Goal: Task Accomplishment & Management: Manage account settings

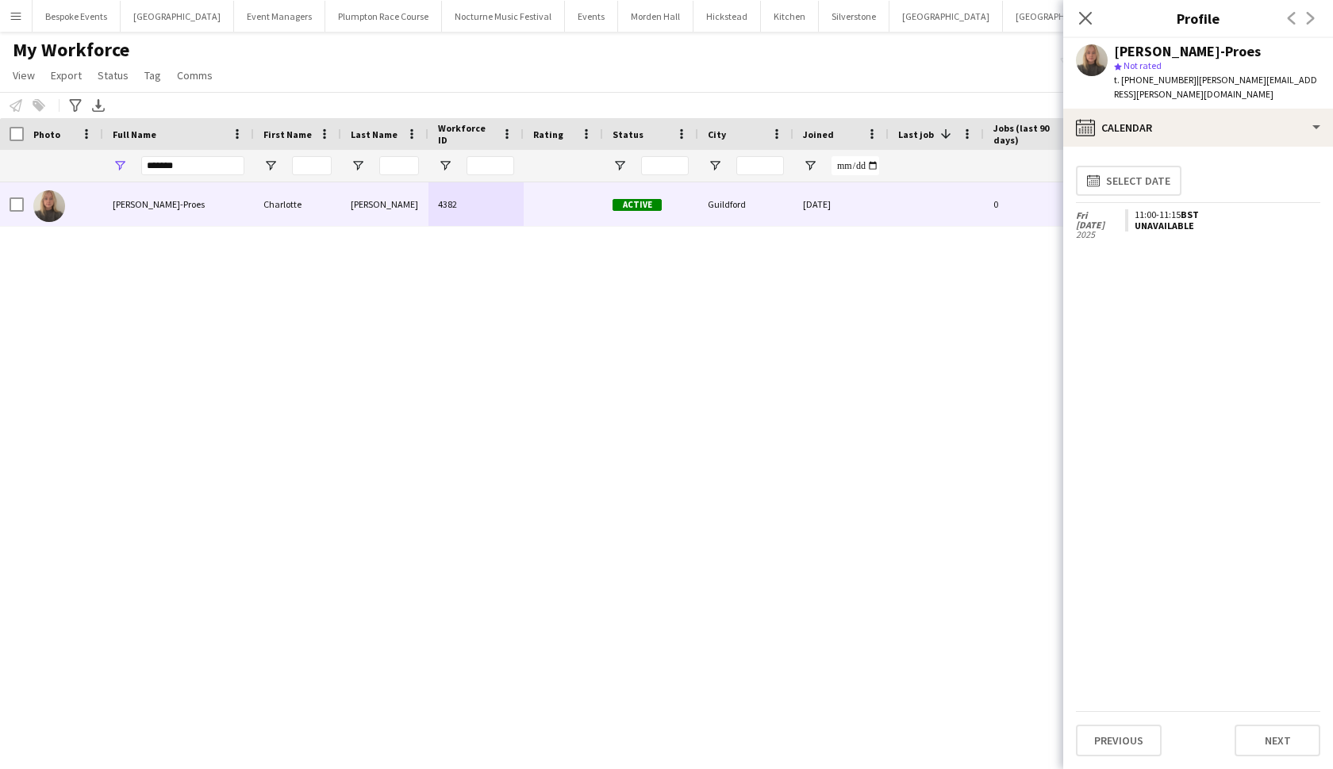
click at [1089, 17] on icon "Close pop-in" at bounding box center [1085, 18] width 13 height 13
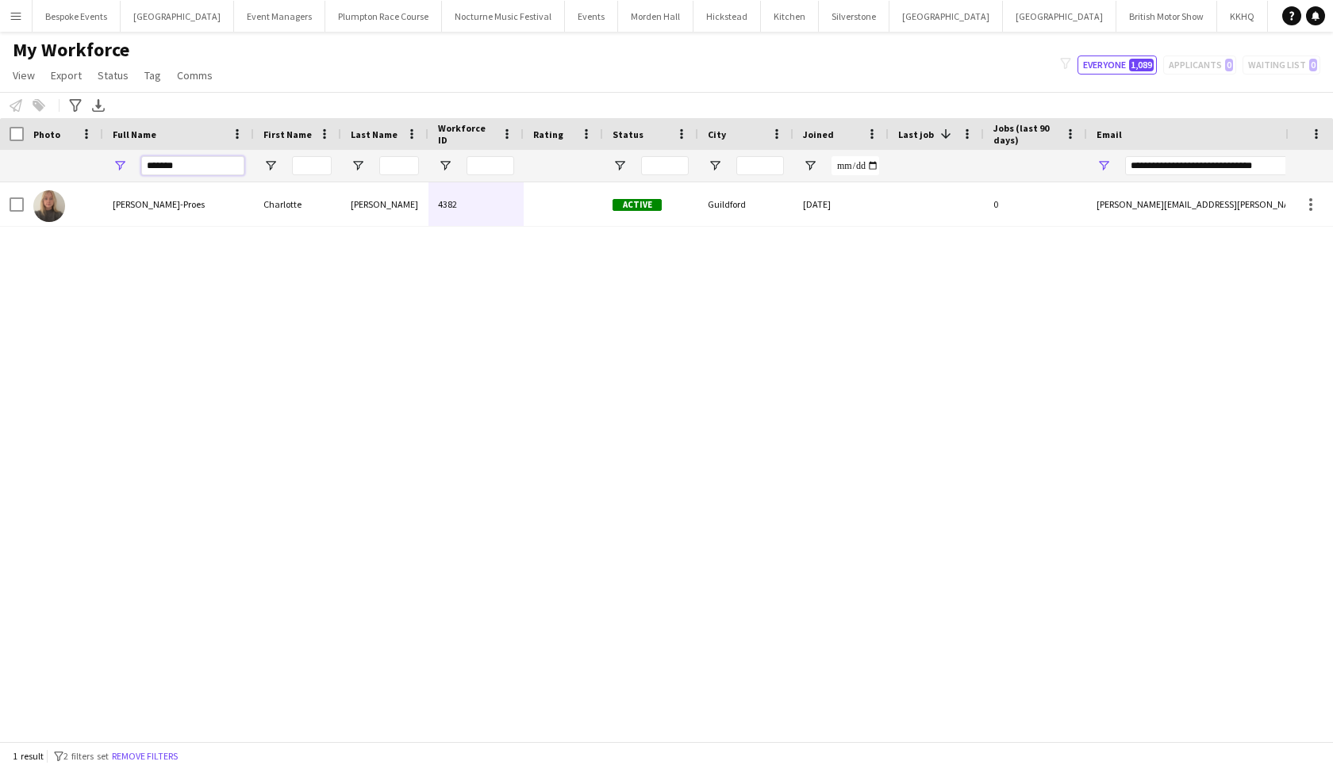
drag, startPoint x: 189, startPoint y: 170, endPoint x: 109, endPoint y: 148, distance: 82.4
click at [109, 148] on div "Workforce Details Workforce ID Rating Status" at bounding box center [979, 150] width 1958 height 64
click at [345, 20] on button "Plumpton Race Course Close" at bounding box center [383, 16] width 117 height 31
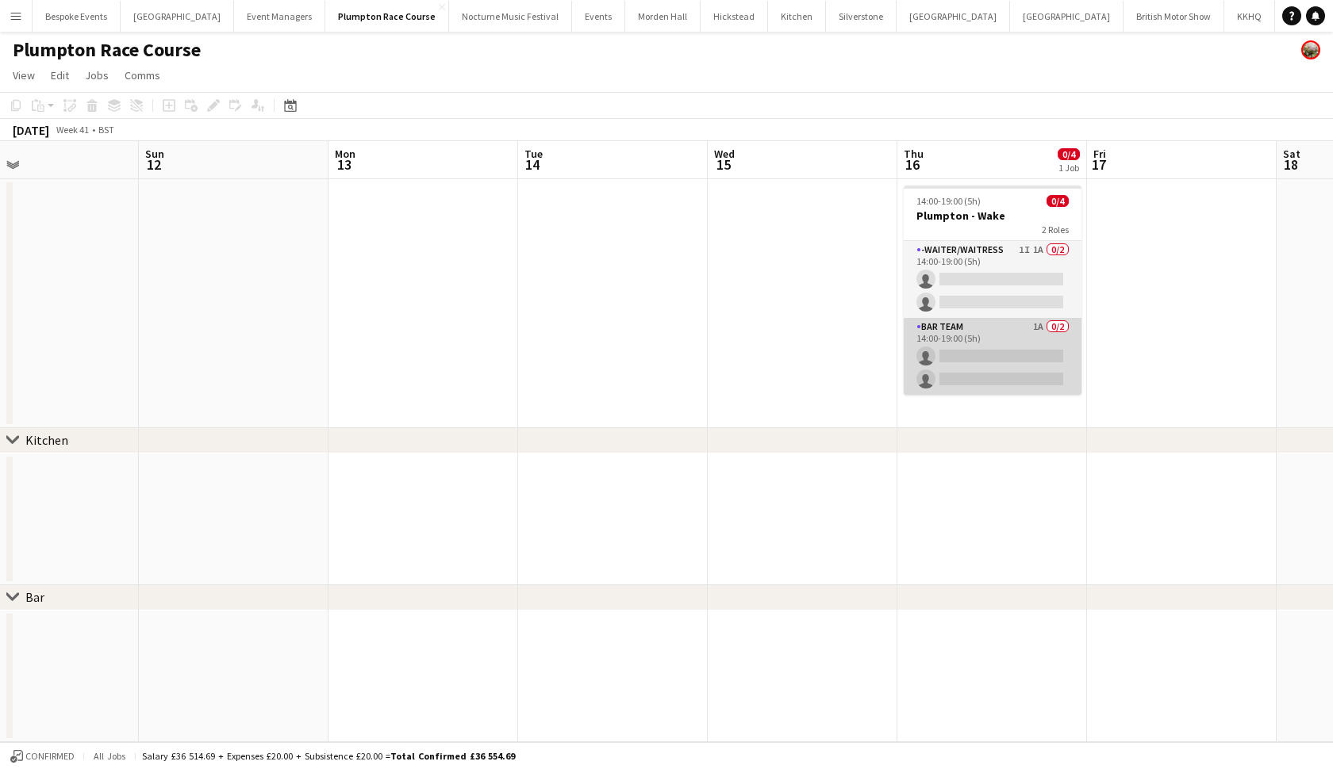
scroll to position [0, 810]
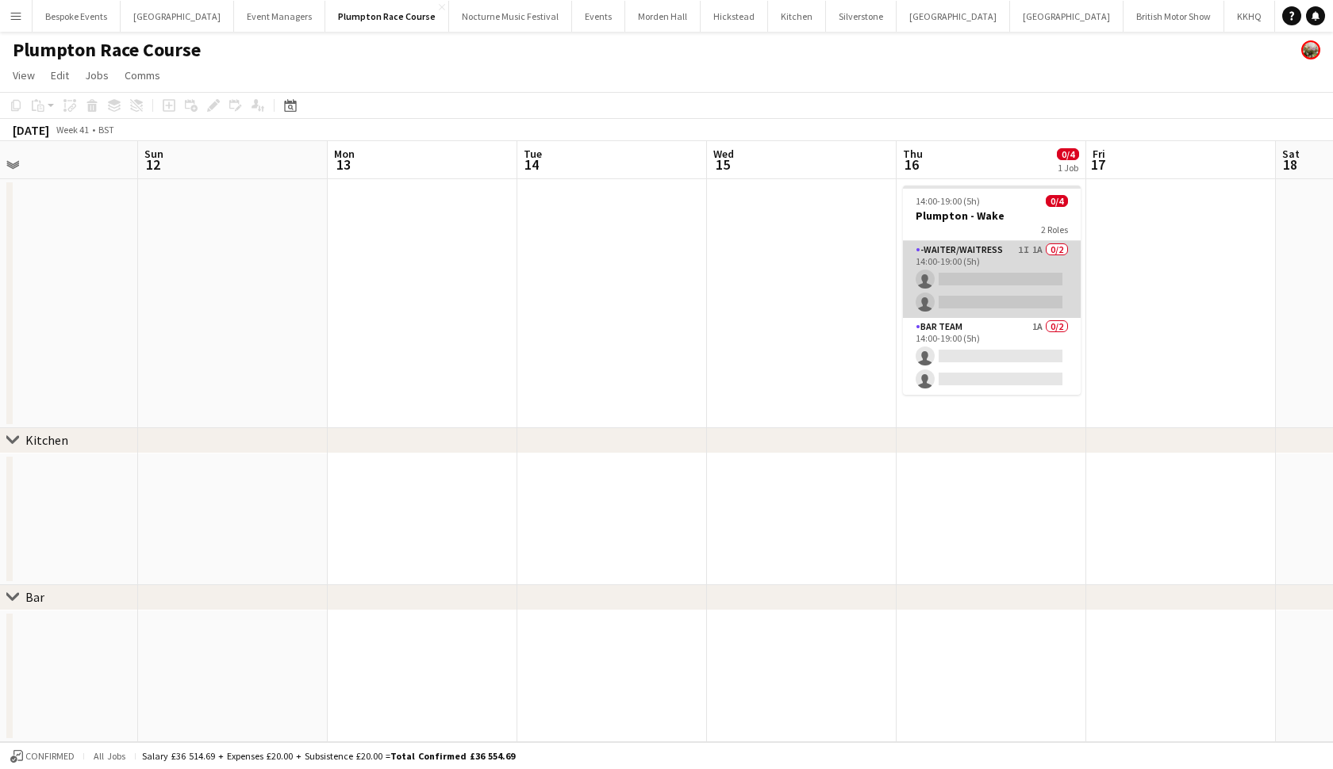
click at [998, 261] on app-card-role "-Waiter/Waitress 1I 1A 0/2 14:00-19:00 (5h) single-neutral-actions single-neutr…" at bounding box center [992, 279] width 178 height 77
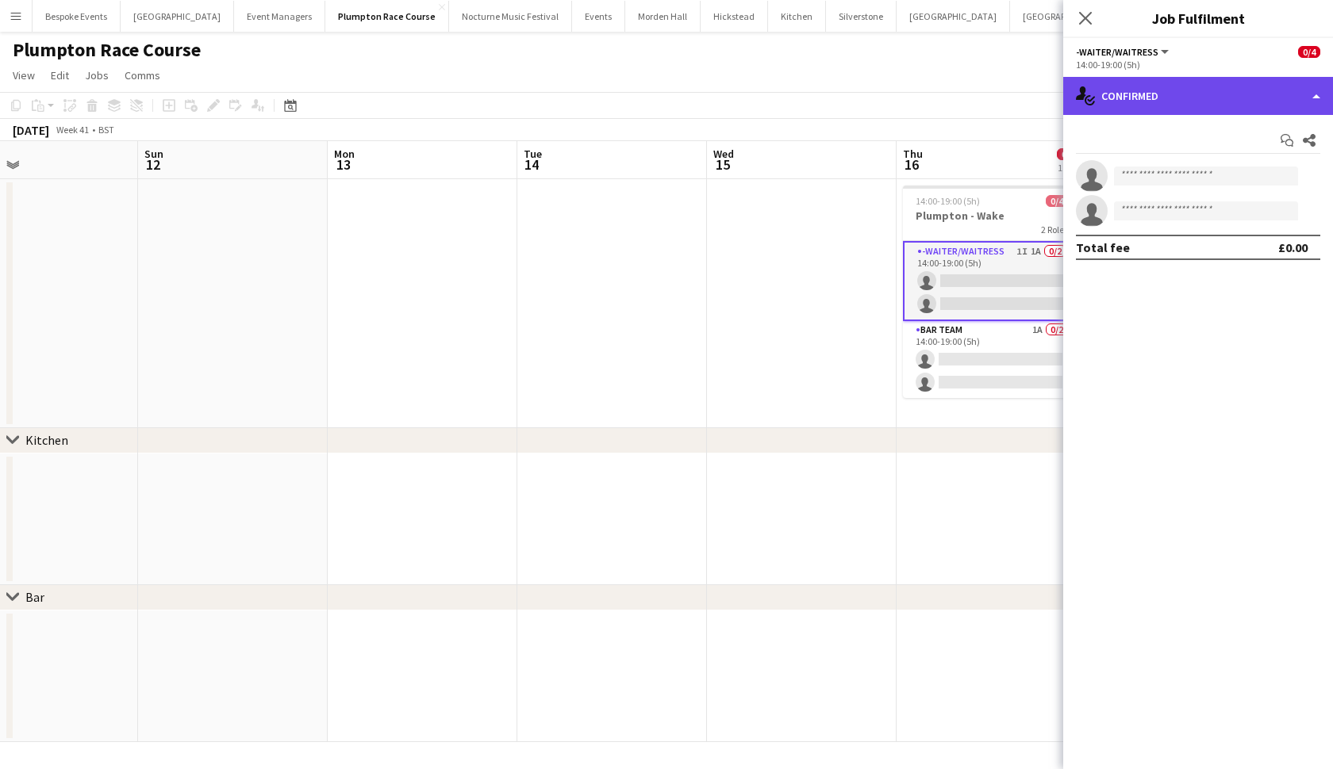
click at [1289, 97] on div "single-neutral-actions-check-2 Confirmed" at bounding box center [1198, 96] width 270 height 38
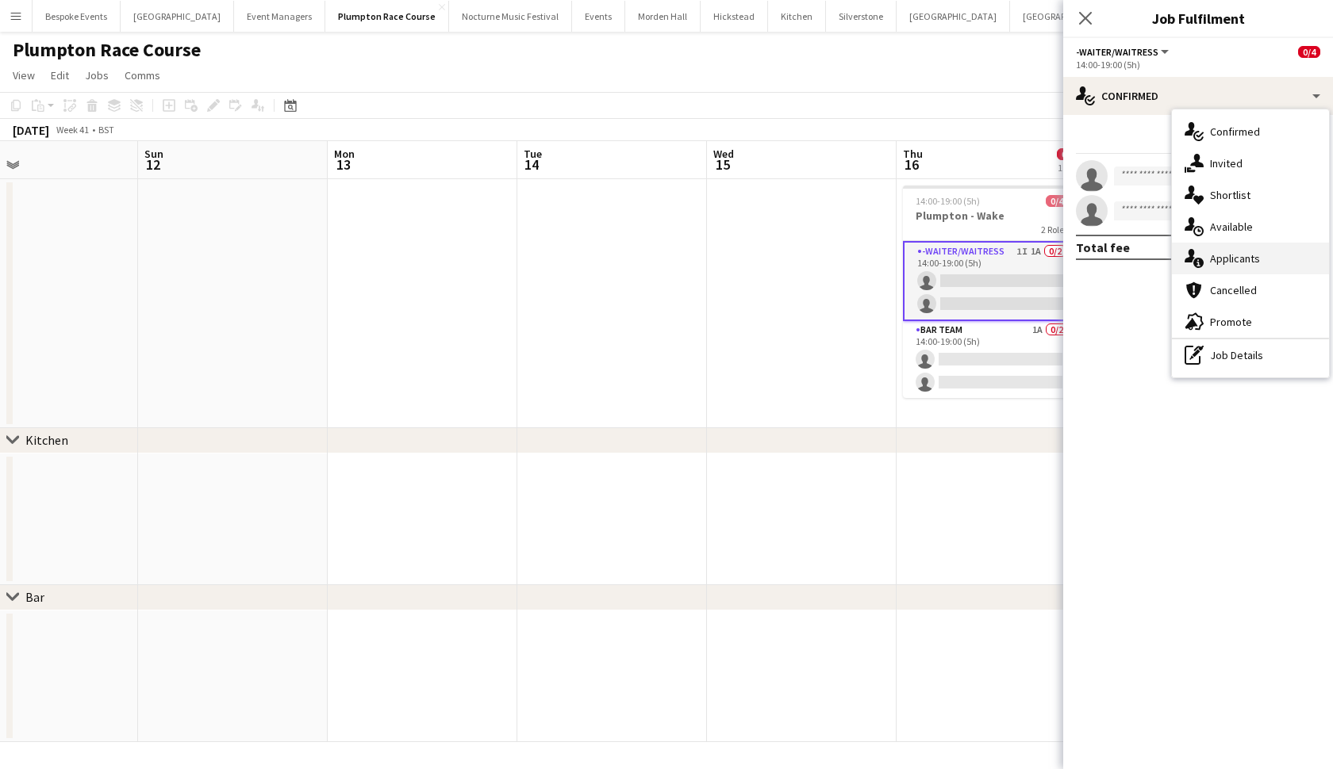
click at [1264, 267] on div "single-neutral-actions-information Applicants" at bounding box center [1250, 259] width 157 height 32
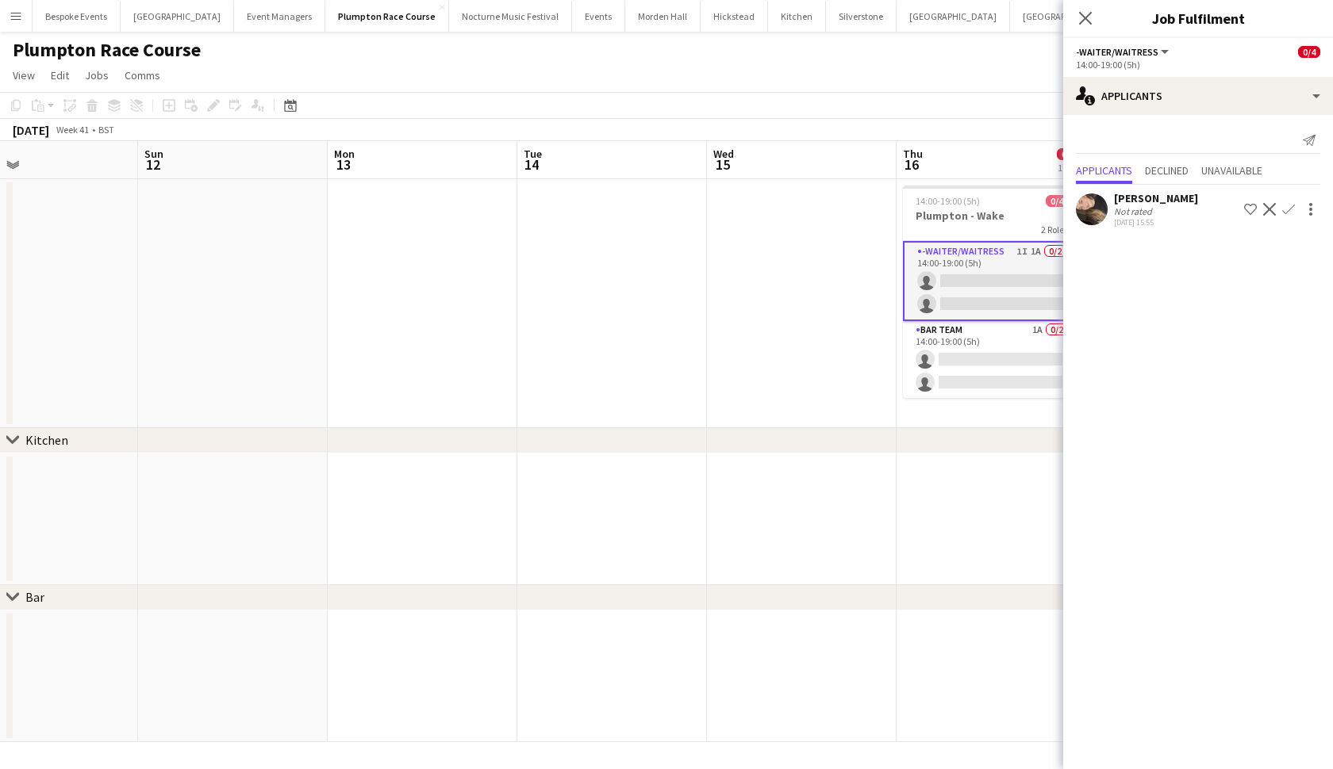
click at [1294, 206] on app-icon "Confirm" at bounding box center [1288, 209] width 13 height 13
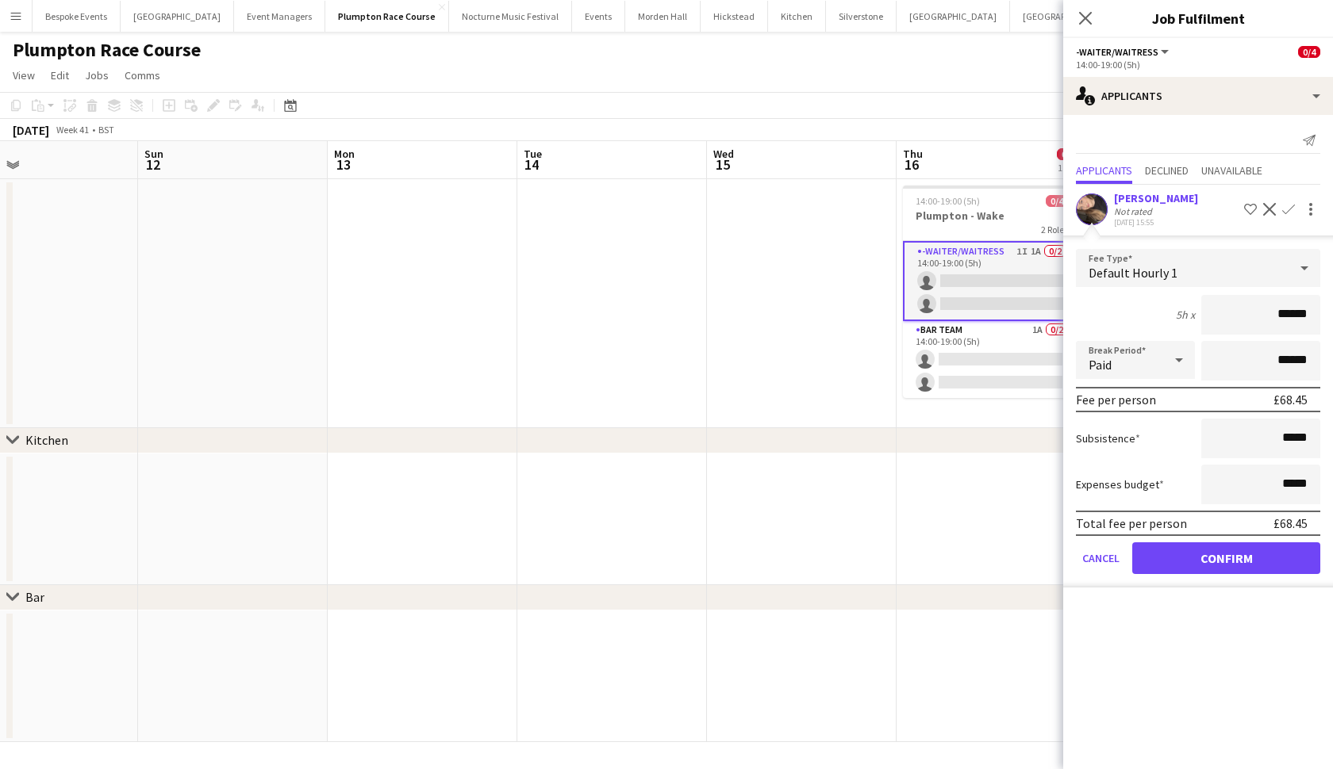
click at [1191, 560] on button "Confirm" at bounding box center [1226, 559] width 188 height 32
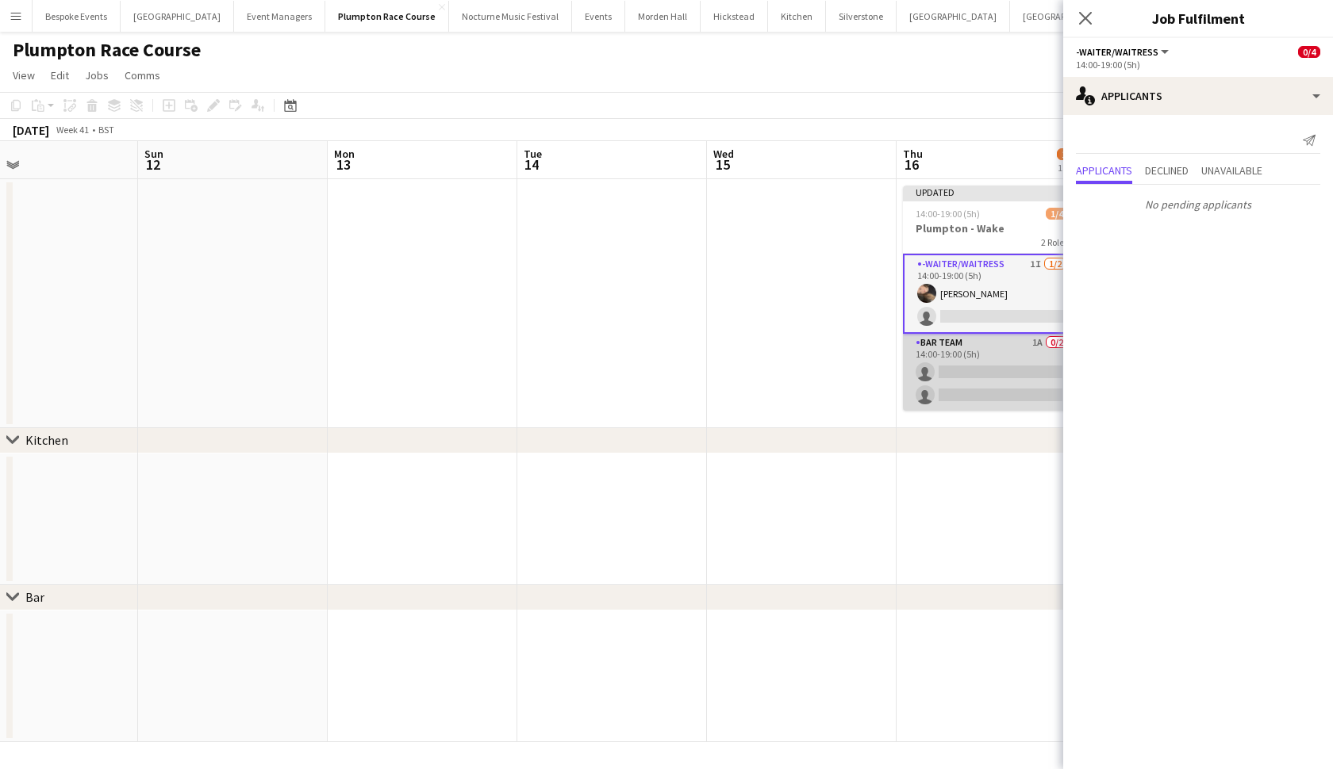
click at [1024, 393] on app-card-role "Bar Team 1A 0/2 14:00-19:00 (5h) single-neutral-actions single-neutral-actions" at bounding box center [992, 372] width 178 height 77
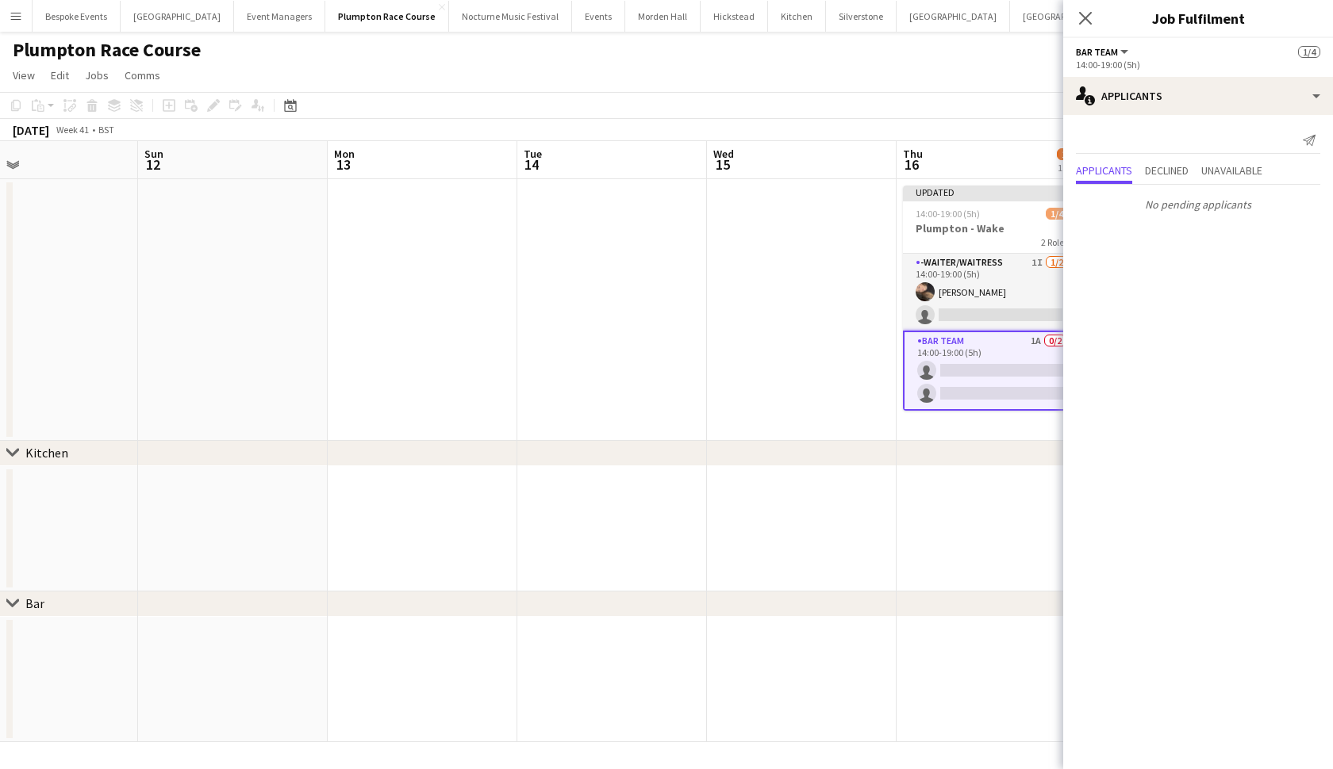
click at [631, 381] on app-date-cell at bounding box center [612, 310] width 190 height 262
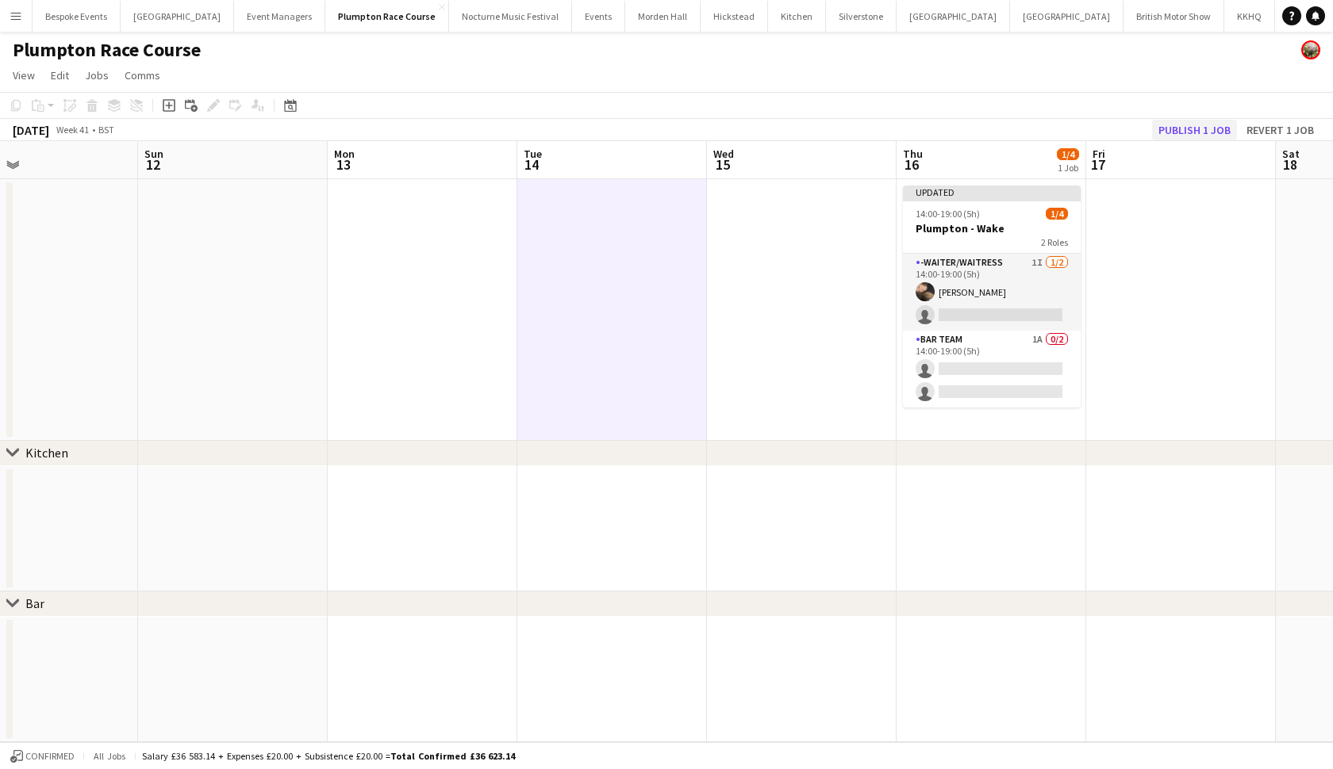
click at [1205, 129] on button "Publish 1 job" at bounding box center [1194, 130] width 85 height 21
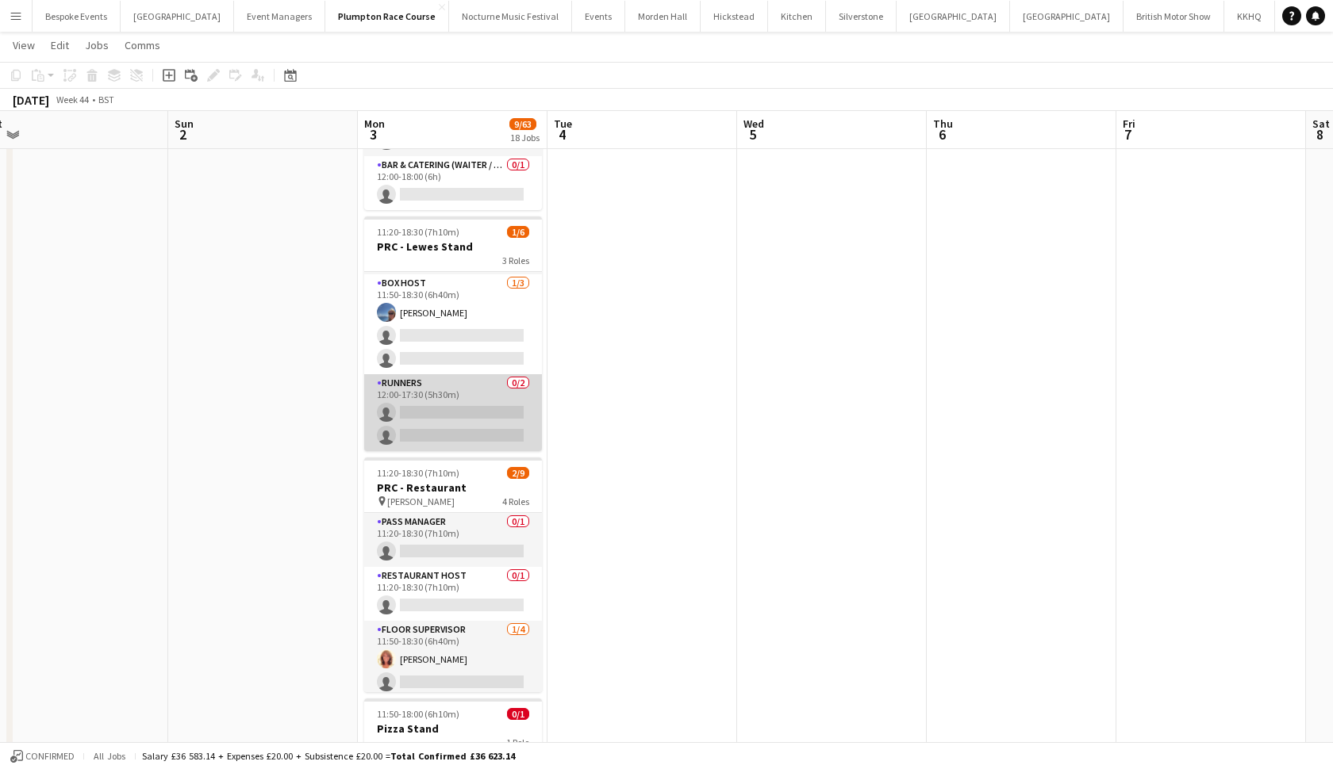
scroll to position [52, 0]
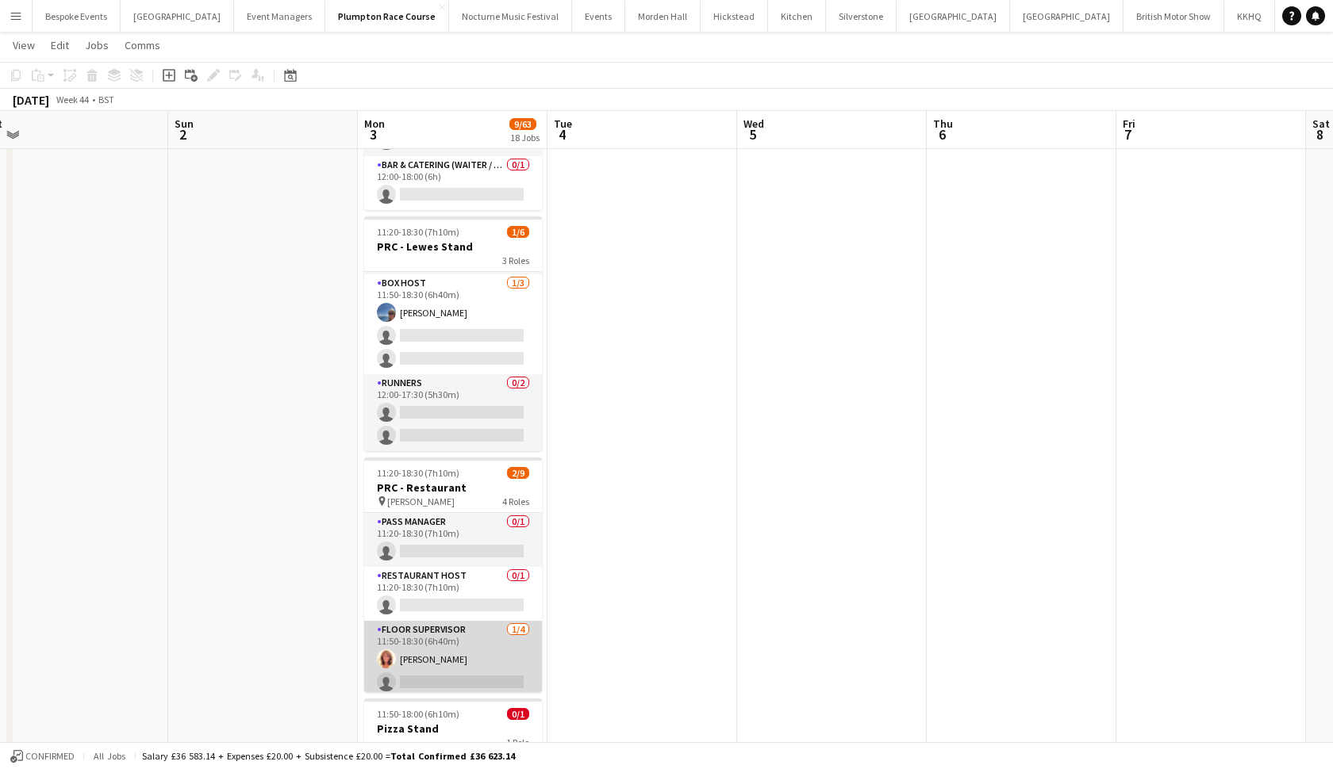
click at [416, 634] on app-card-role "Floor Supervisor 1/4 11:50-18:30 (6h40m) Annette Woolman single-neutral-actions…" at bounding box center [453, 682] width 178 height 123
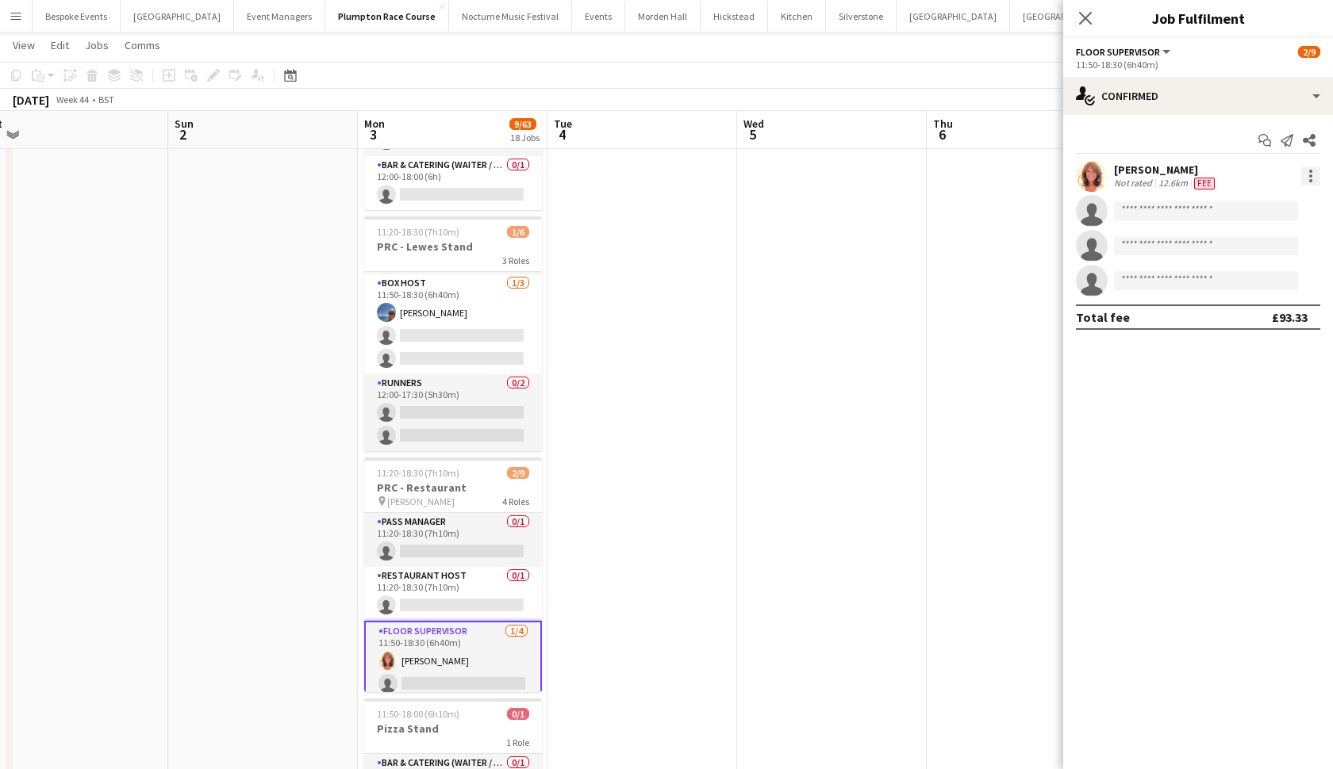
click at [1314, 179] on div at bounding box center [1310, 176] width 19 height 19
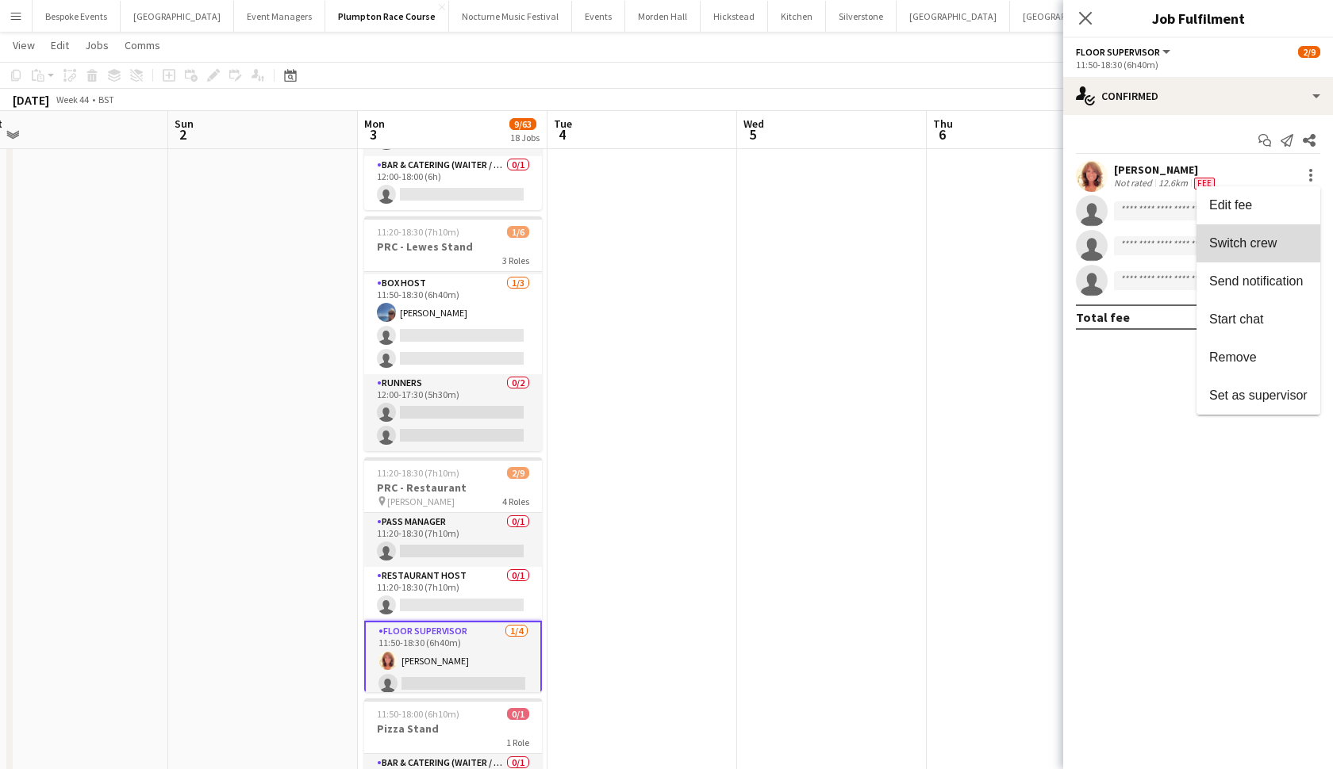
click at [1282, 238] on span "Switch crew" at bounding box center [1258, 243] width 98 height 14
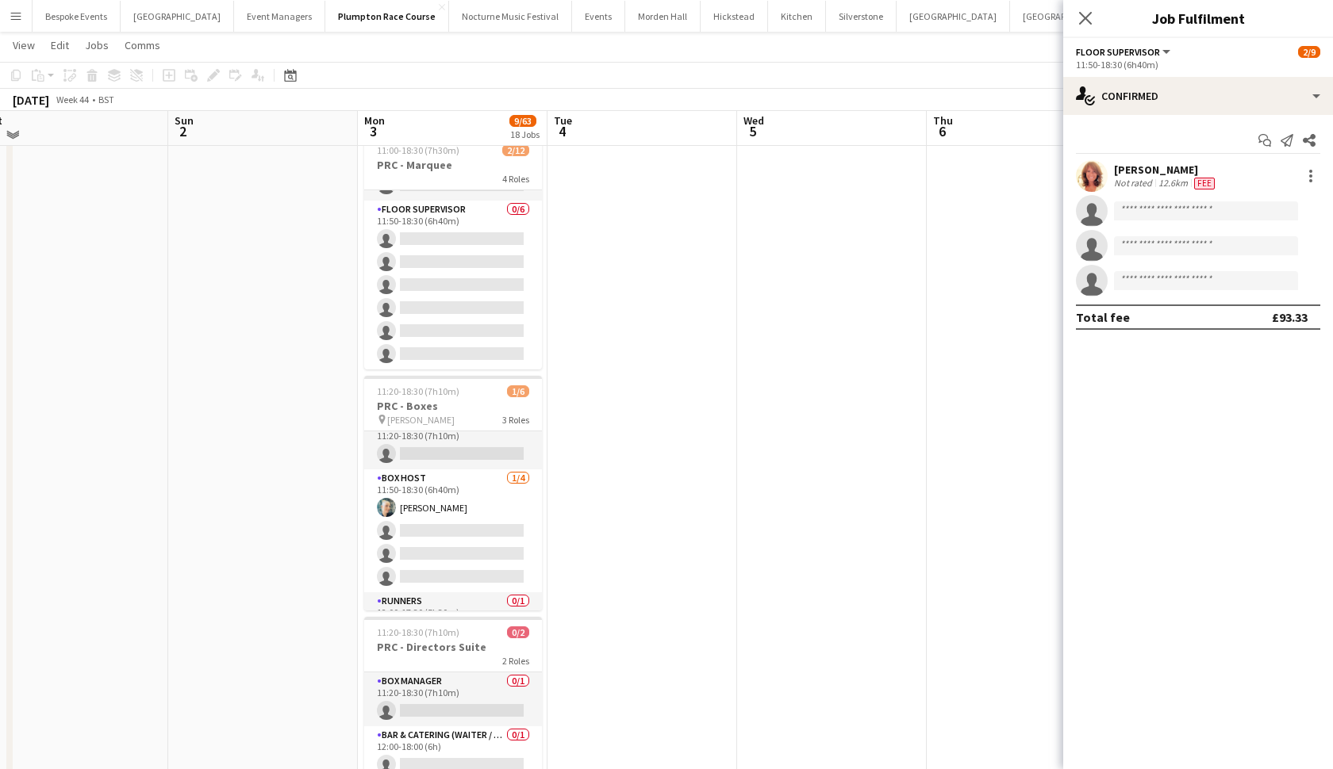
scroll to position [82, 0]
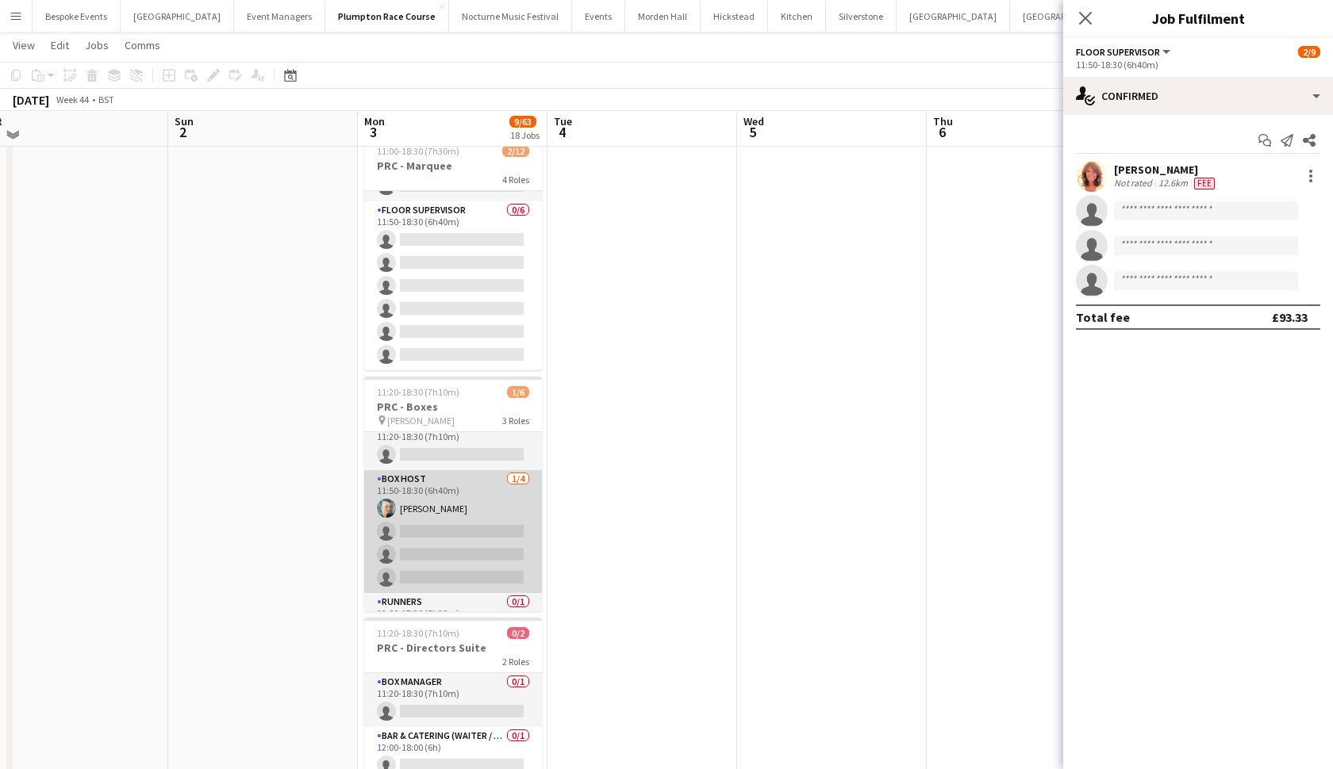
click at [476, 577] on app-card-role "Box Host 1/4 11:50-18:30 (6h40m) Sharon Williams single-neutral-actions single-…" at bounding box center [453, 531] width 178 height 123
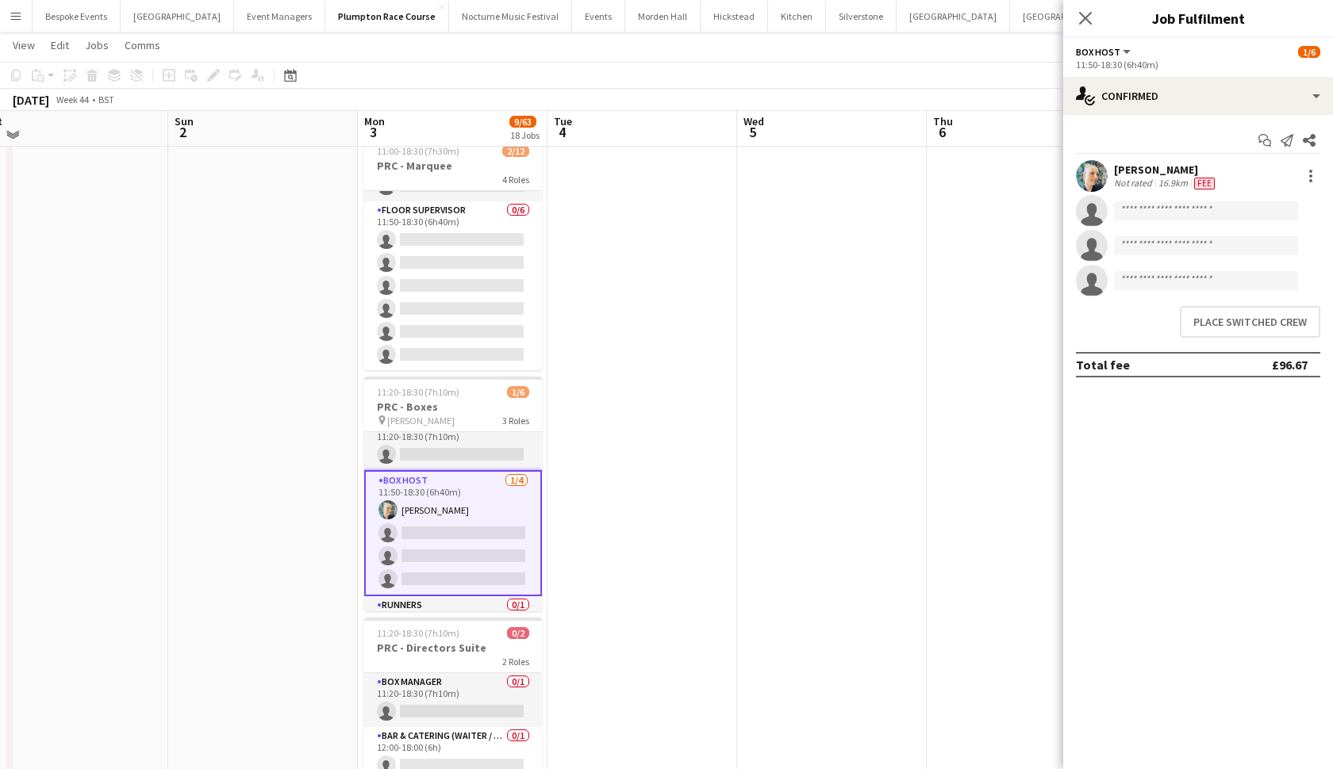
click at [476, 577] on app-card-role "Box Host 1/4 11:50-18:30 (6h40m) Sharon Williams single-neutral-actions single-…" at bounding box center [453, 533] width 178 height 126
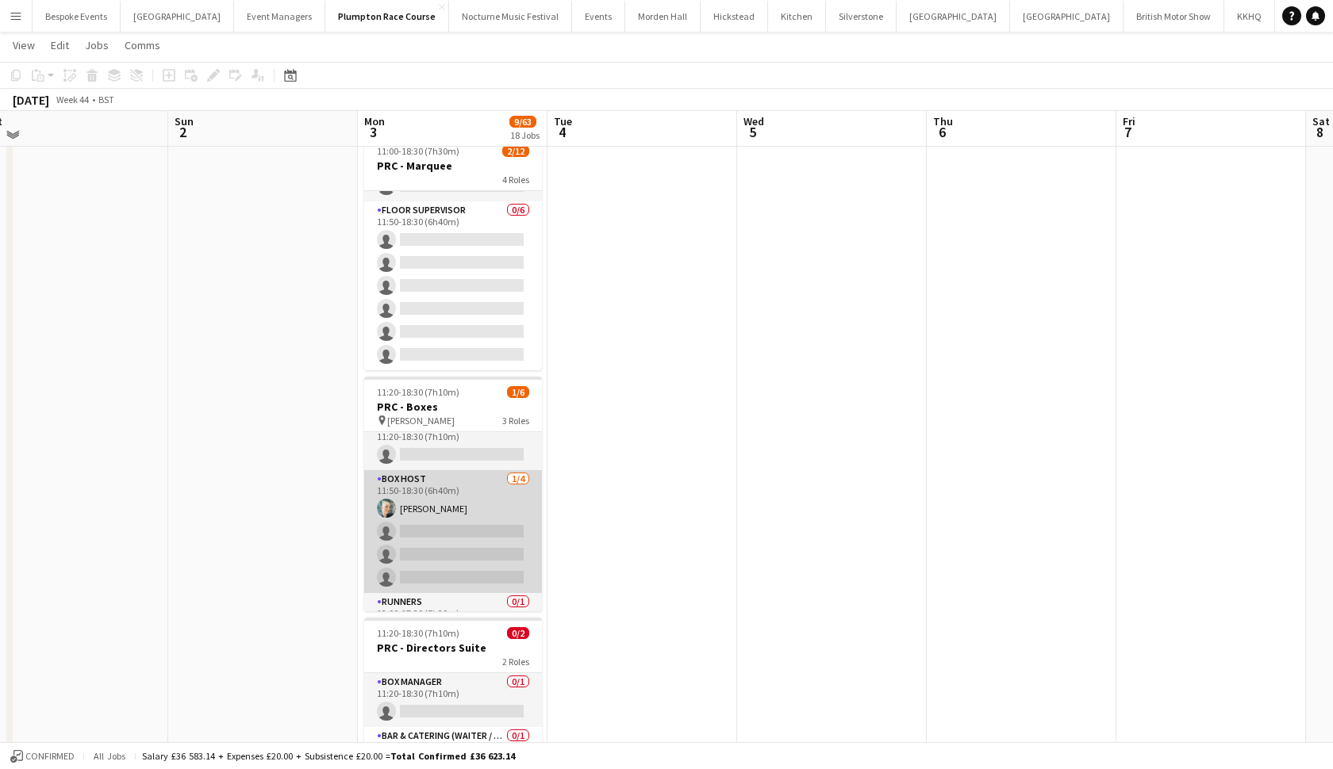
click at [476, 577] on app-card-role "Box Host 1/4 11:50-18:30 (6h40m) Sharon Williams single-neutral-actions single-…" at bounding box center [453, 531] width 178 height 123
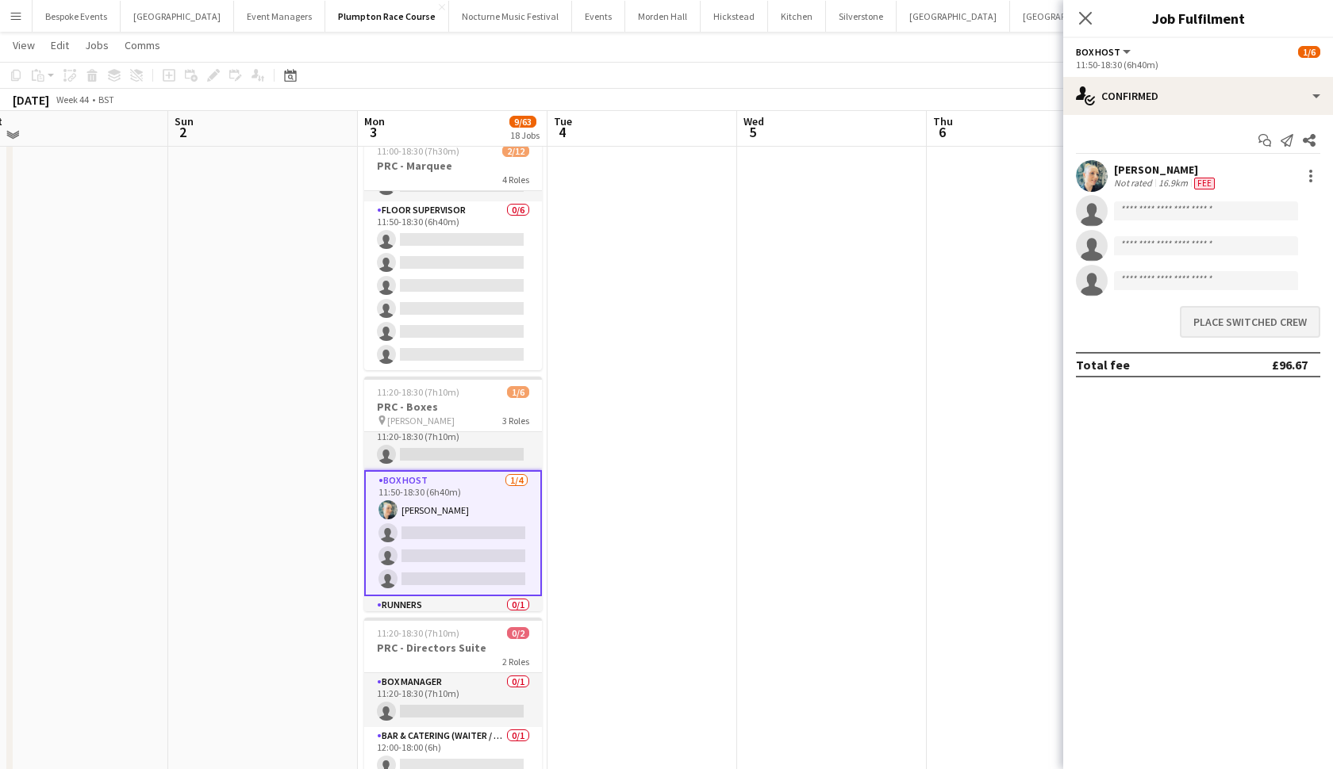
click at [1228, 316] on button "Place switched crew" at bounding box center [1250, 322] width 140 height 32
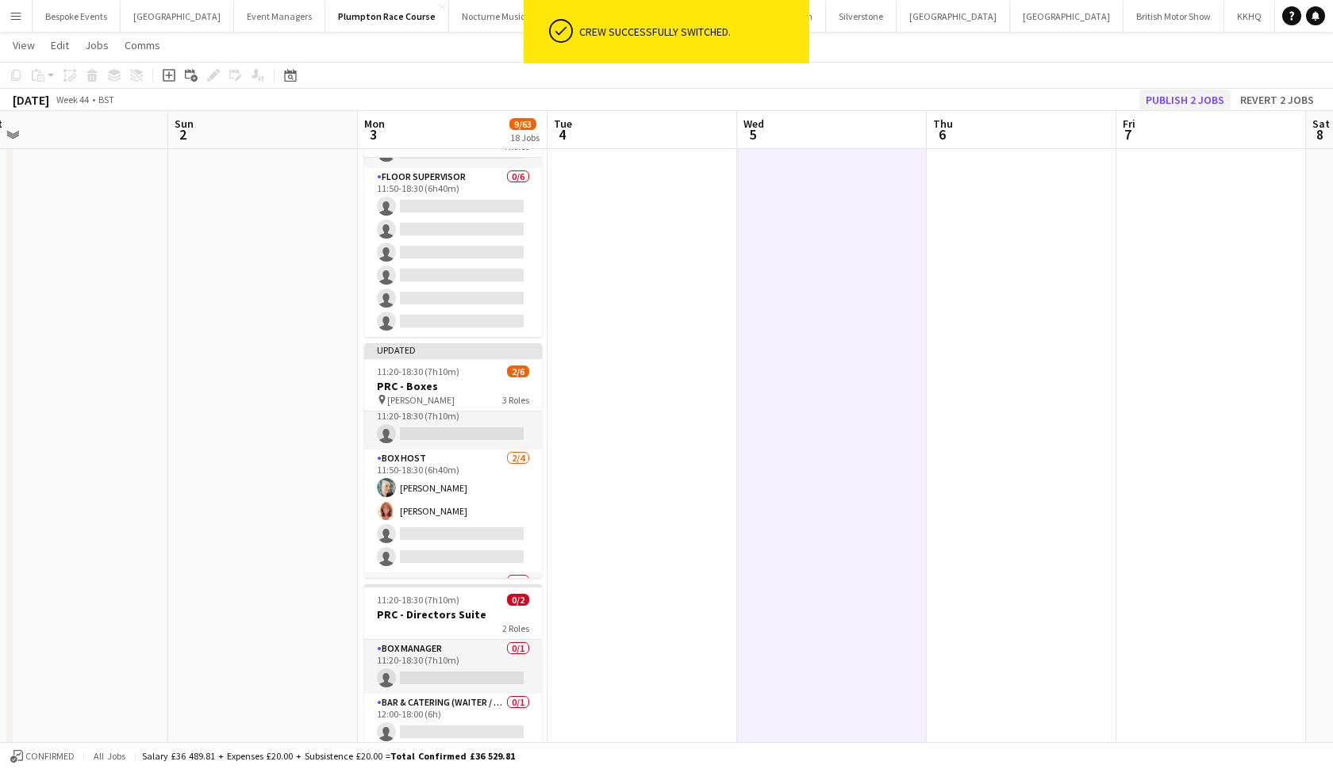
click at [1206, 102] on button "Publish 2 jobs" at bounding box center [1184, 100] width 91 height 21
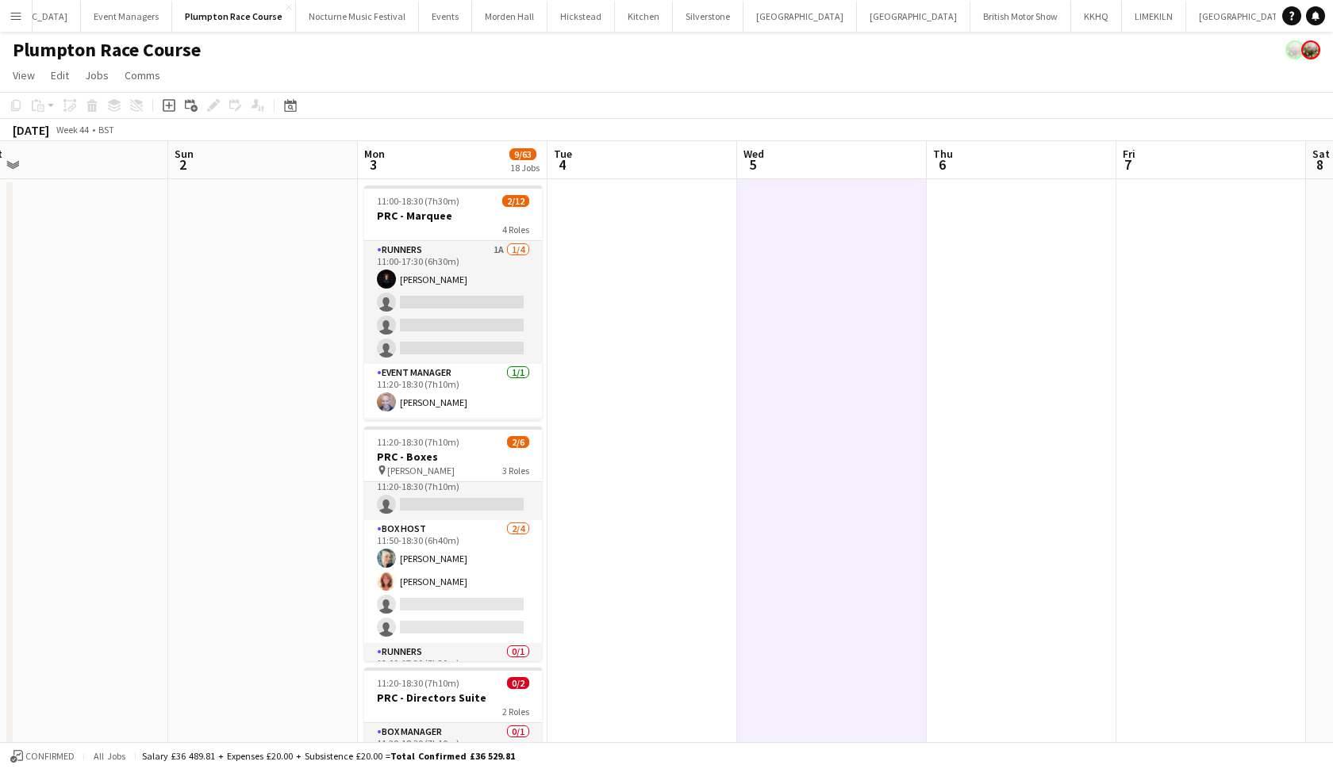
scroll to position [0, 152]
click at [496, 16] on button "Morden Hall Close" at bounding box center [510, 16] width 75 height 31
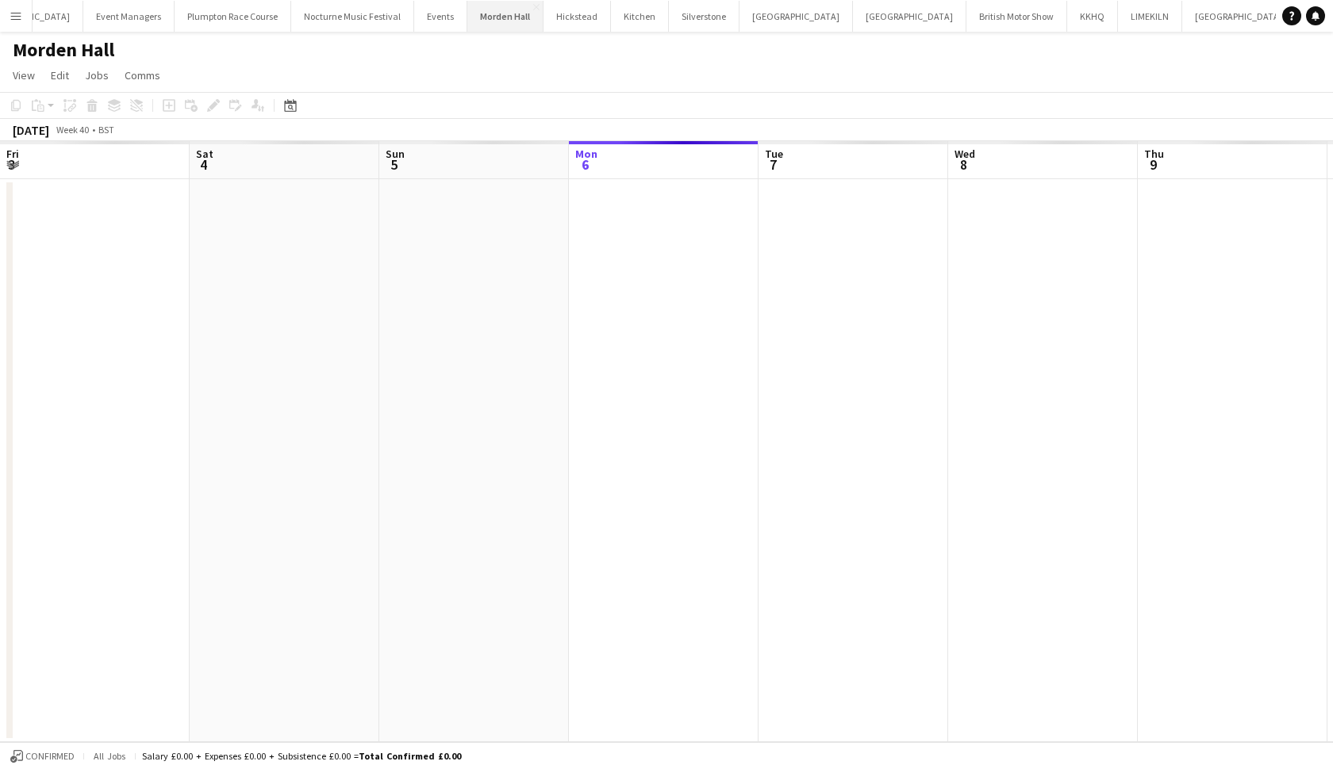
scroll to position [0, 379]
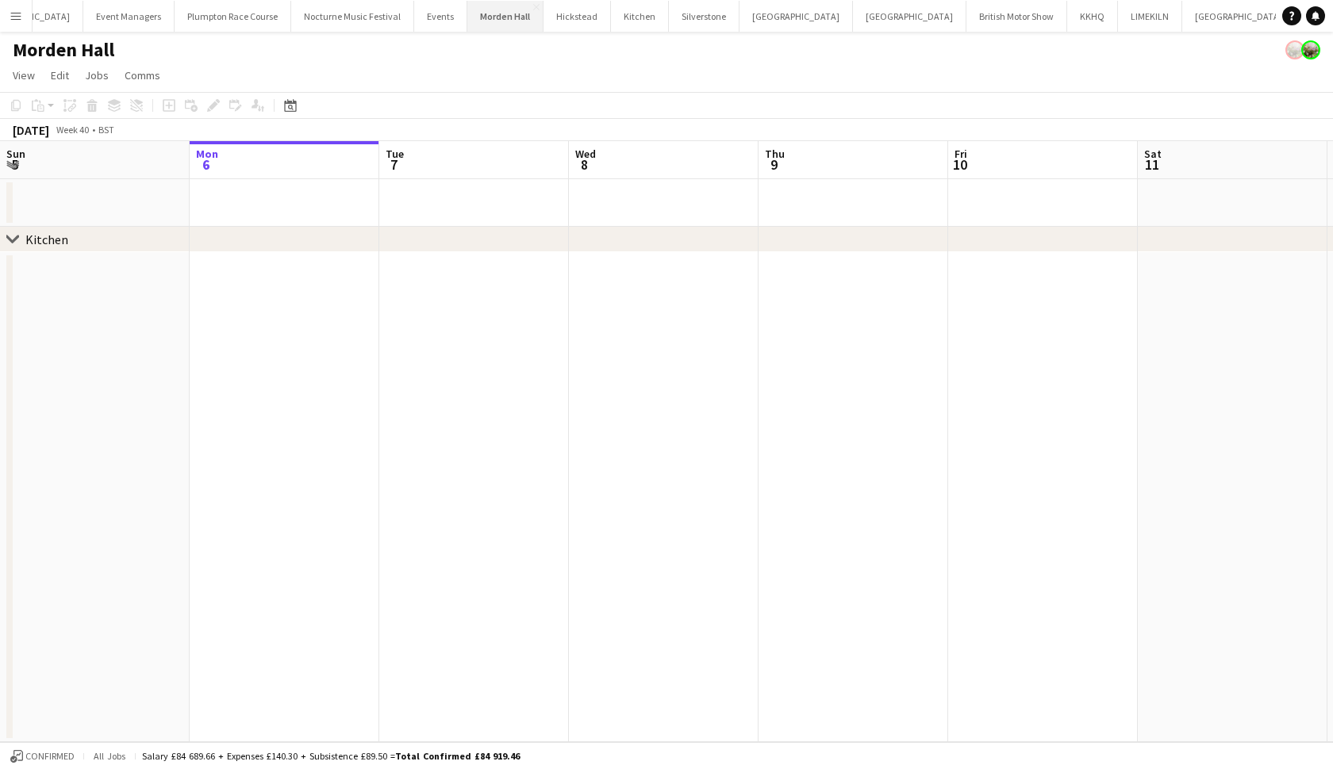
click at [485, 9] on button "Morden Hall Close" at bounding box center [505, 16] width 76 height 31
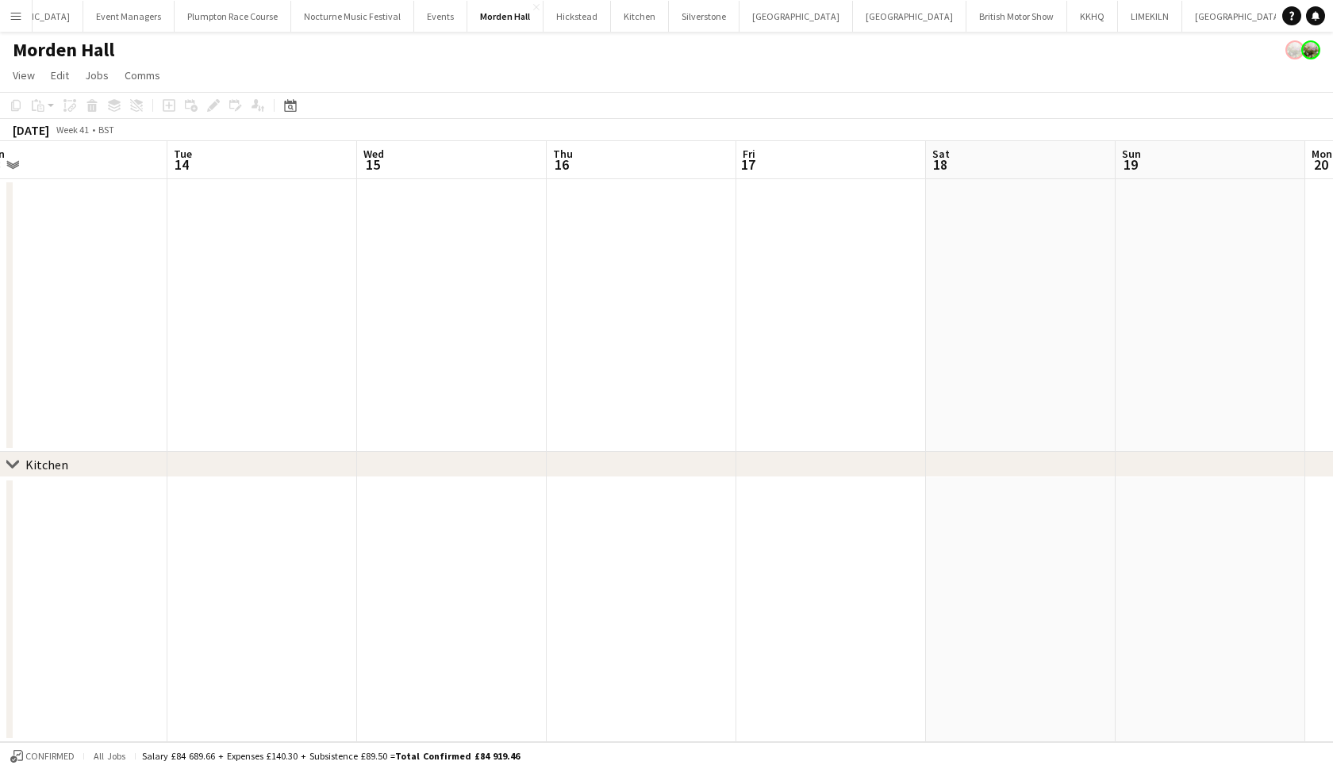
scroll to position [0, 439]
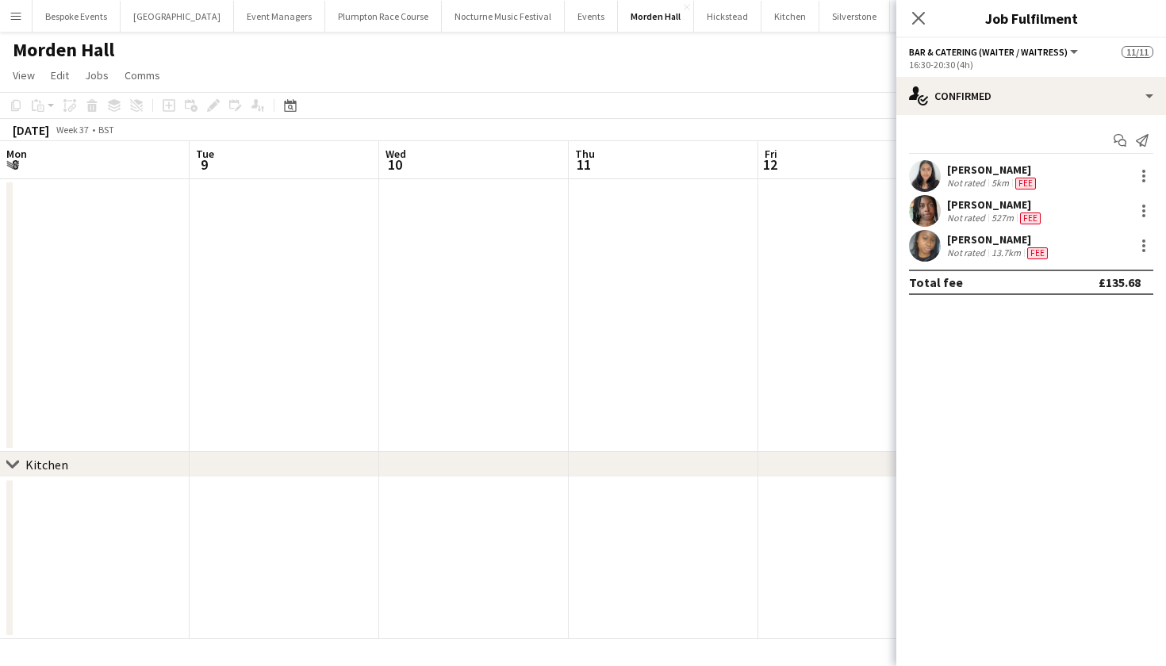
scroll to position [0, 545]
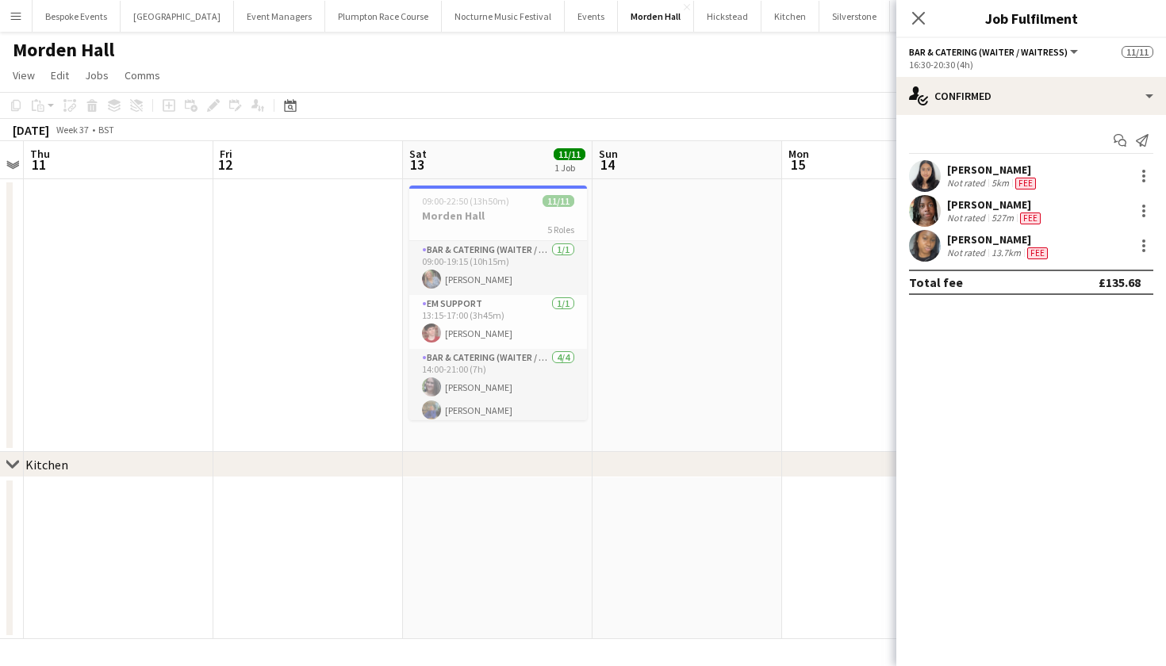
click at [531, 71] on app-page-menu "View Day view expanded Day view collapsed Month view Date picker Jump to today …" at bounding box center [583, 77] width 1166 height 30
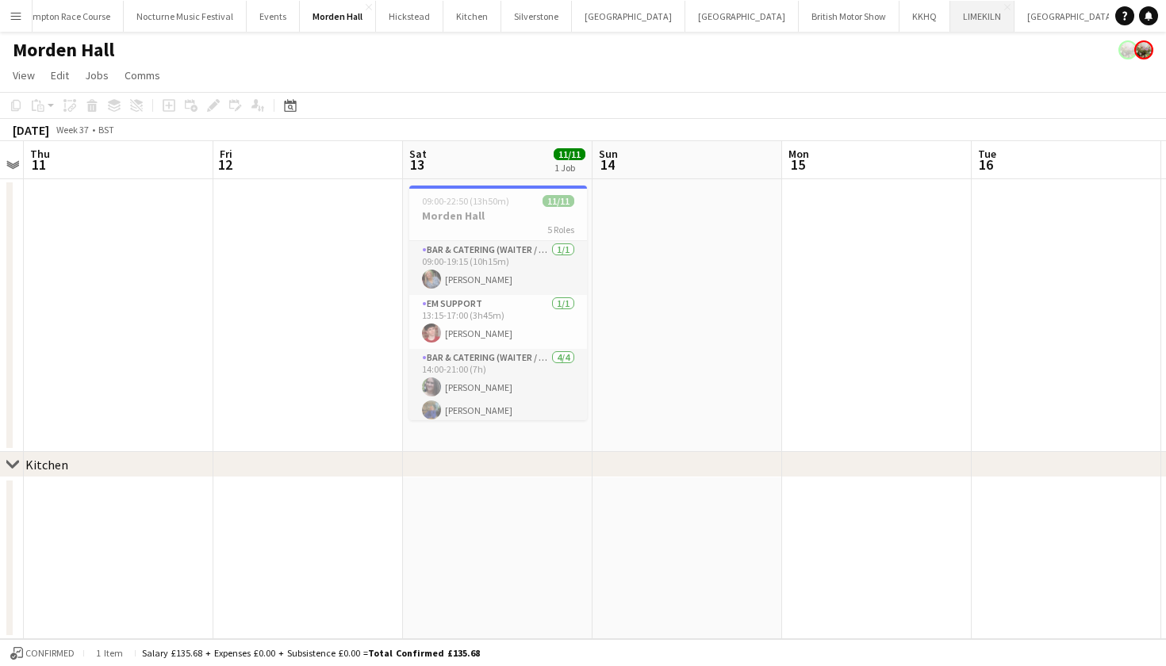
click at [950, 28] on button "LIMEKILN Close" at bounding box center [982, 16] width 64 height 31
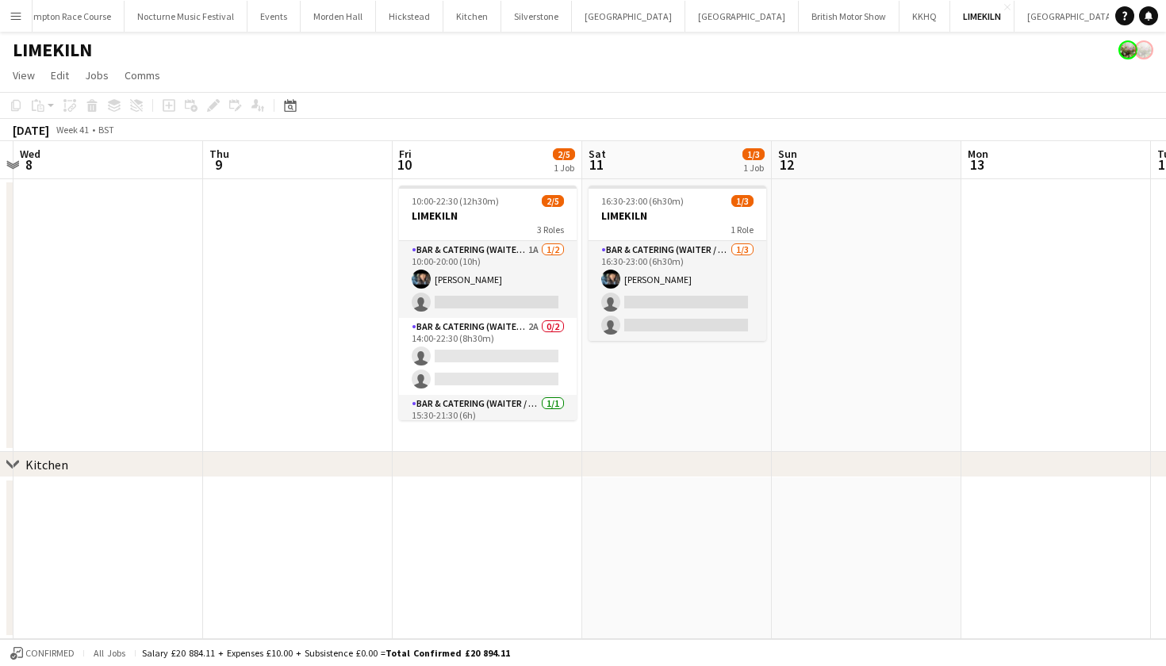
scroll to position [0, 558]
click at [716, 528] on app-date-cell at bounding box center [675, 559] width 190 height 162
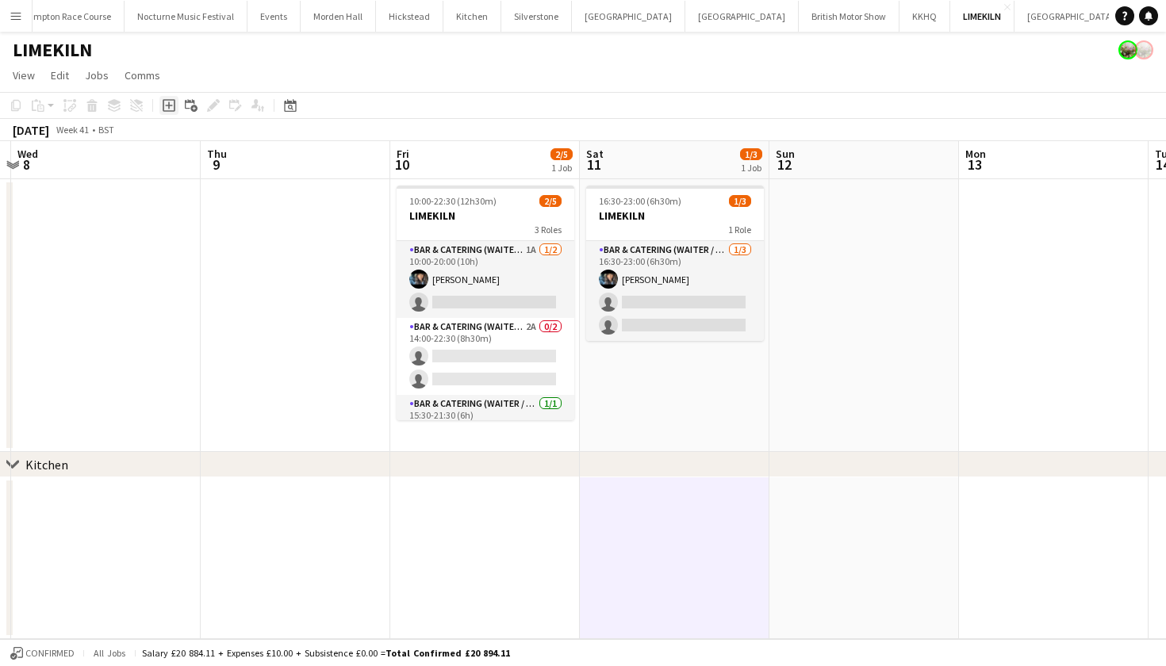
click at [169, 104] on icon at bounding box center [168, 105] width 7 height 7
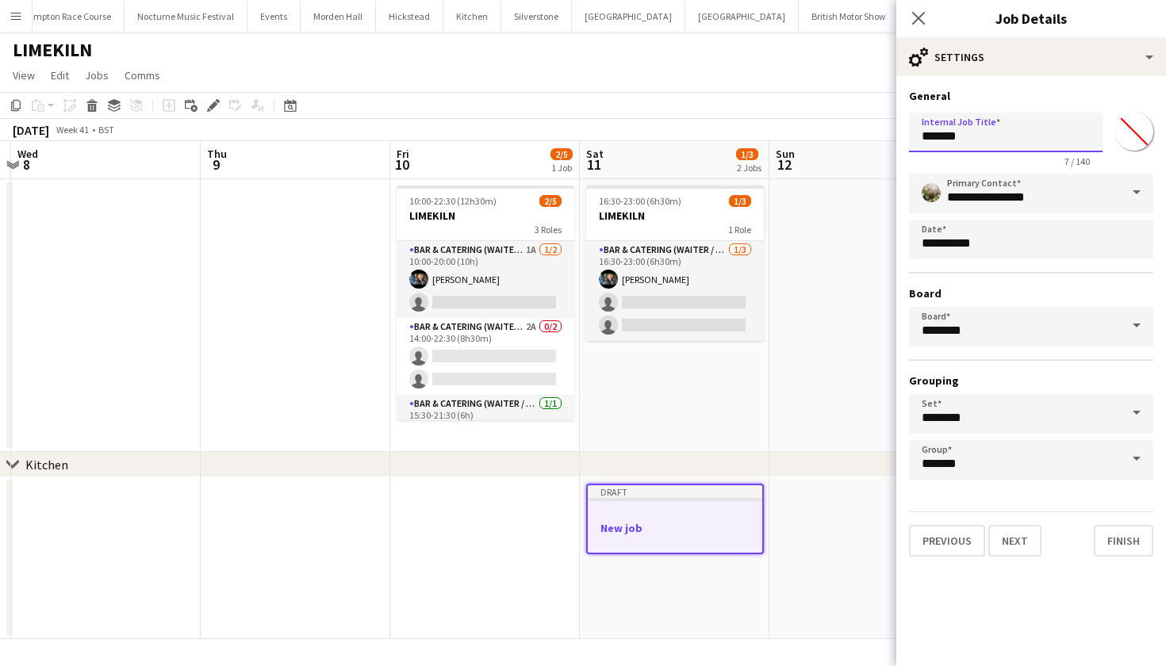
click at [980, 140] on input "*******" at bounding box center [1006, 133] width 194 height 40
type input "*"
type input "**********"
click at [1016, 547] on button "Next" at bounding box center [1014, 541] width 53 height 32
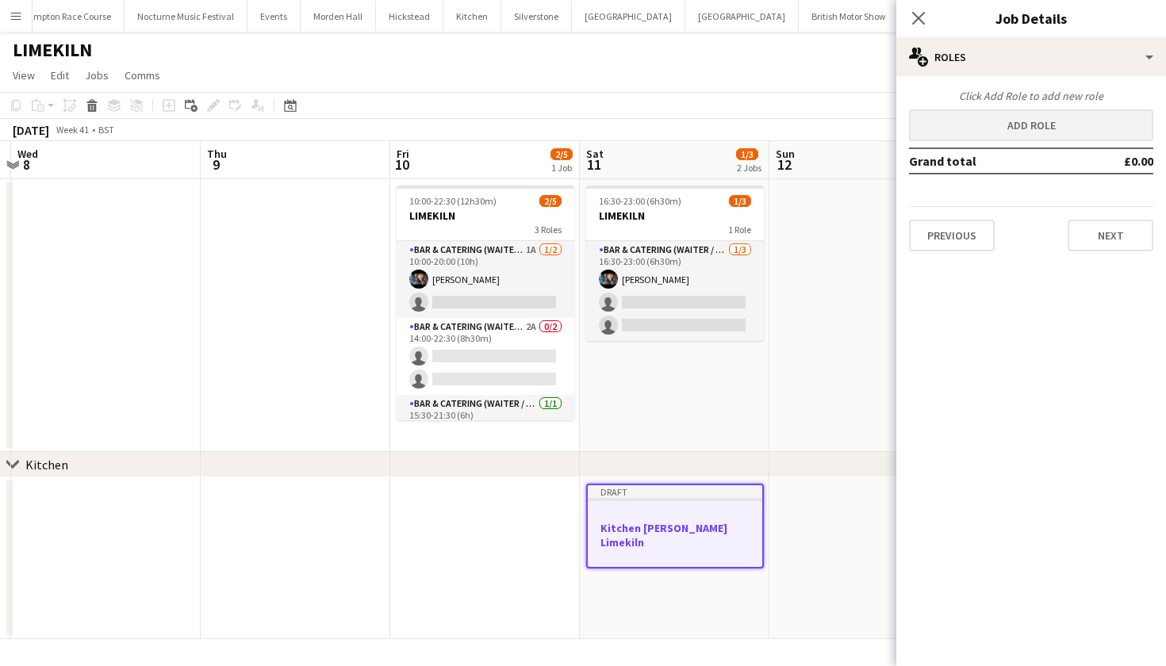
click at [1071, 123] on button "Add role" at bounding box center [1031, 125] width 244 height 32
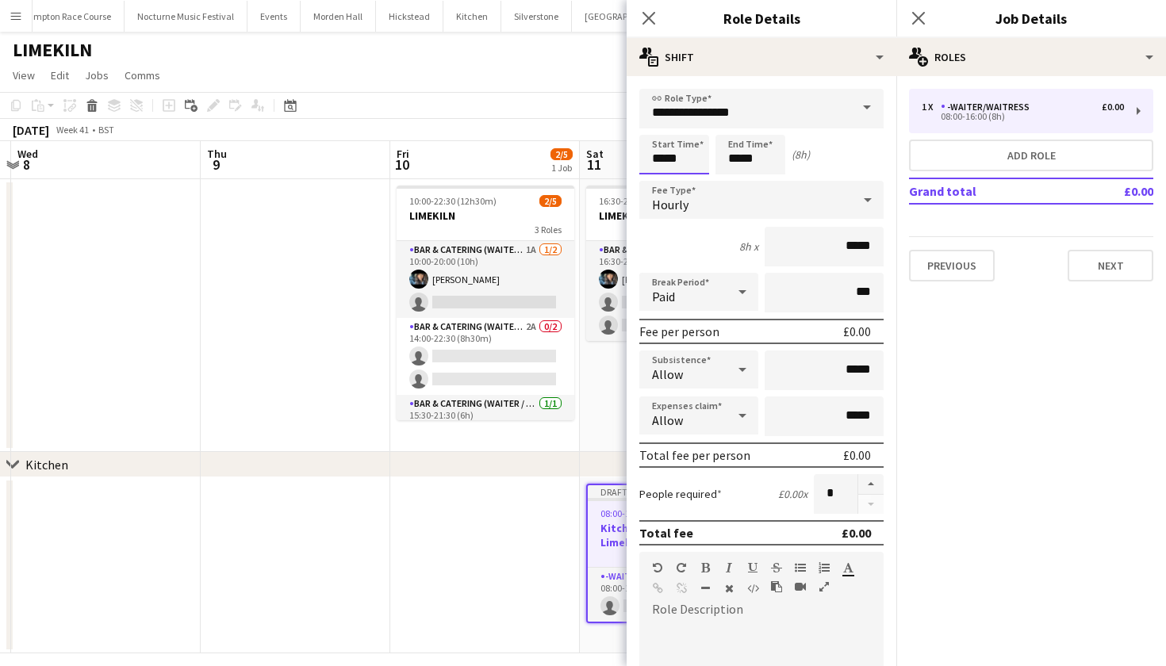
click at [662, 158] on input "*****" at bounding box center [674, 155] width 70 height 40
type input "*****"
click at [742, 161] on input "*****" at bounding box center [751, 155] width 70 height 40
type input "*****"
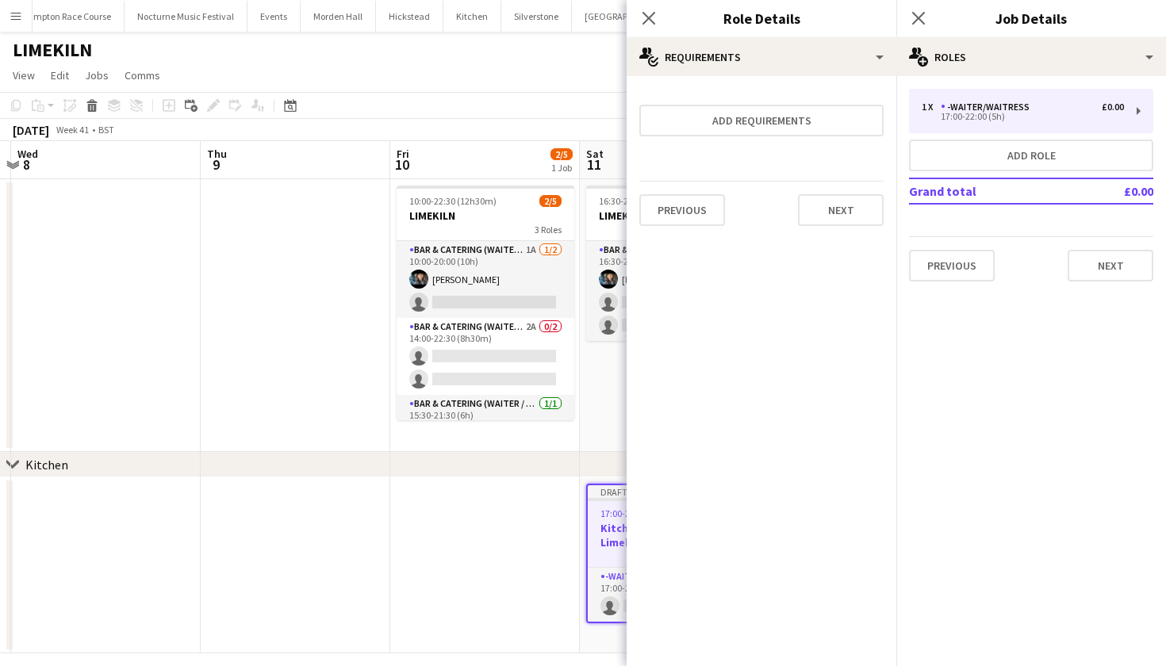
click at [449, 535] on app-date-cell at bounding box center [485, 566] width 190 height 176
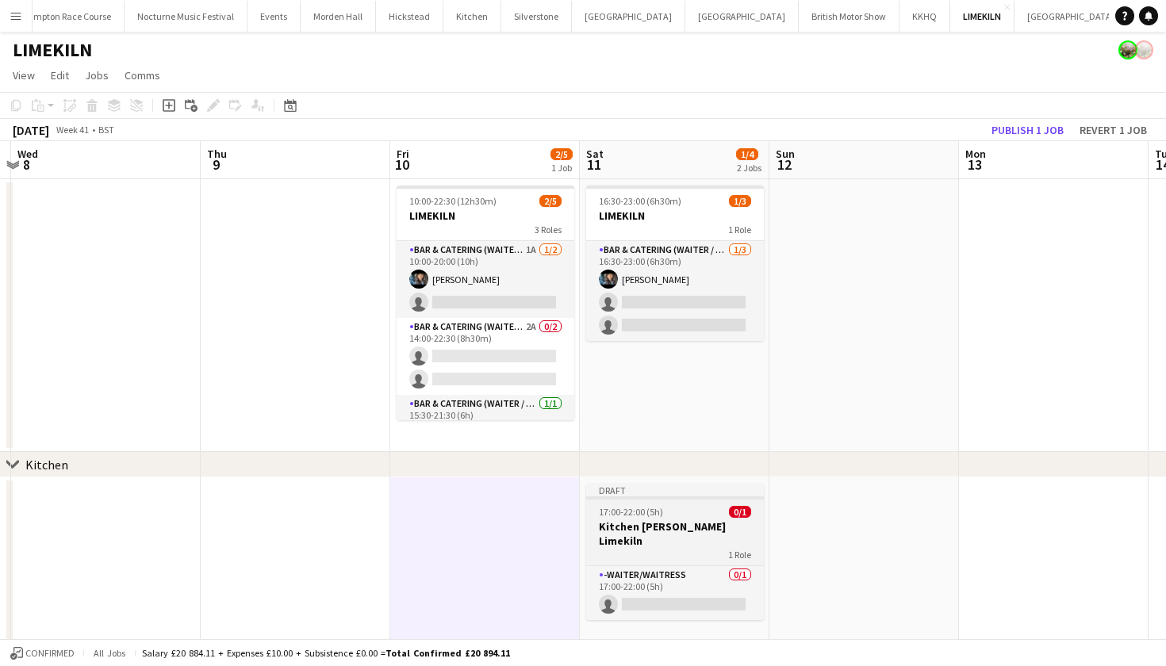
click at [675, 530] on h3 "Kitchen Porter Limekiln" at bounding box center [675, 534] width 178 height 29
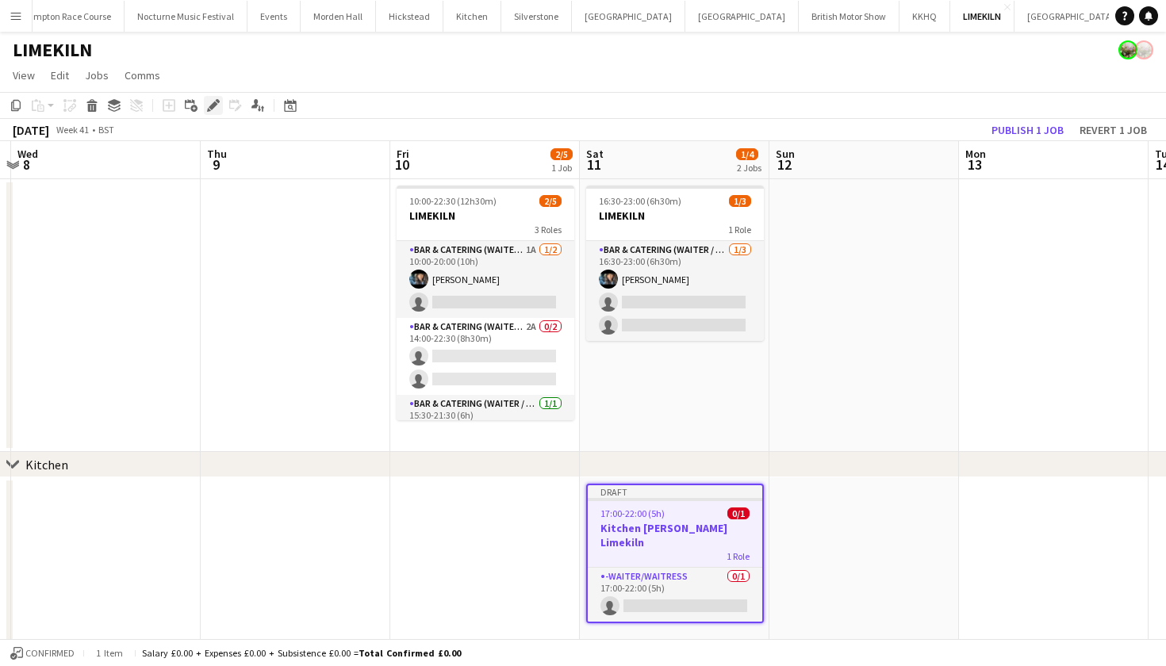
click at [219, 106] on icon "Edit" at bounding box center [213, 105] width 13 height 13
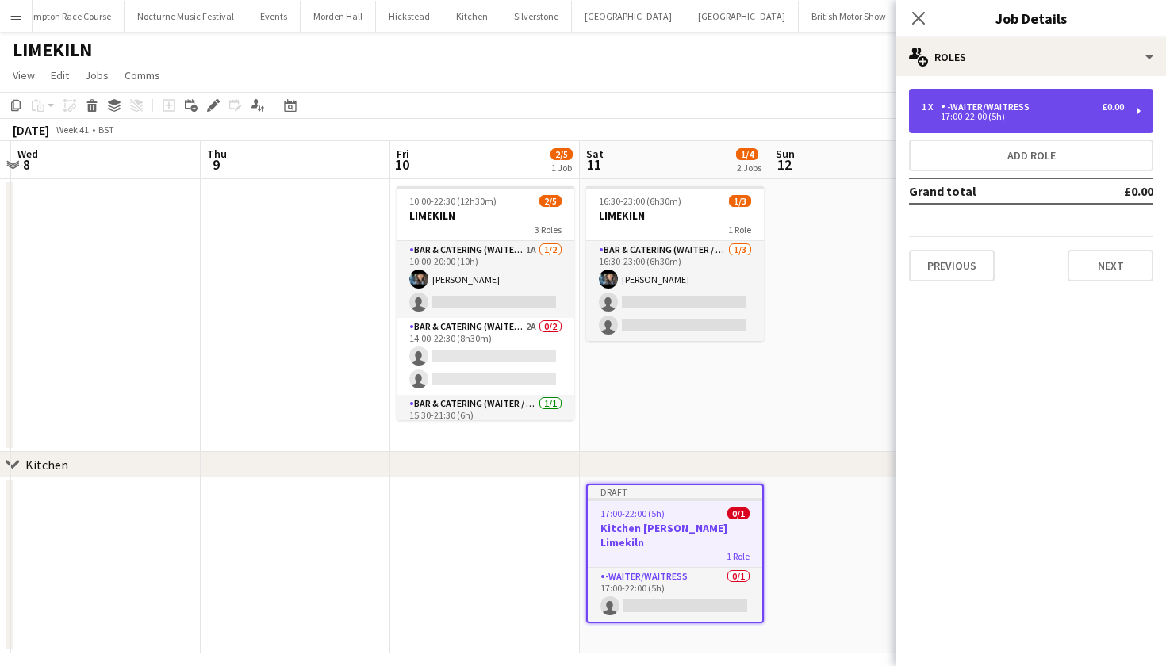
click at [1007, 108] on div "-Waiter/Waitress" at bounding box center [988, 107] width 95 height 11
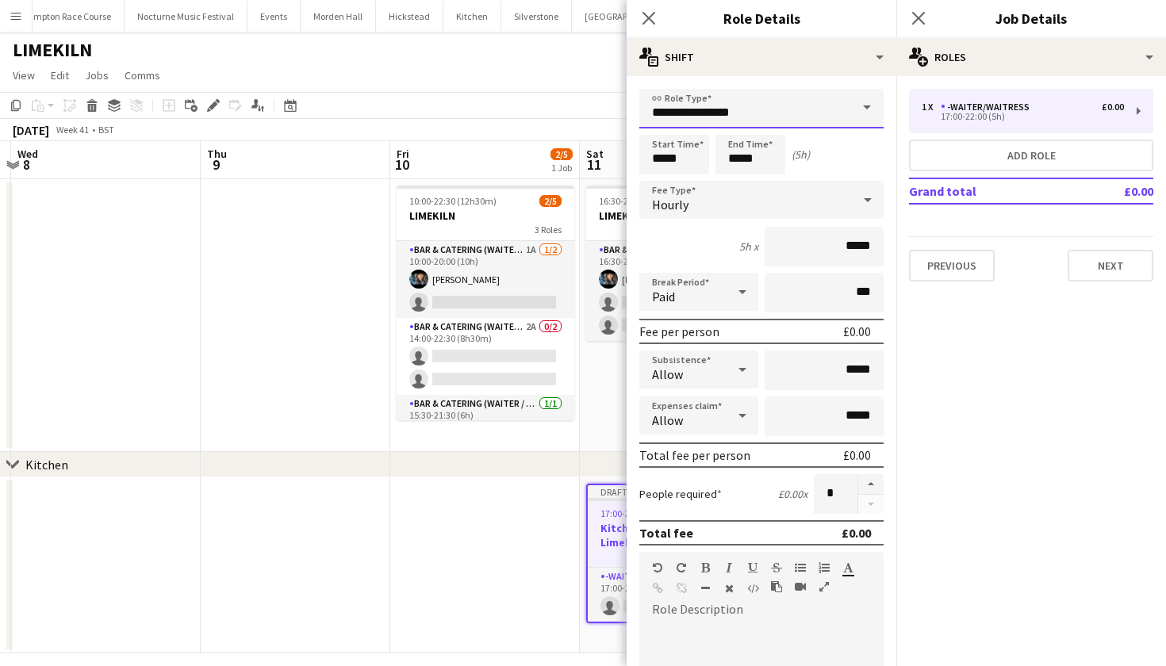
click at [782, 121] on input "**********" at bounding box center [761, 109] width 244 height 40
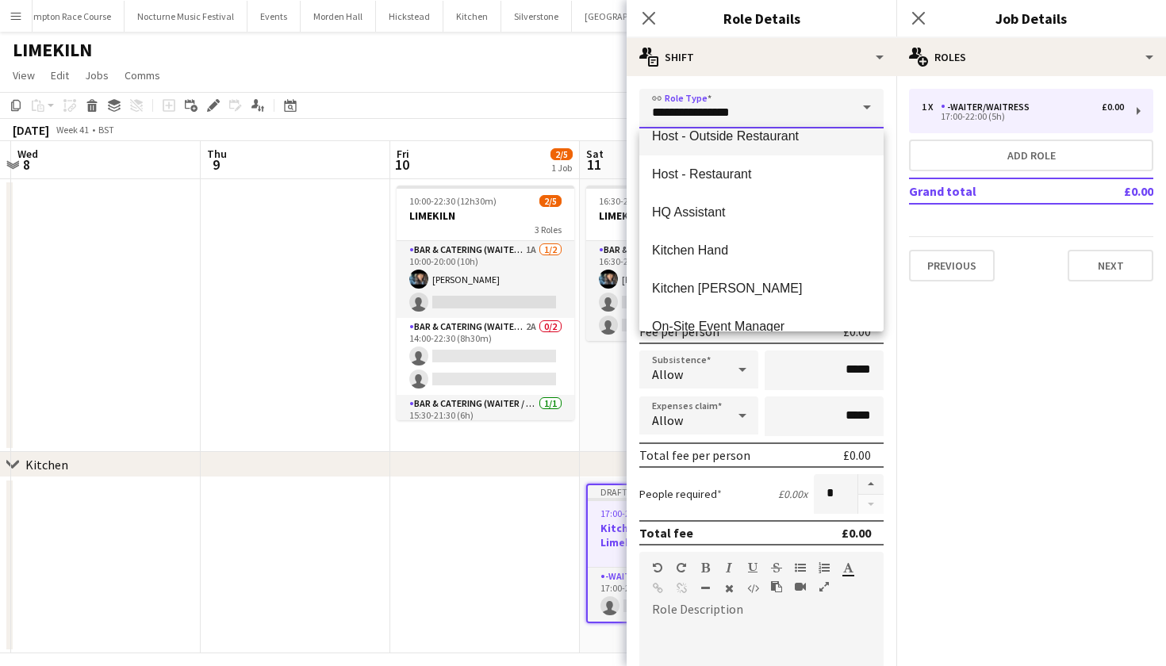
scroll to position [535, 0]
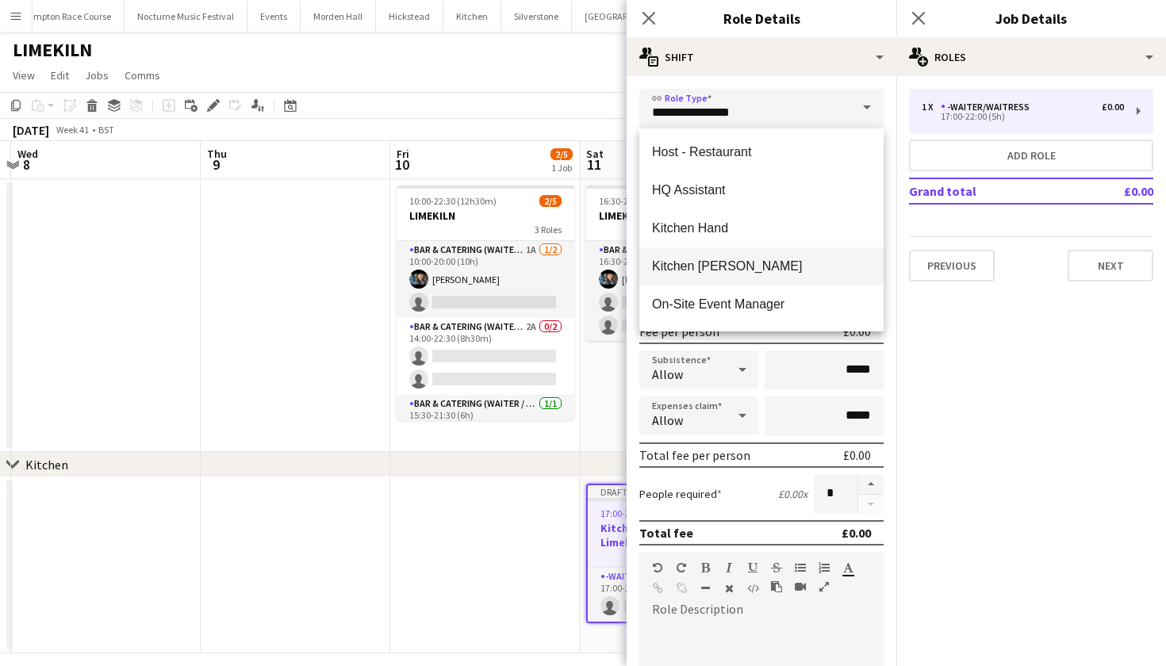
click at [765, 251] on mat-option "Kitchen Porter" at bounding box center [761, 266] width 244 height 38
type input "**********"
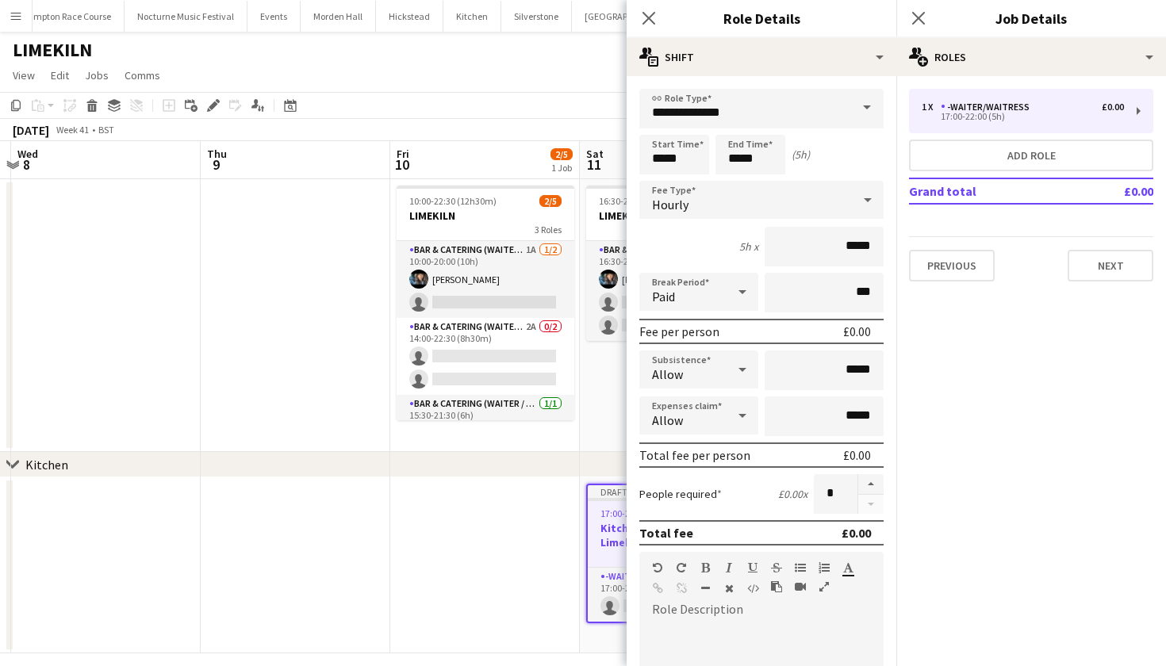
click at [367, 666] on app-board "LIMEKILN View Day view expanded Day view collapsed Month view Date picker Jump …" at bounding box center [583, 356] width 1166 height 649
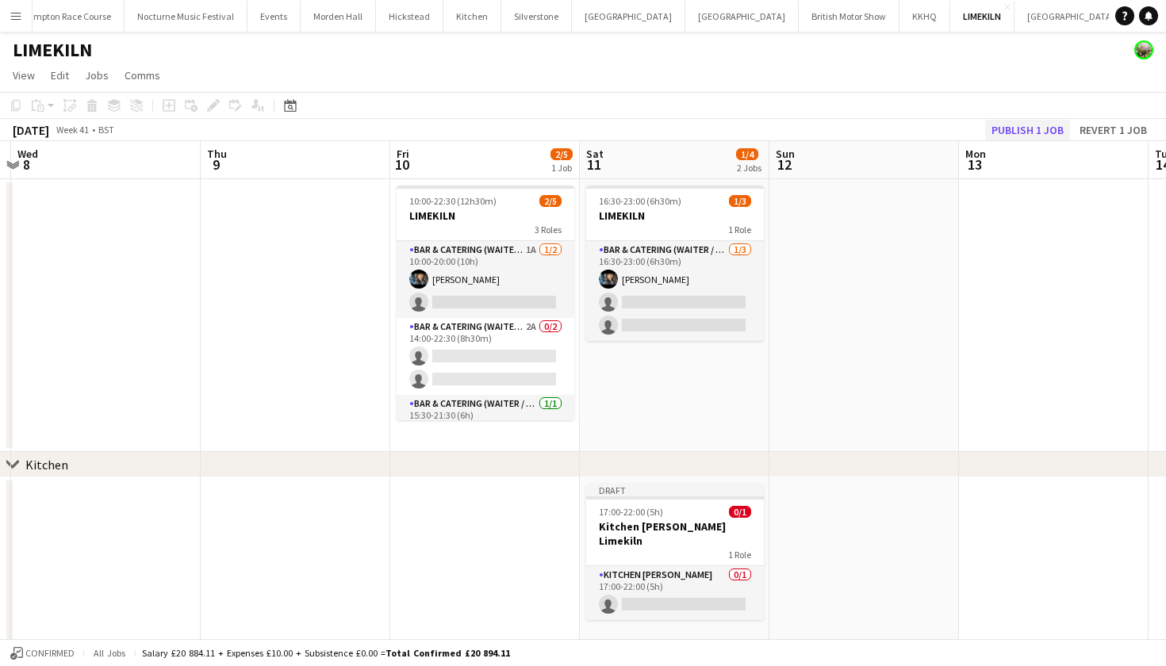
click at [1030, 126] on button "Publish 1 job" at bounding box center [1027, 130] width 85 height 21
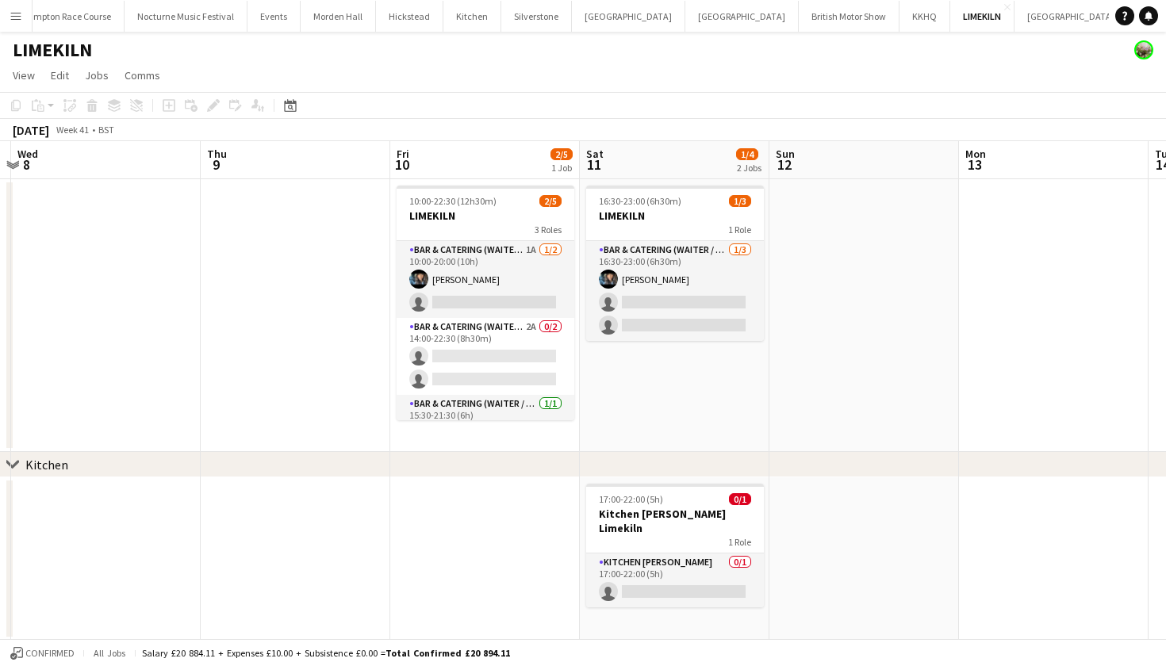
click at [93, 433] on app-date-cell at bounding box center [106, 315] width 190 height 273
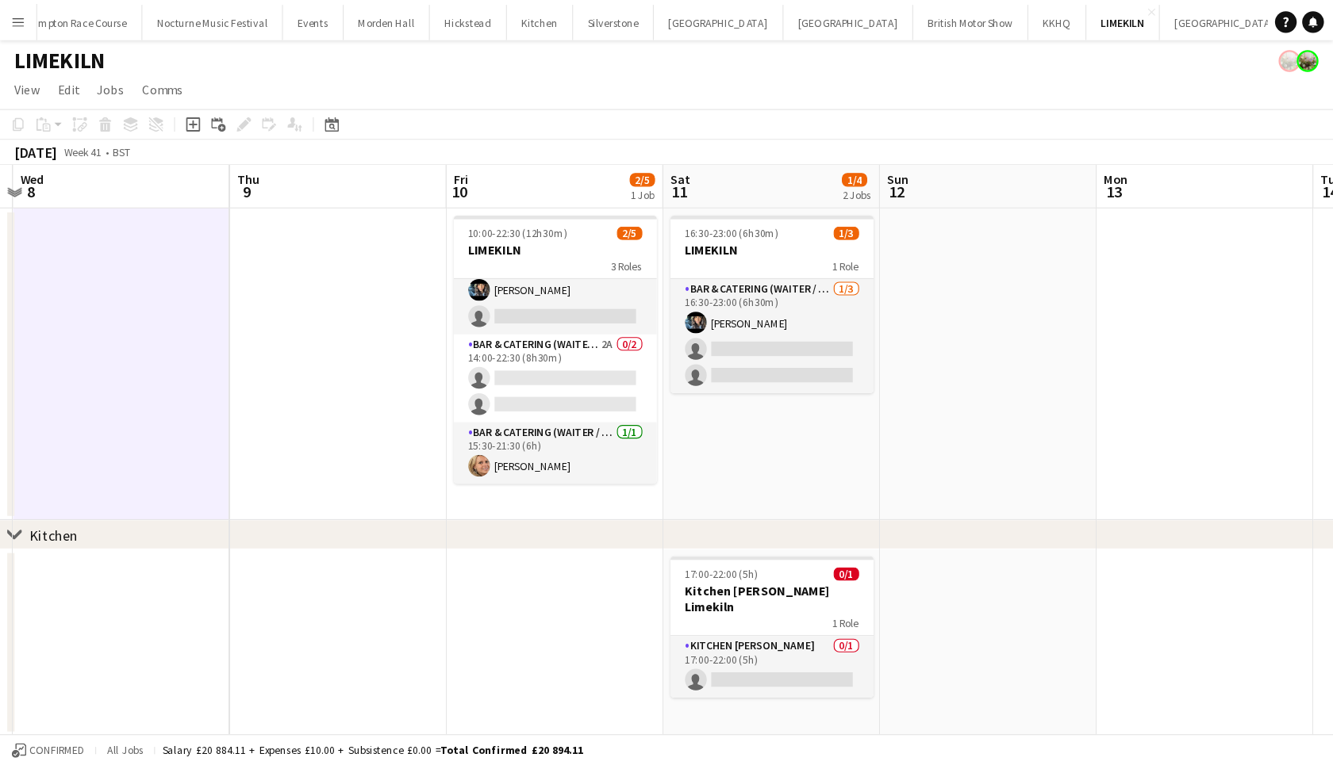
scroll to position [29, 0]
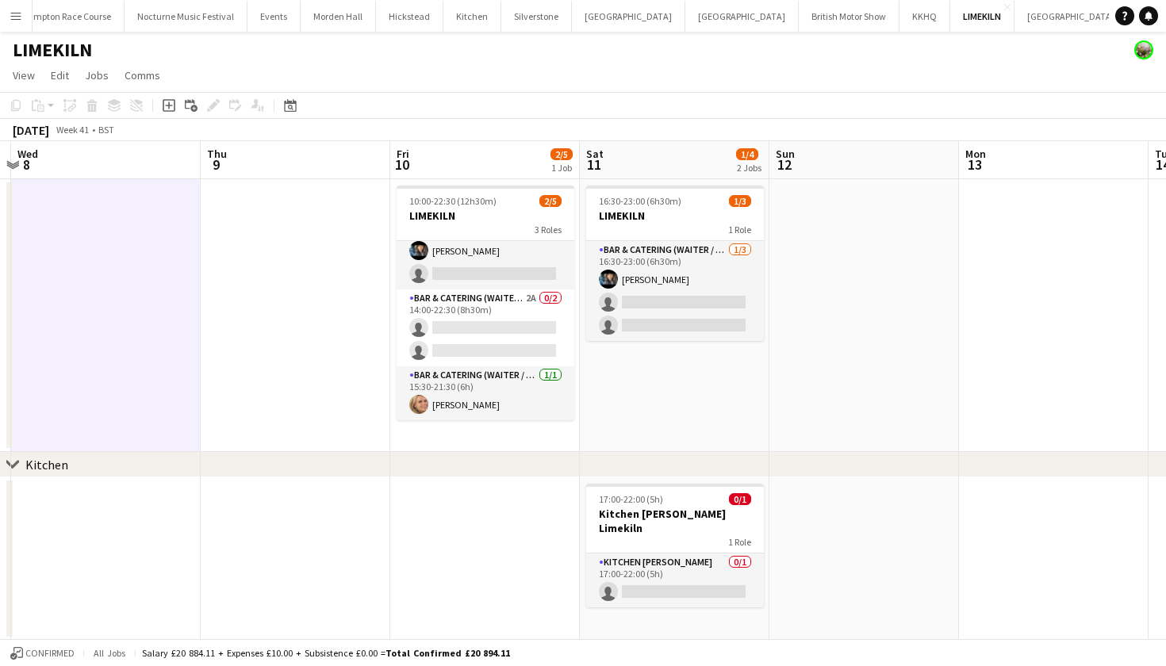
click at [18, 18] on app-icon "Menu" at bounding box center [16, 16] width 13 height 13
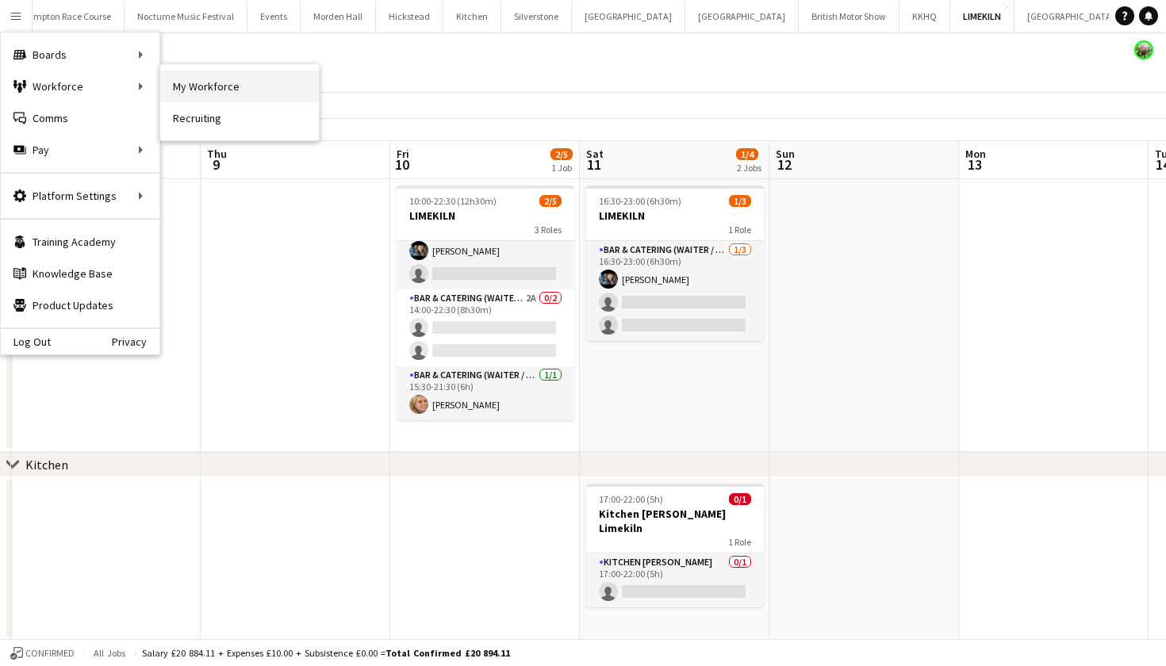
click at [209, 90] on link "My Workforce" at bounding box center [239, 87] width 159 height 32
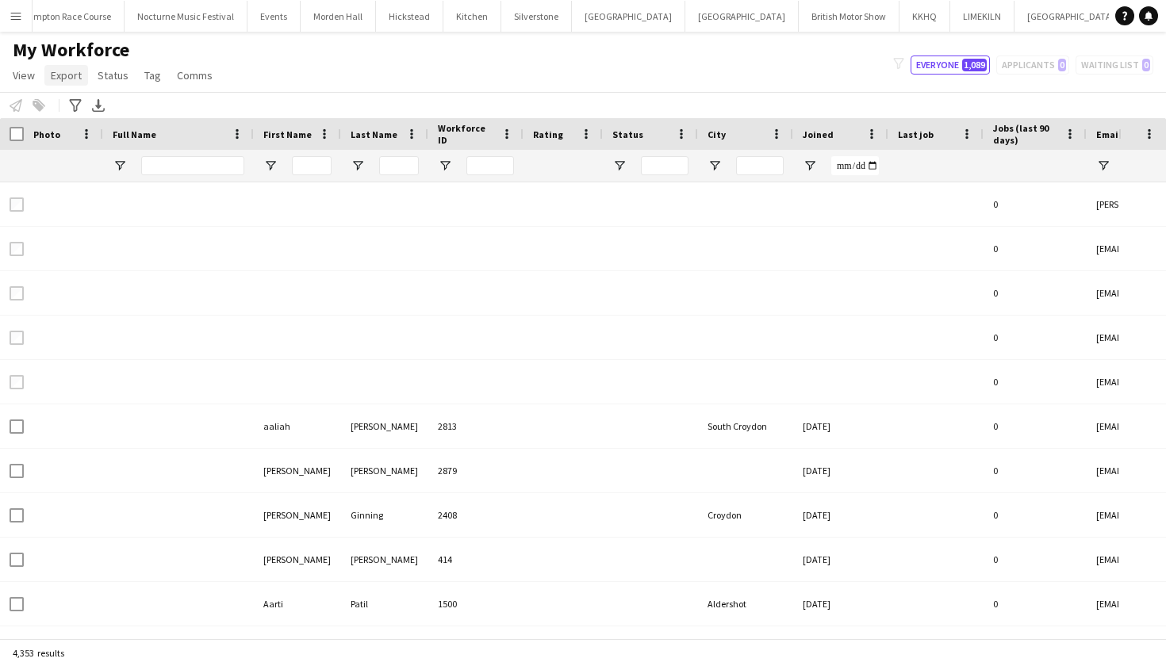
type input "**********"
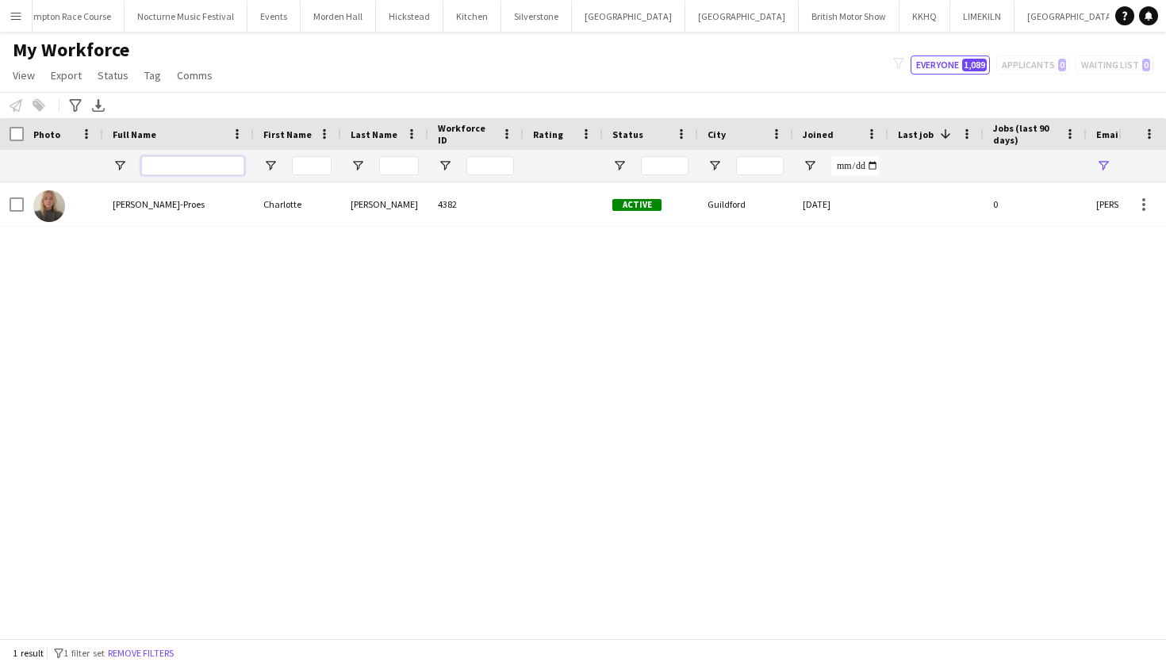
click at [171, 171] on input "Full Name Filter Input" at bounding box center [192, 165] width 103 height 19
type input "**********"
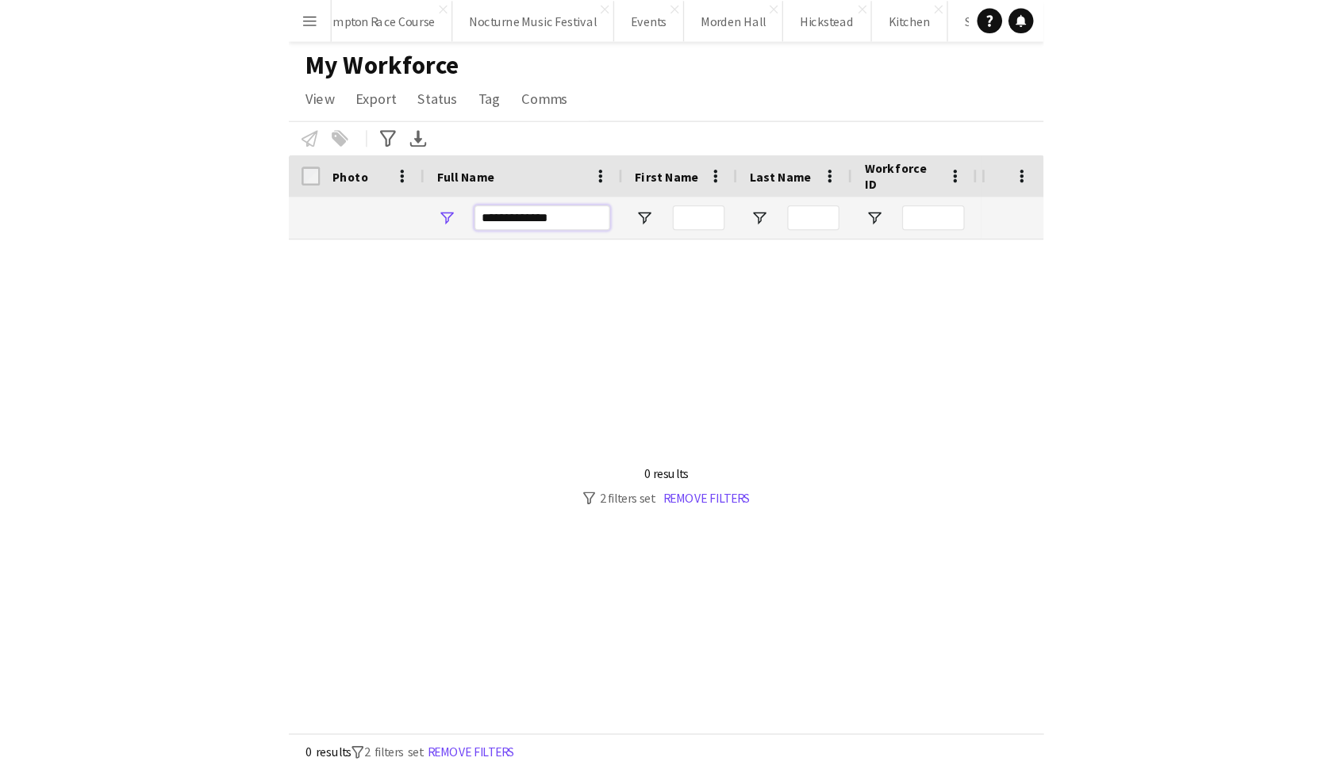
scroll to position [0, 151]
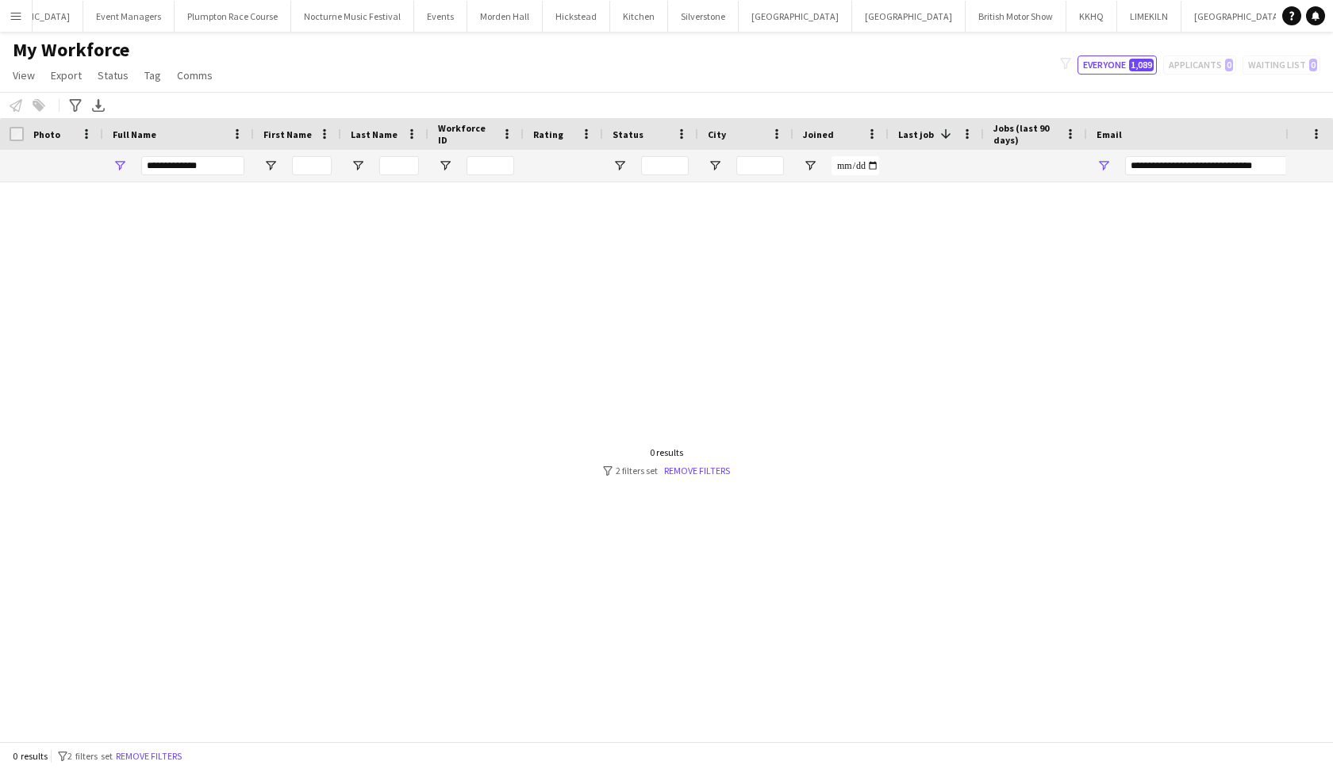
click at [1165, 65] on div "filter-1 Everyone 1,089 Applicants 0 Waiting list 0" at bounding box center [1190, 65] width 286 height 19
click at [1144, 66] on span "1,089" at bounding box center [1141, 65] width 25 height 13
type input "**********"
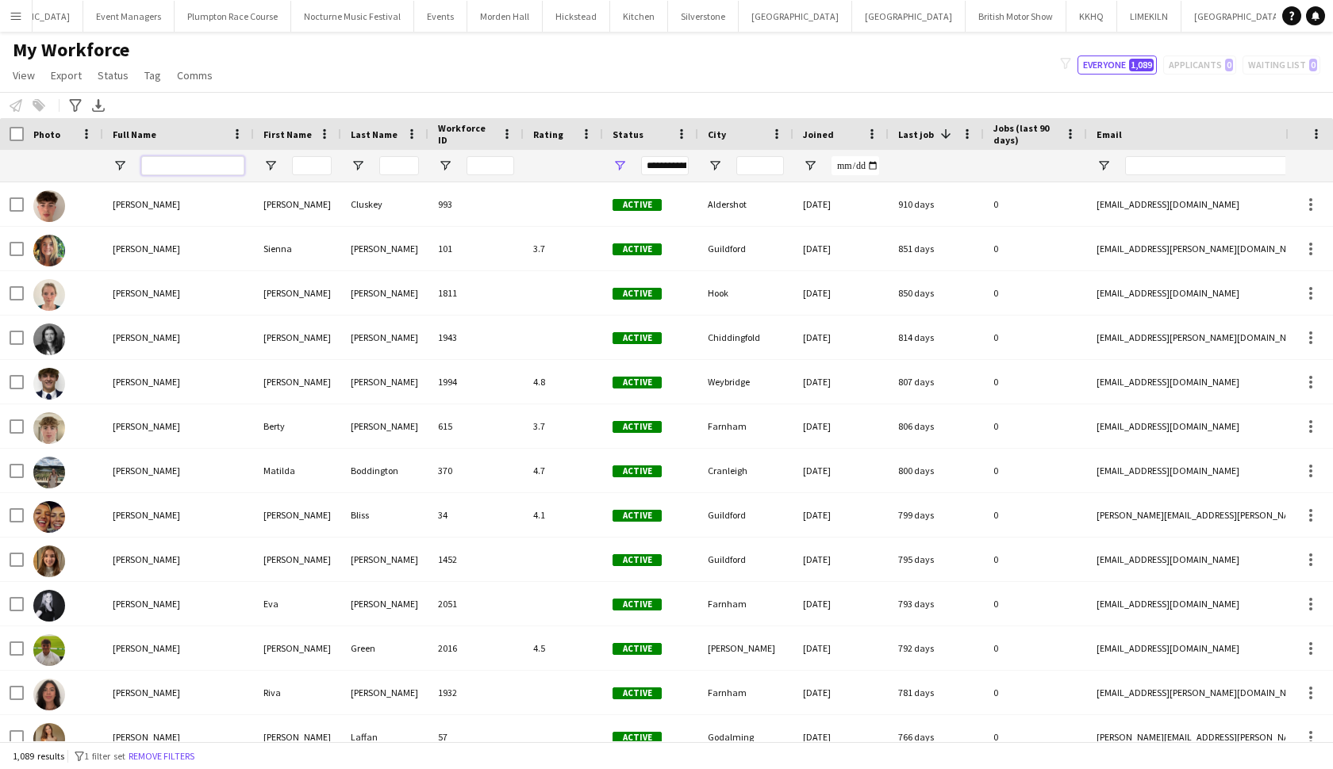
click at [218, 167] on input "Full Name Filter Input" at bounding box center [192, 165] width 103 height 19
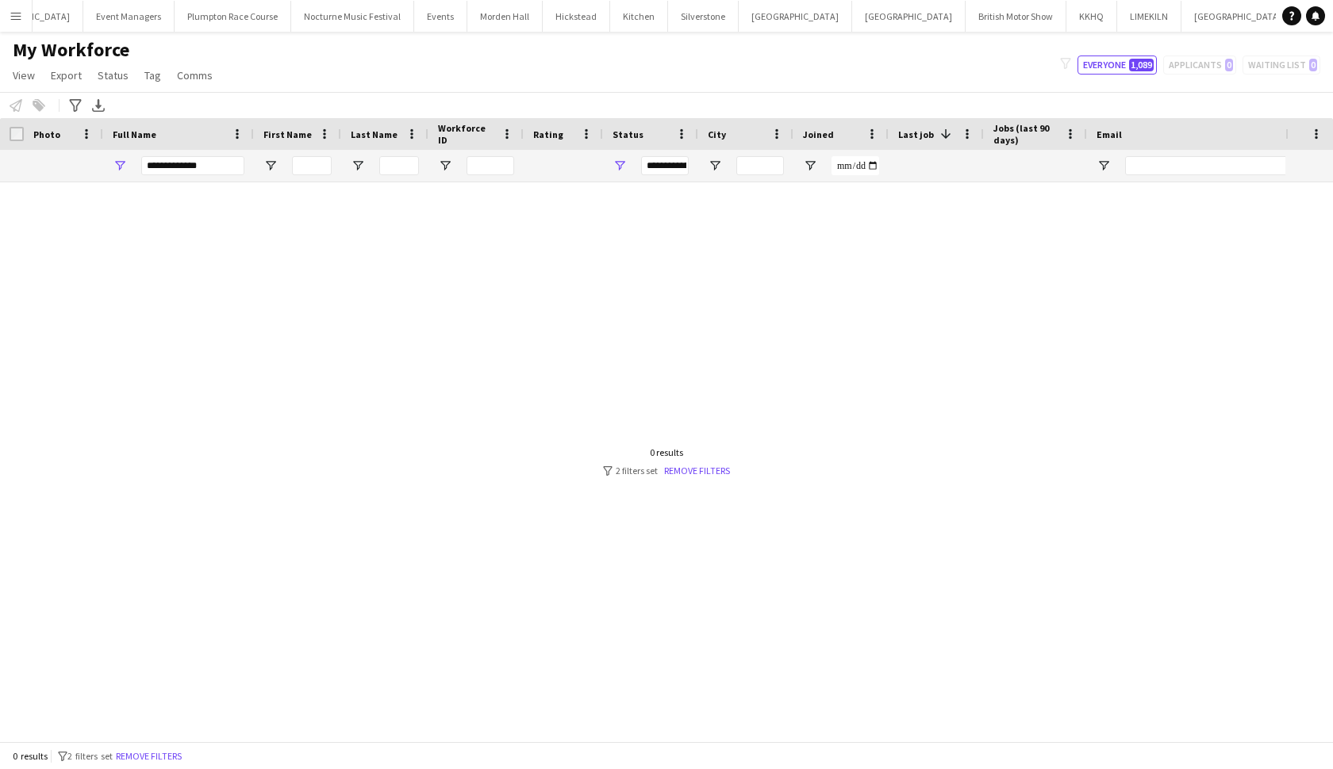
click at [648, 169] on div "**********" at bounding box center [665, 165] width 48 height 19
click at [874, 402] on div at bounding box center [642, 461] width 1285 height 559
click at [222, 167] on input "**********" at bounding box center [192, 165] width 103 height 19
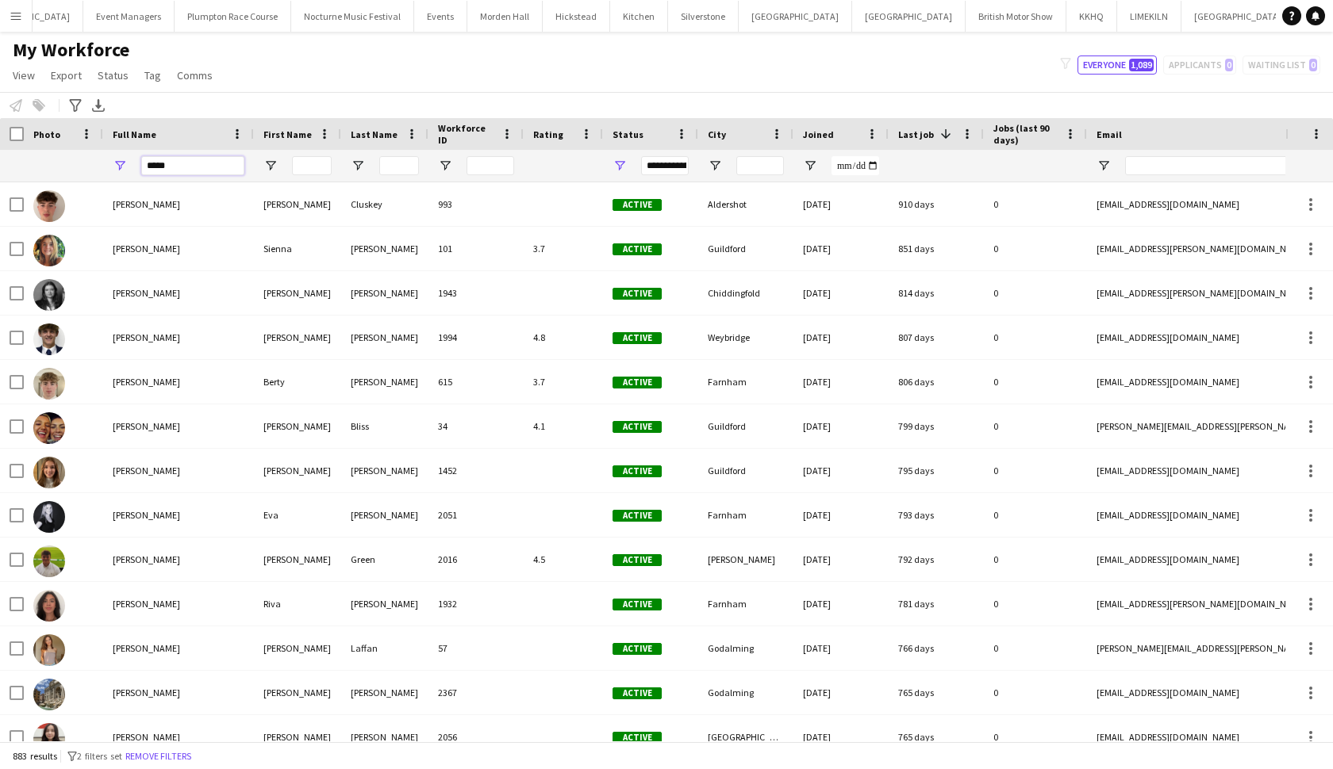
type input "******"
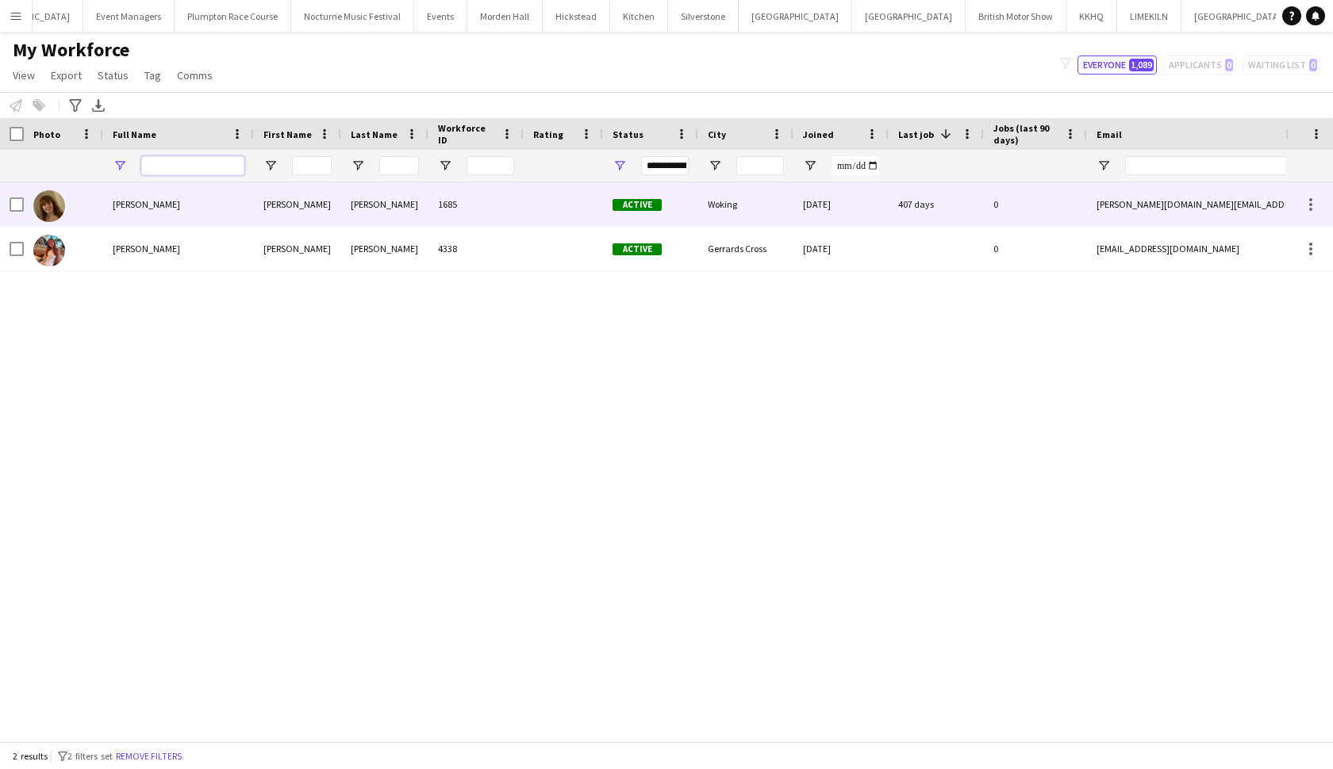
type input "**********"
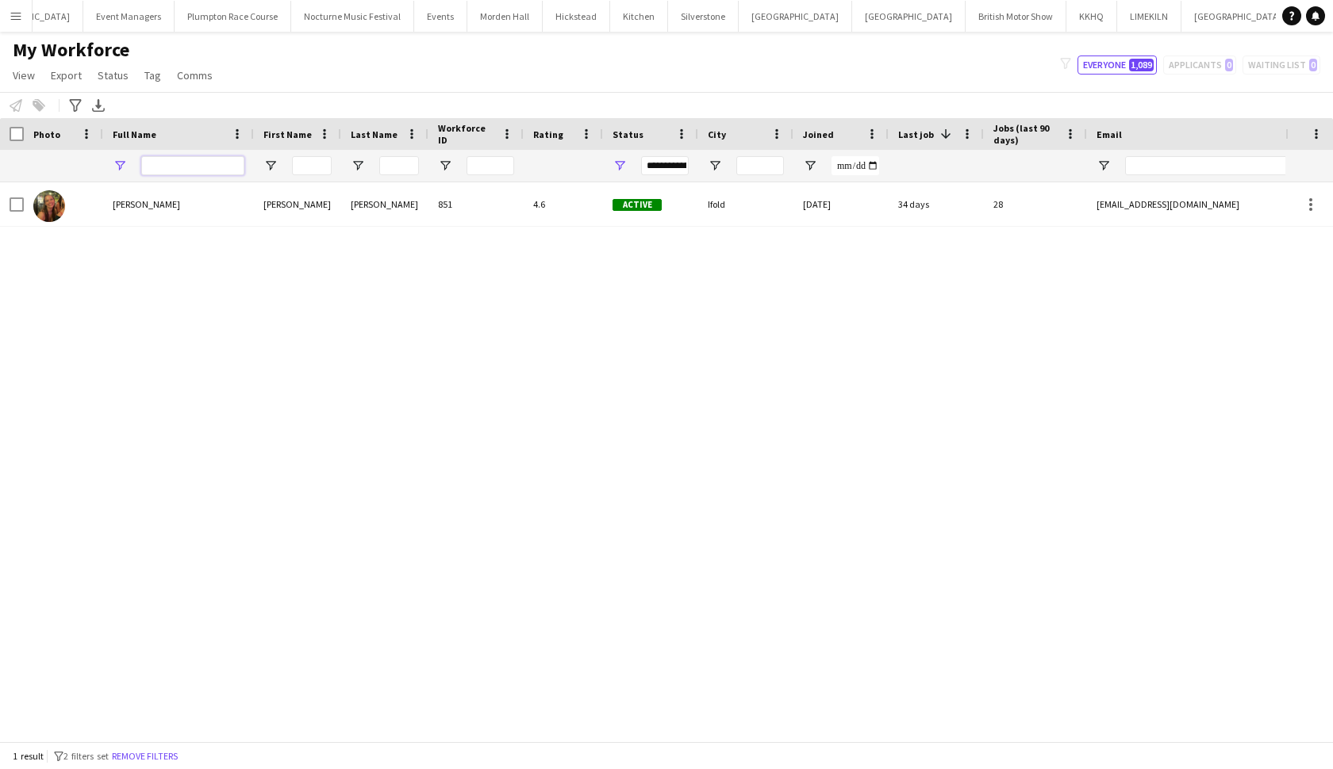
type input "**********"
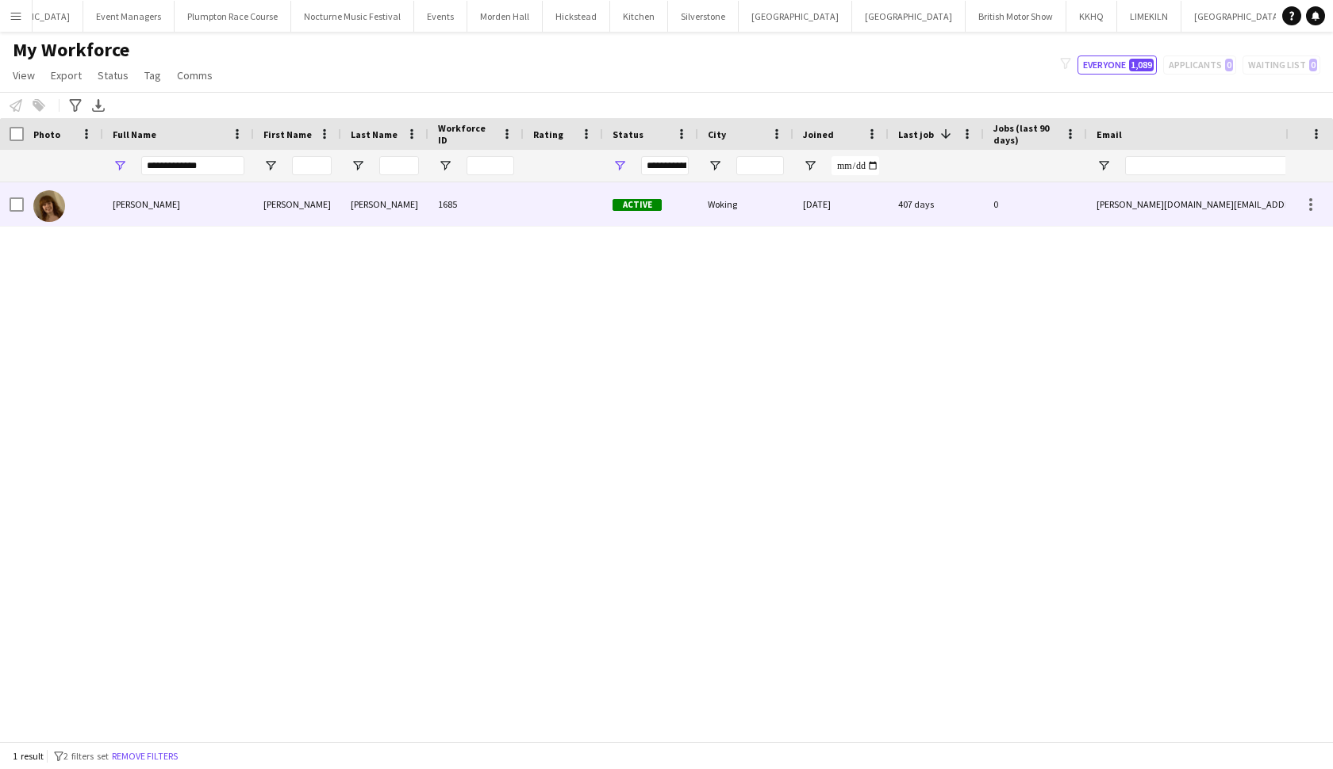
click at [185, 209] on div "Erin Mitchell" at bounding box center [178, 204] width 151 height 44
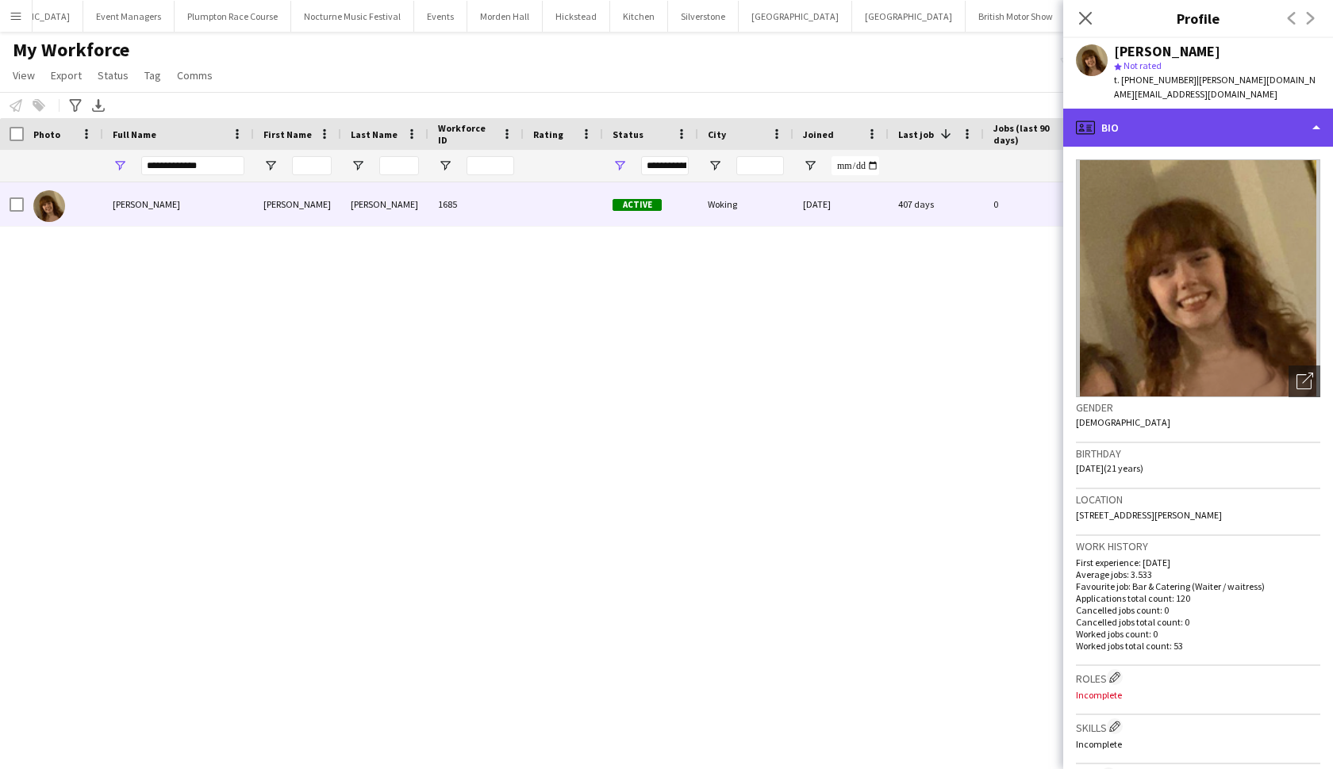
click at [1165, 113] on div "profile Bio" at bounding box center [1198, 128] width 270 height 38
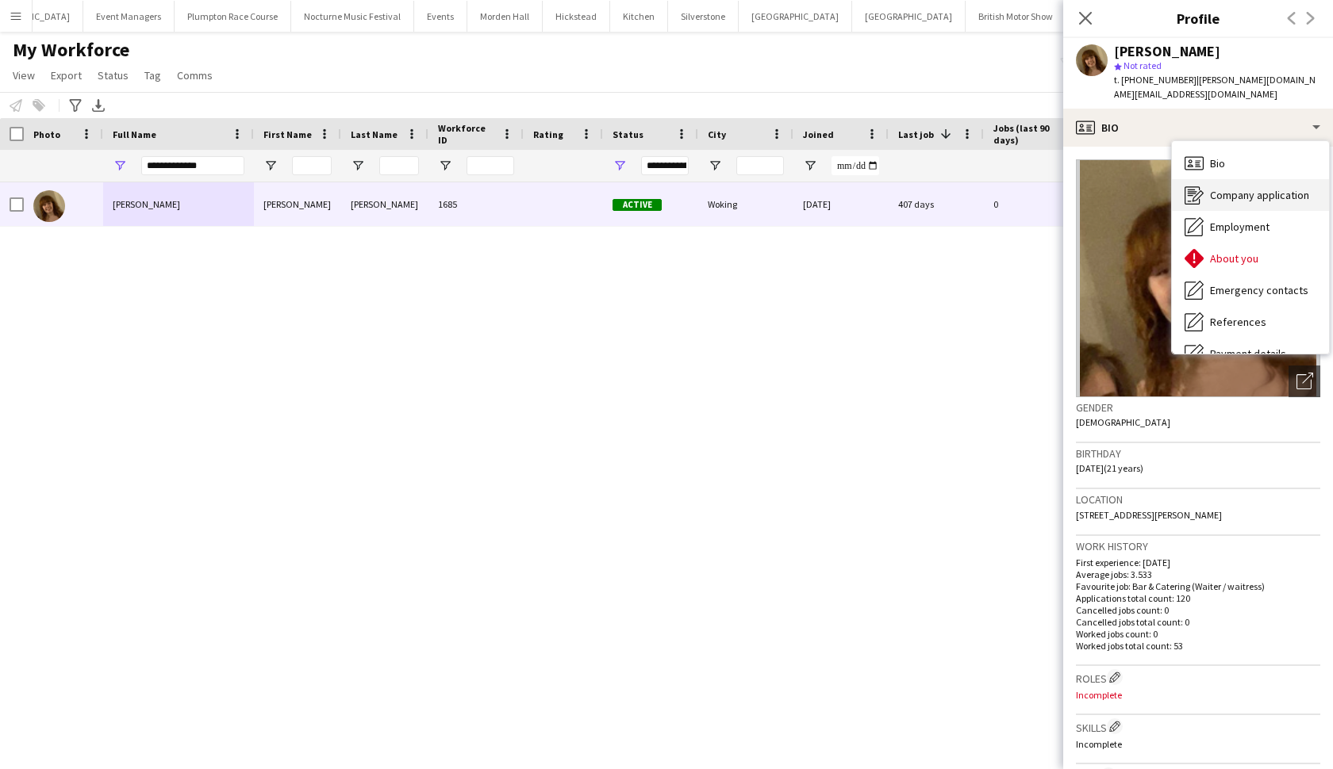
click at [1165, 192] on div "Company application Company application" at bounding box center [1250, 195] width 157 height 32
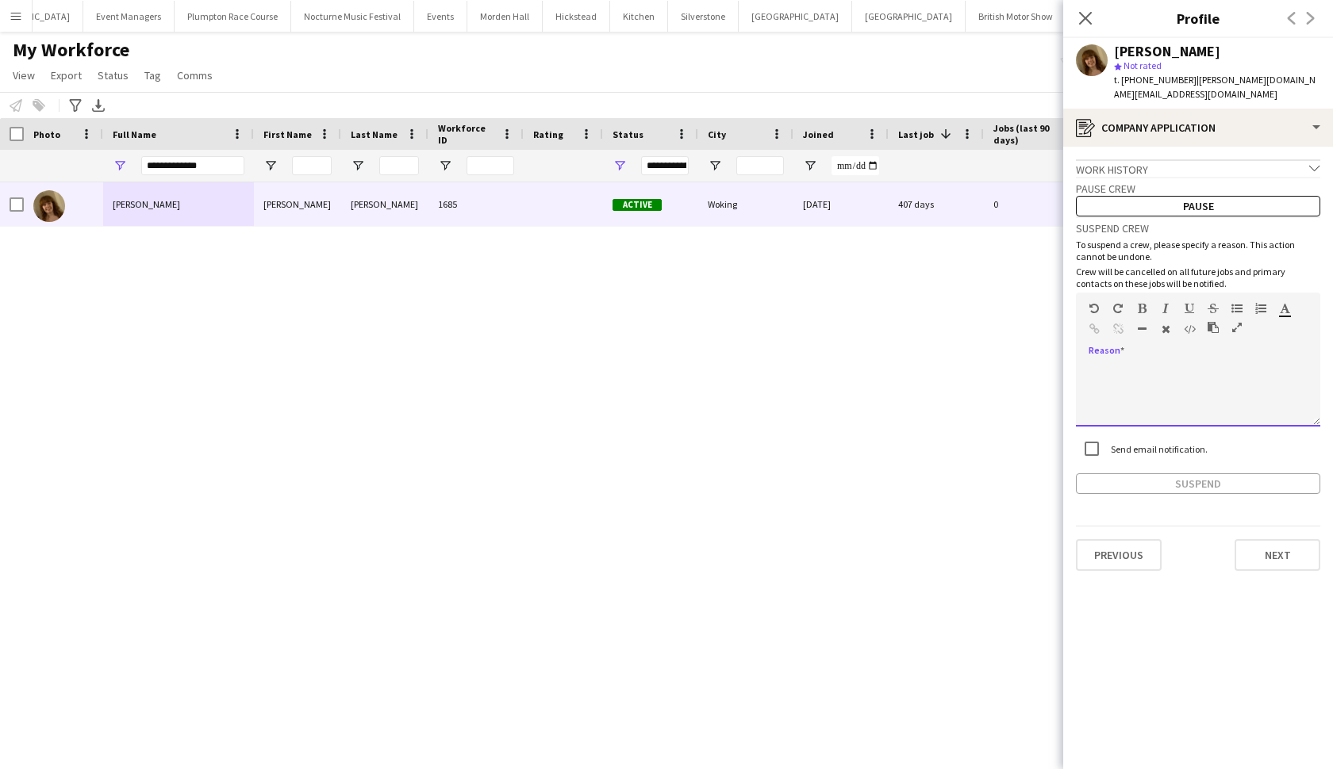
click at [1115, 363] on div at bounding box center [1198, 394] width 244 height 63
click at [1117, 475] on button "Suspend" at bounding box center [1198, 484] width 244 height 21
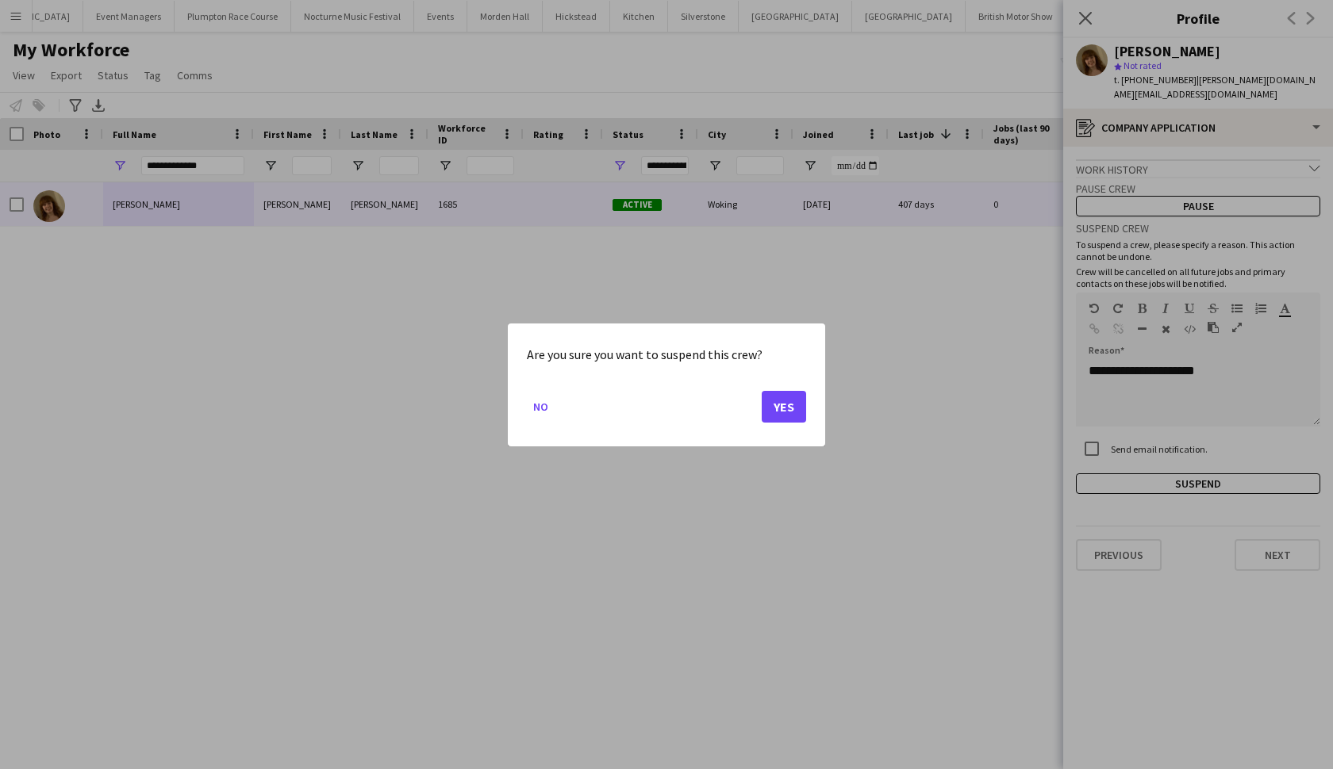
click at [791, 405] on button "Yes" at bounding box center [784, 406] width 44 height 32
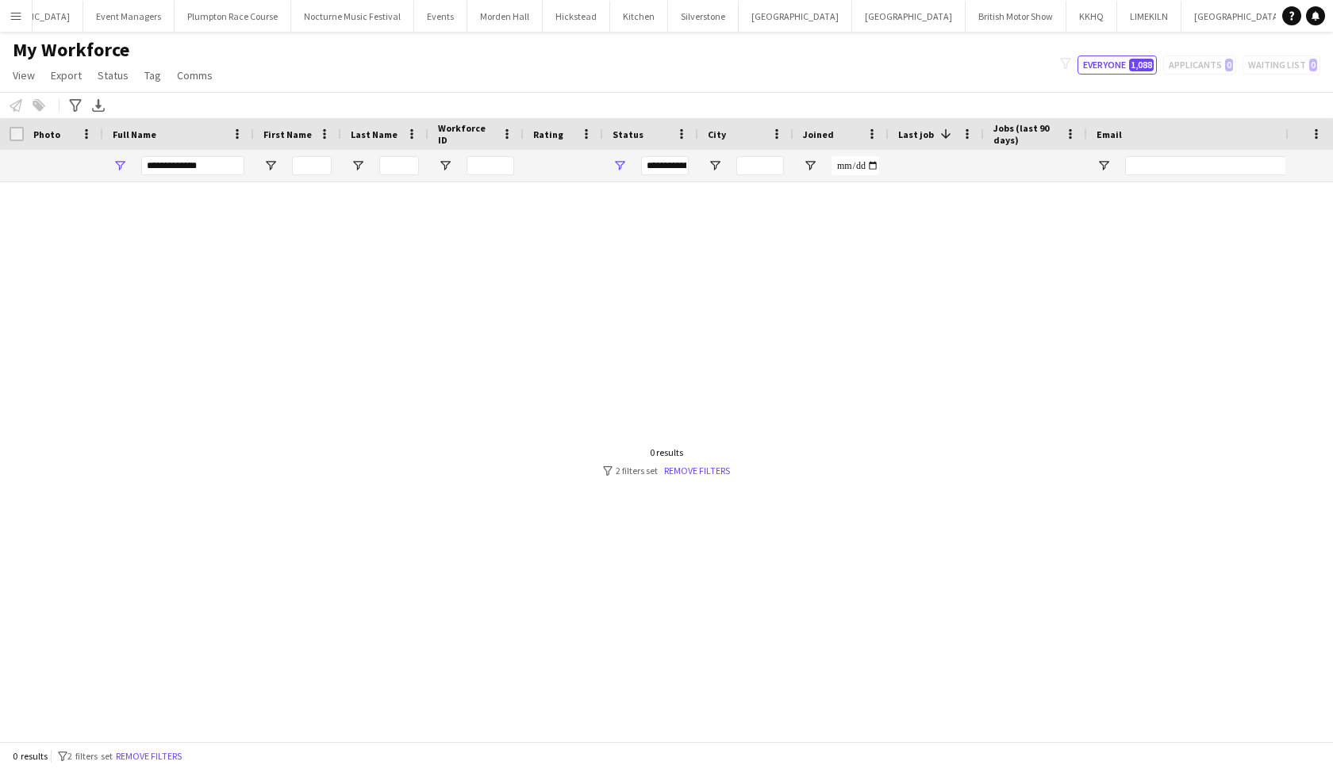
click at [1117, 17] on button "LIMEKILN Close" at bounding box center [1149, 16] width 64 height 31
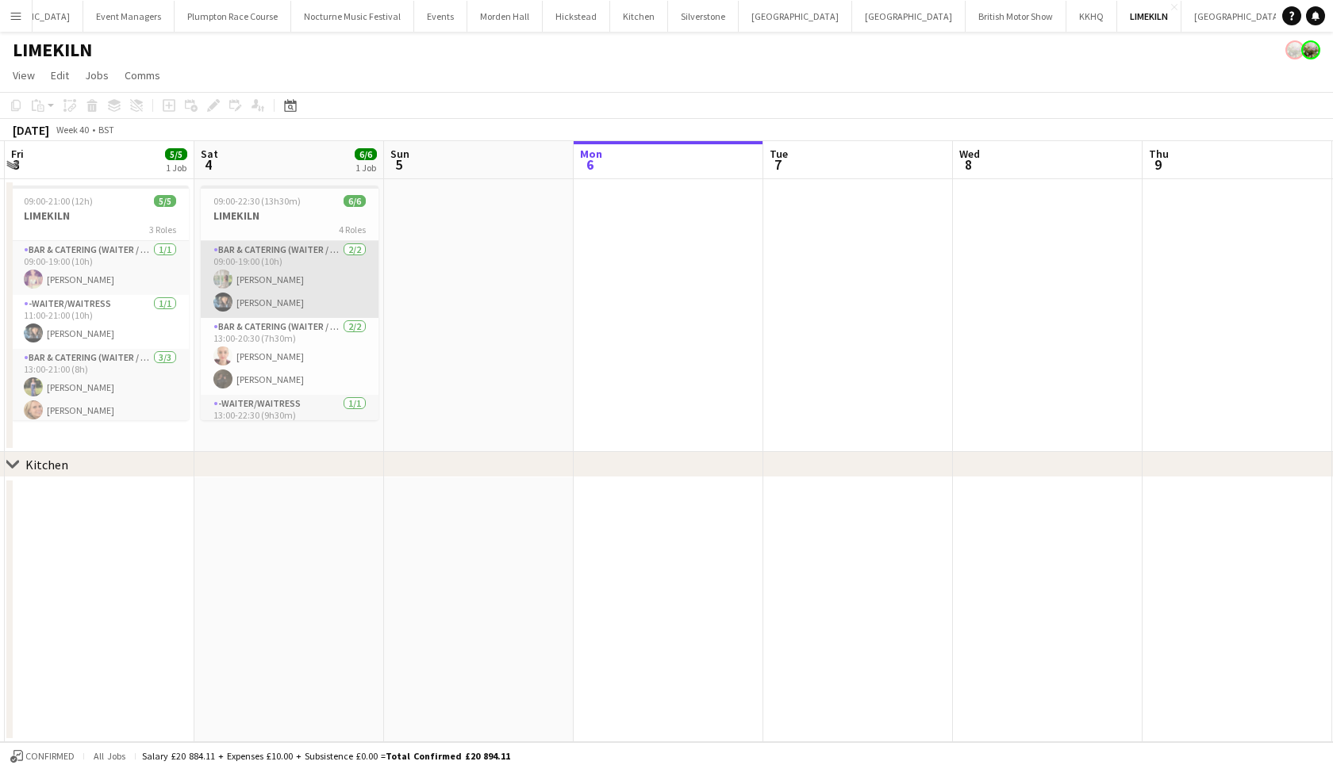
scroll to position [0, 754]
click at [243, 278] on app-card-role "Bar & Catering (Waiter / waitress) 2/2 09:00-19:00 (10h) Alexandra Burgoyne Lyd…" at bounding box center [290, 279] width 178 height 77
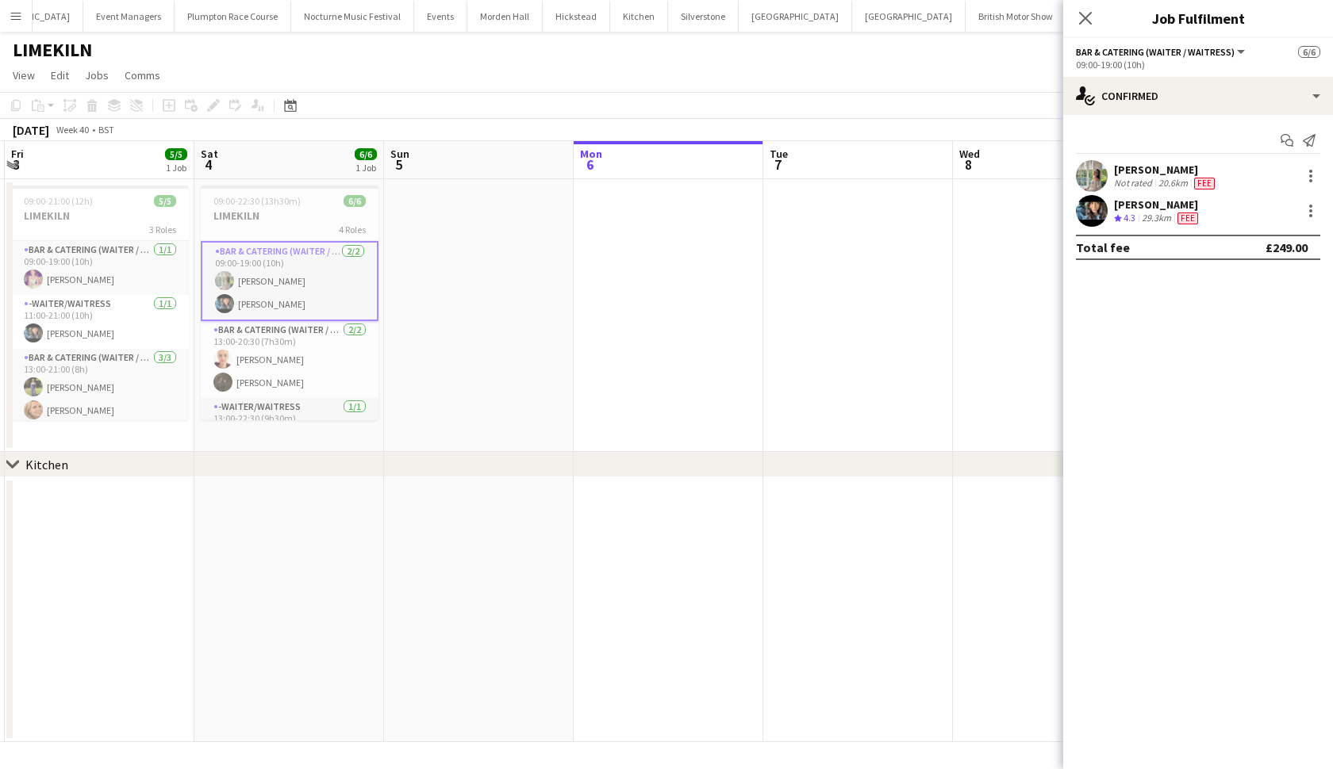
click at [1099, 182] on app-user-avatar at bounding box center [1092, 176] width 32 height 32
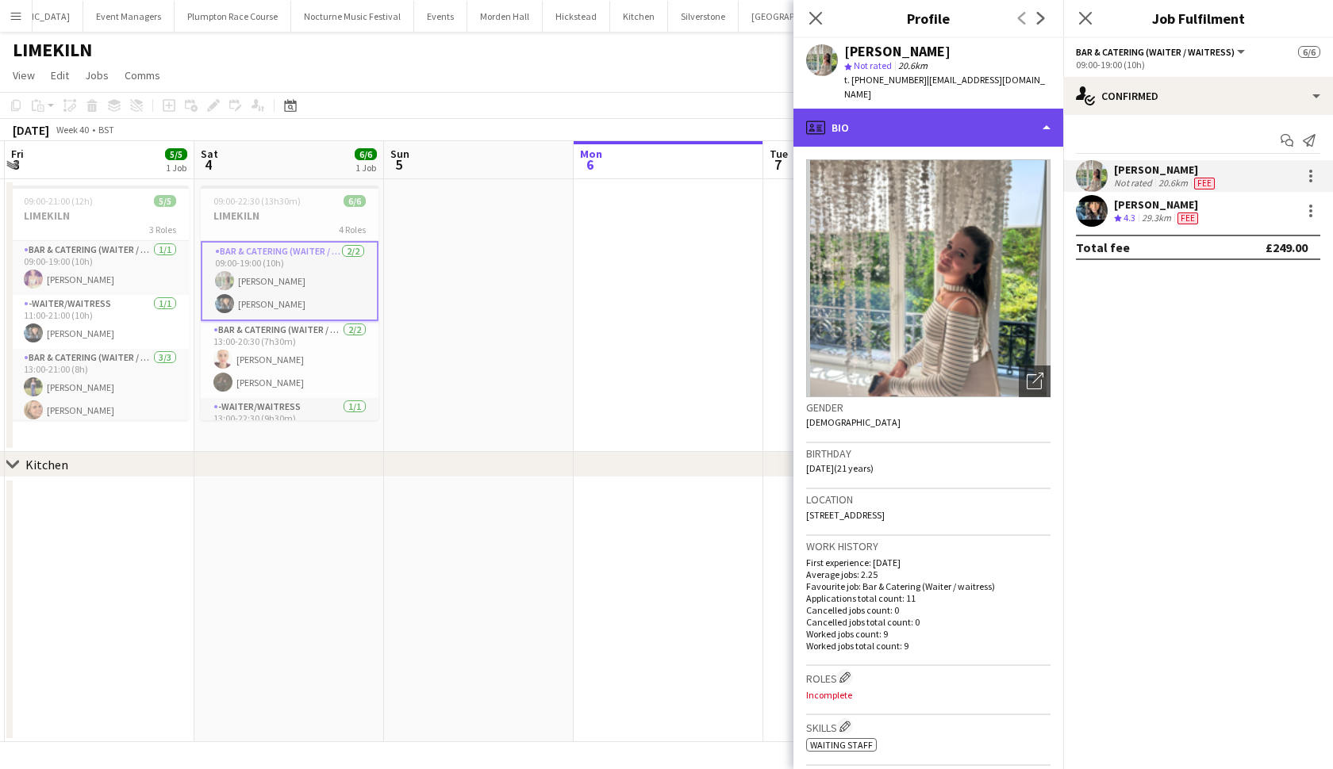
click at [1025, 116] on div "profile Bio" at bounding box center [928, 128] width 270 height 38
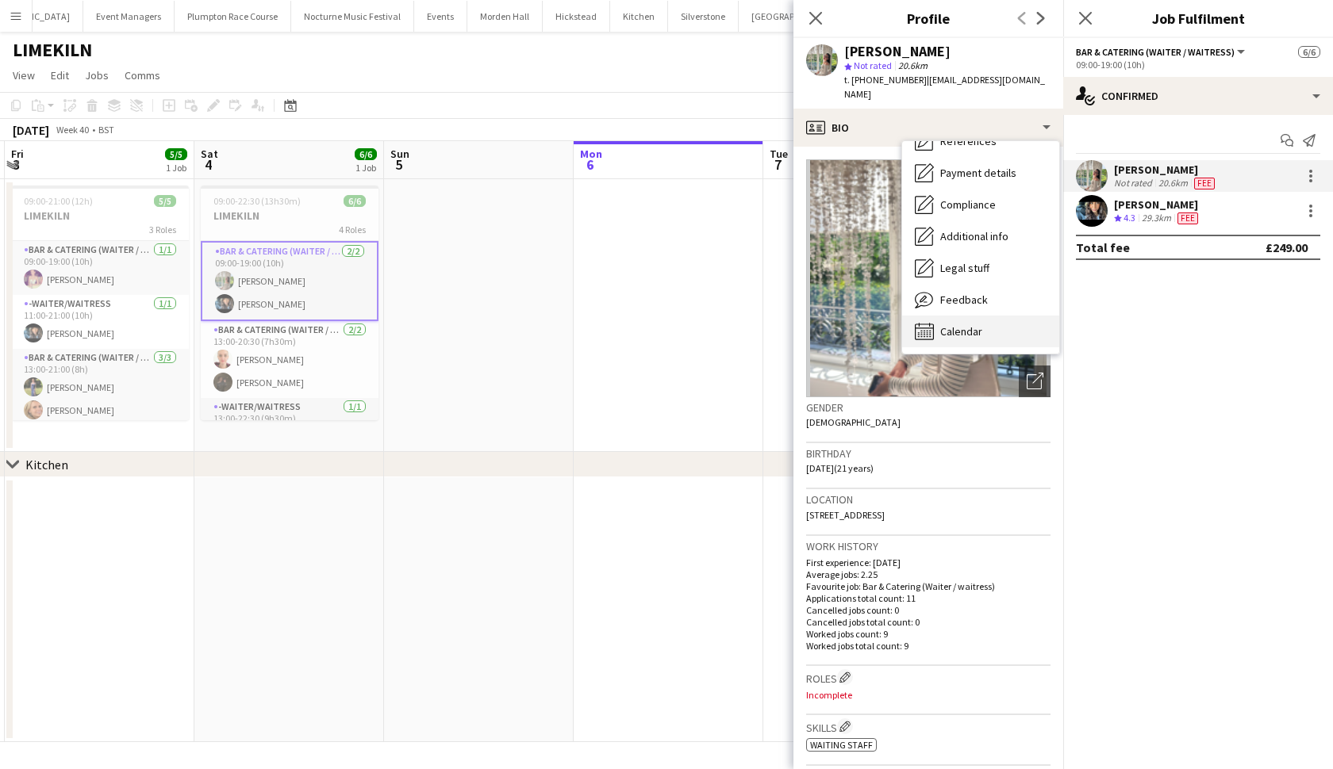
scroll to position [181, 0]
click at [987, 316] on div "Calendar Calendar" at bounding box center [980, 332] width 157 height 32
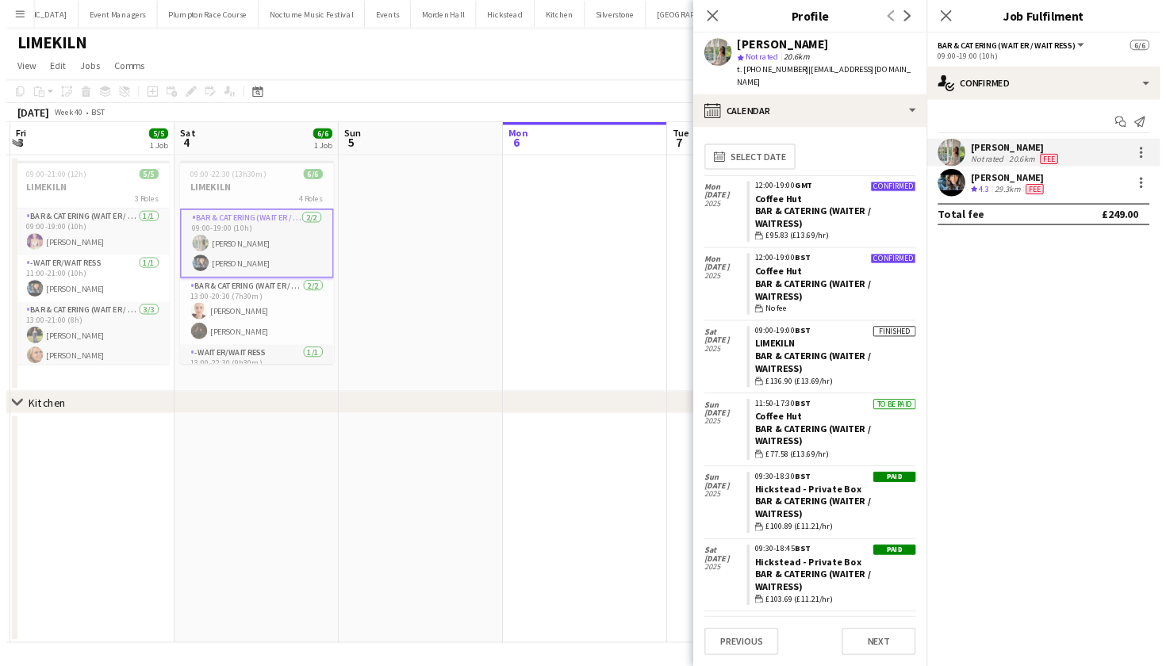
scroll to position [0, 0]
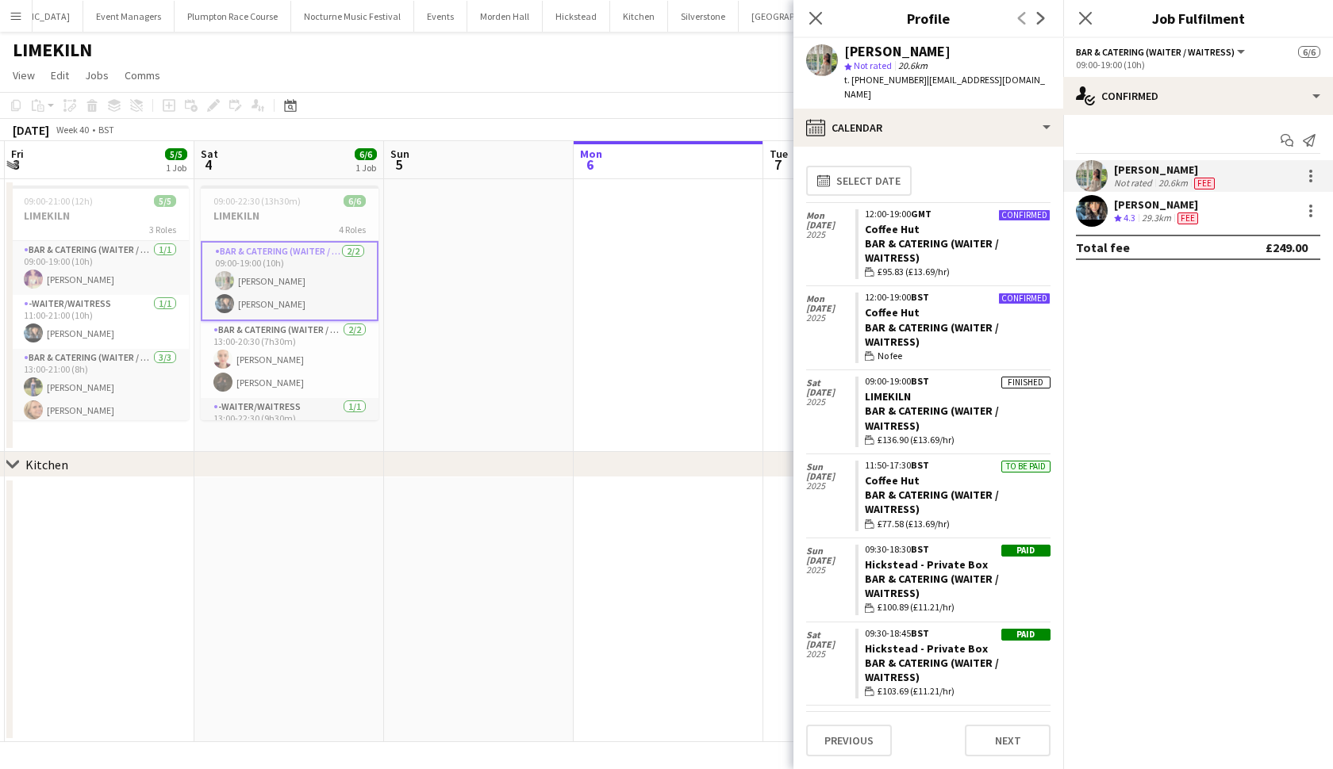
click at [923, 83] on span "| alexandraburgoyne@yahoo.com" at bounding box center [944, 87] width 201 height 26
click at [945, 82] on span "| alexandraburgoyne@yahoo.com" at bounding box center [944, 87] width 201 height 26
drag, startPoint x: 919, startPoint y: 82, endPoint x: 1052, endPoint y: 82, distance: 132.5
click at [1052, 82] on div "Alexandra Burgoyne star Not rated 20.6km t. +447887997050 | alexandraburgoyne@y…" at bounding box center [928, 73] width 270 height 71
copy span "alexandraburgoyne@yahoo.com"
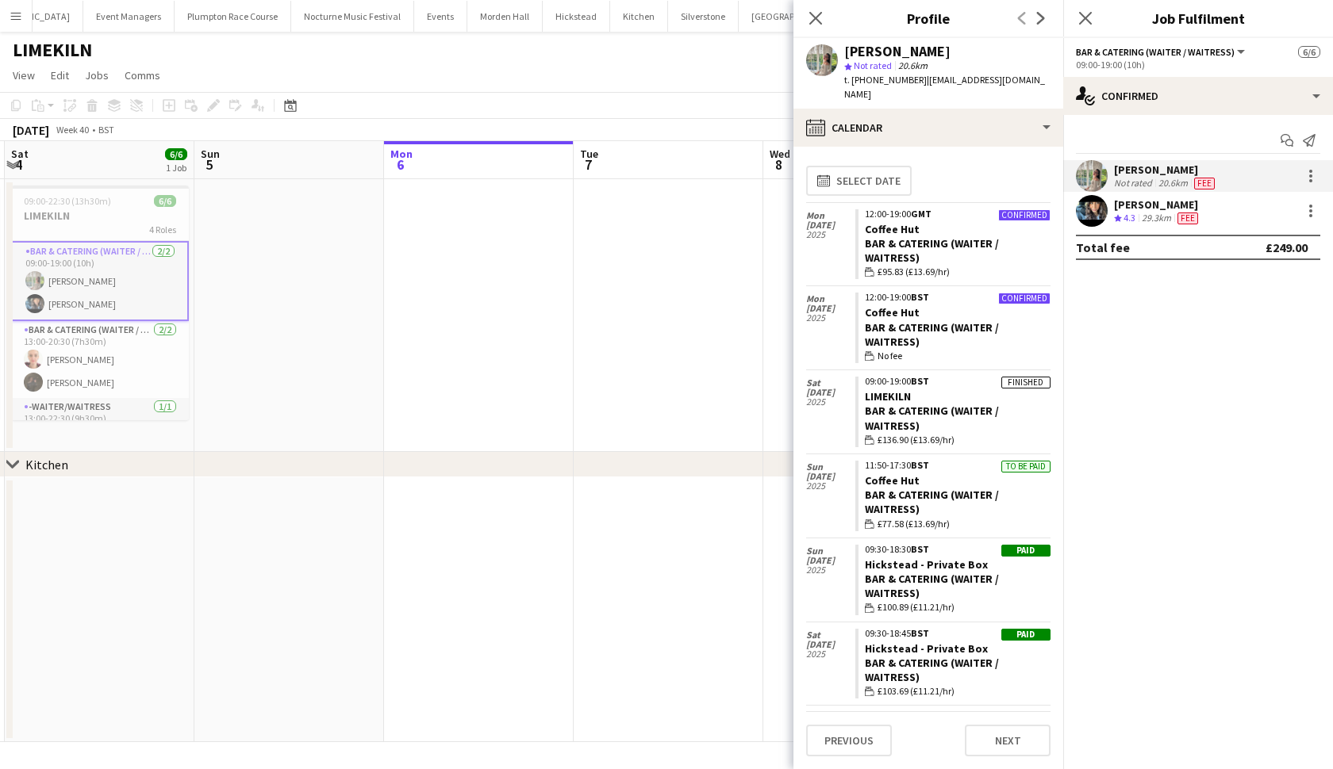
click at [21, 13] on app-icon "Menu" at bounding box center [16, 16] width 13 height 13
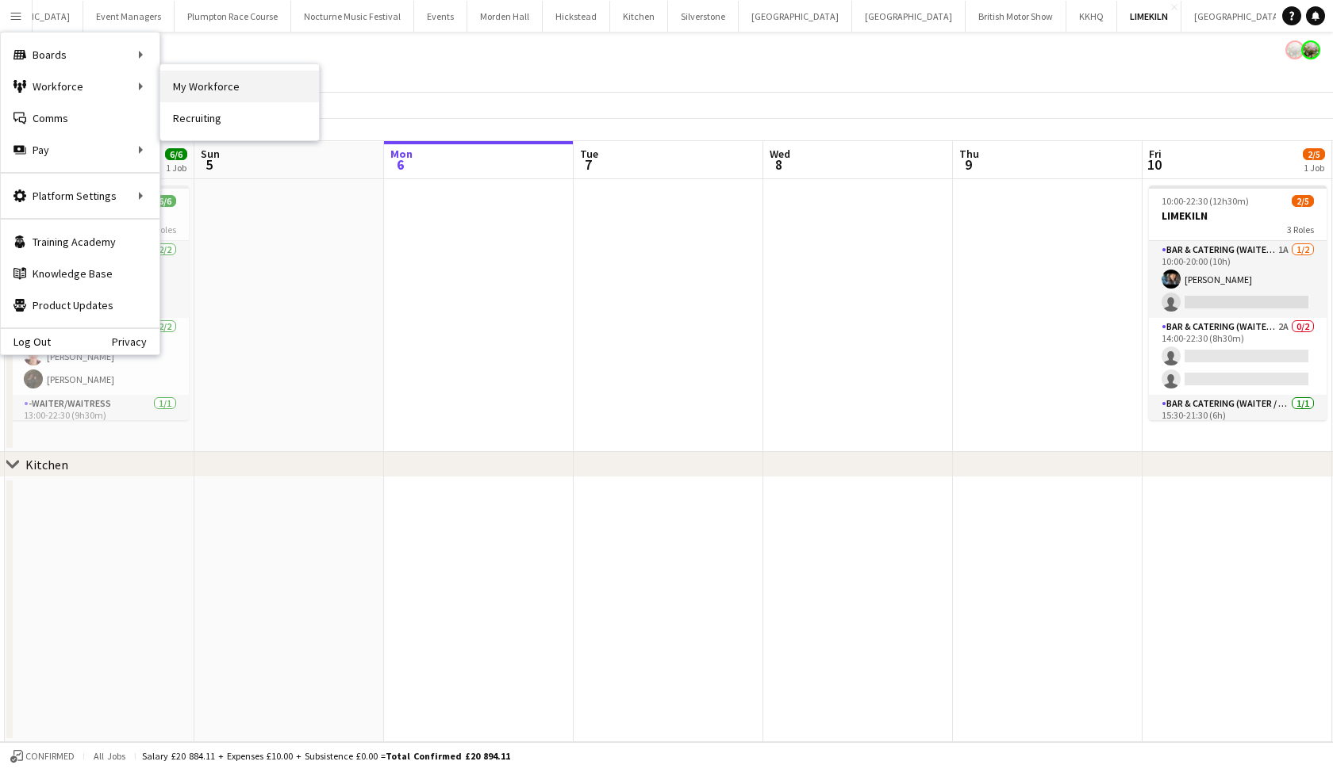
click at [224, 86] on link "My Workforce" at bounding box center [239, 87] width 159 height 32
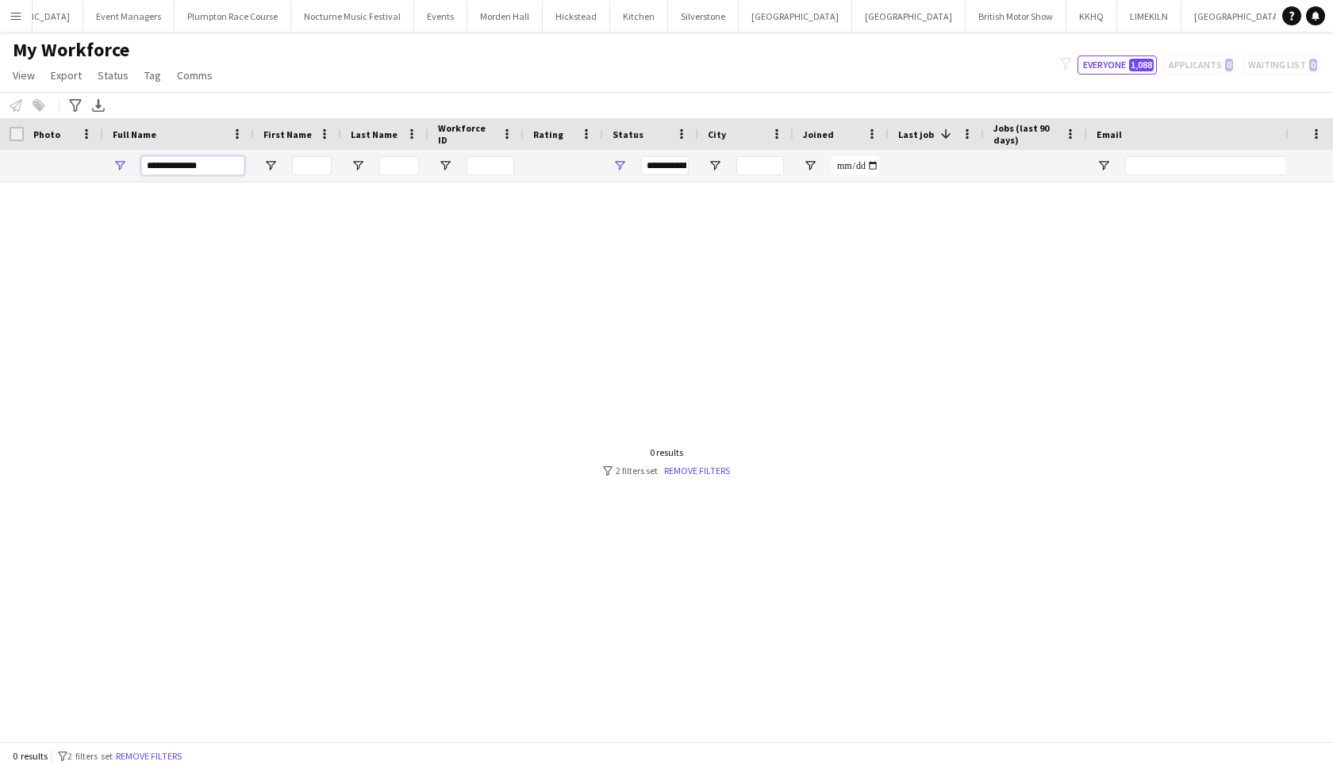
drag, startPoint x: 206, startPoint y: 163, endPoint x: 125, endPoint y: 160, distance: 81.7
click at [125, 160] on div "**********" at bounding box center [178, 166] width 151 height 32
type input "**********"
click at [146, 666] on button "Remove filters" at bounding box center [149, 756] width 72 height 17
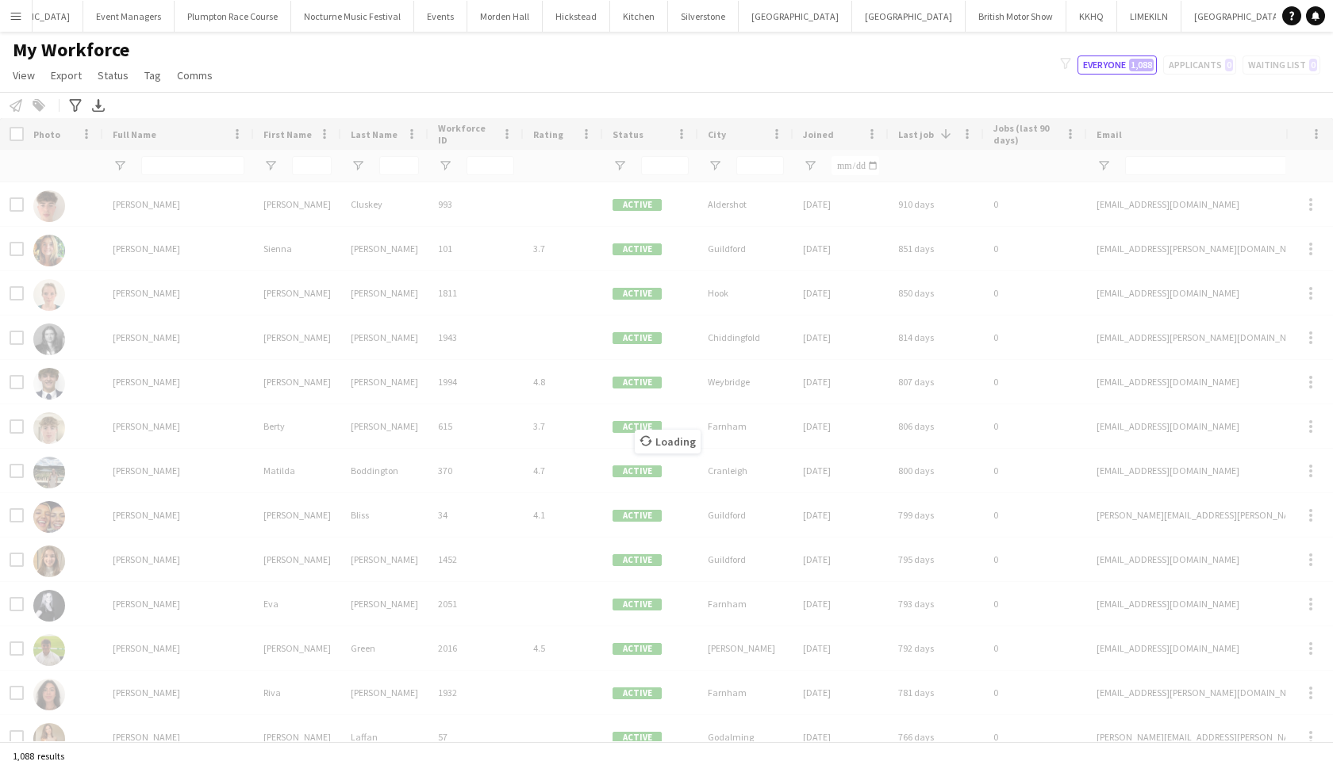
click at [180, 163] on div "Loading" at bounding box center [666, 429] width 1333 height 623
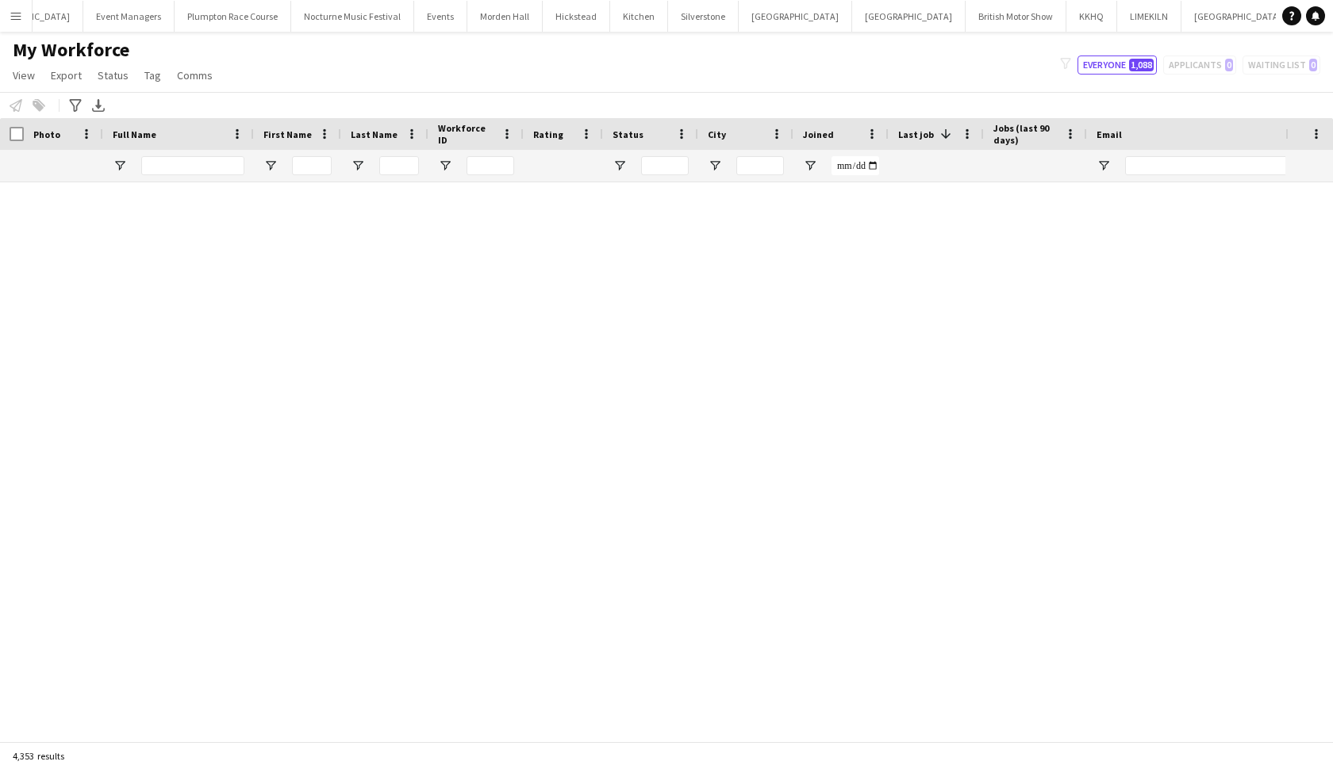
click at [257, 60] on div "My Workforce View Views Default view mena New Starter New view Update view Dele…" at bounding box center [666, 65] width 1333 height 54
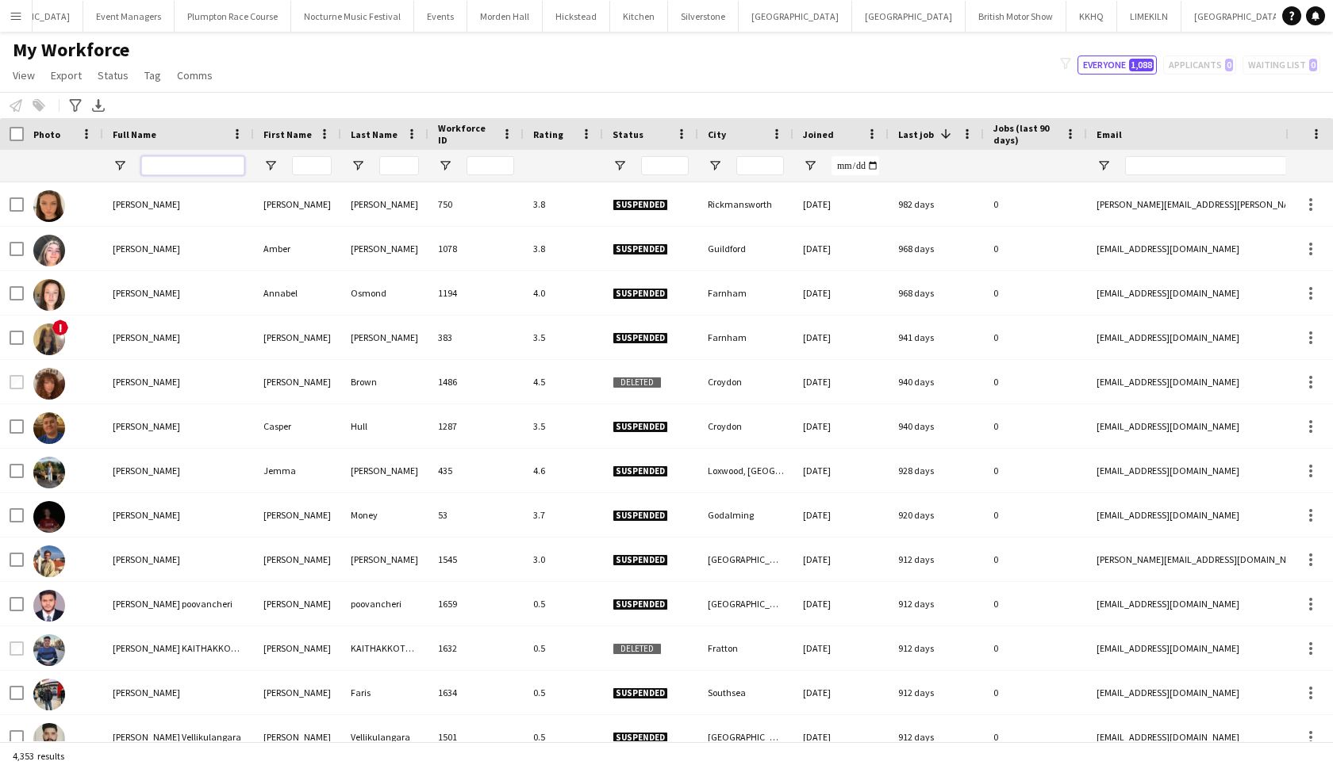
click at [201, 163] on input "Full Name Filter Input" at bounding box center [192, 165] width 103 height 19
type input "**********"
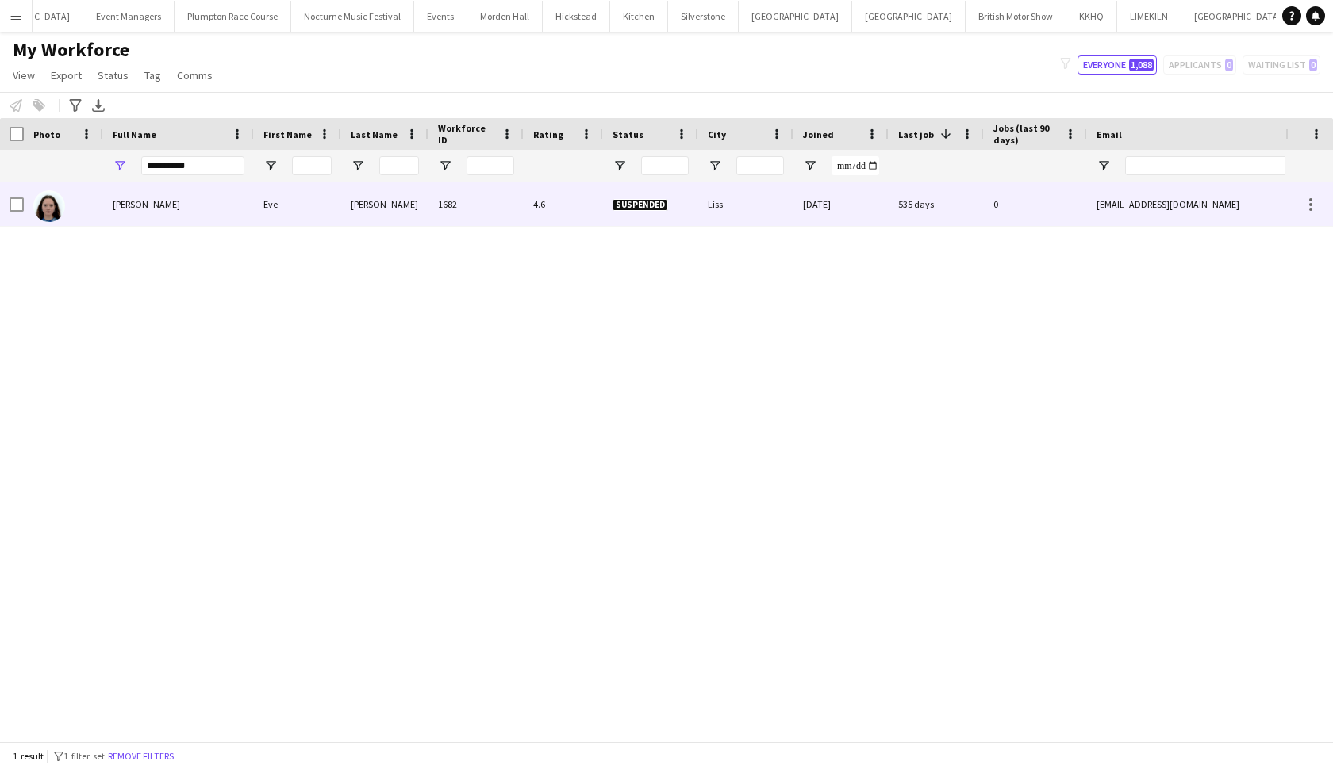
click at [194, 218] on div "Eve Rushin" at bounding box center [178, 204] width 151 height 44
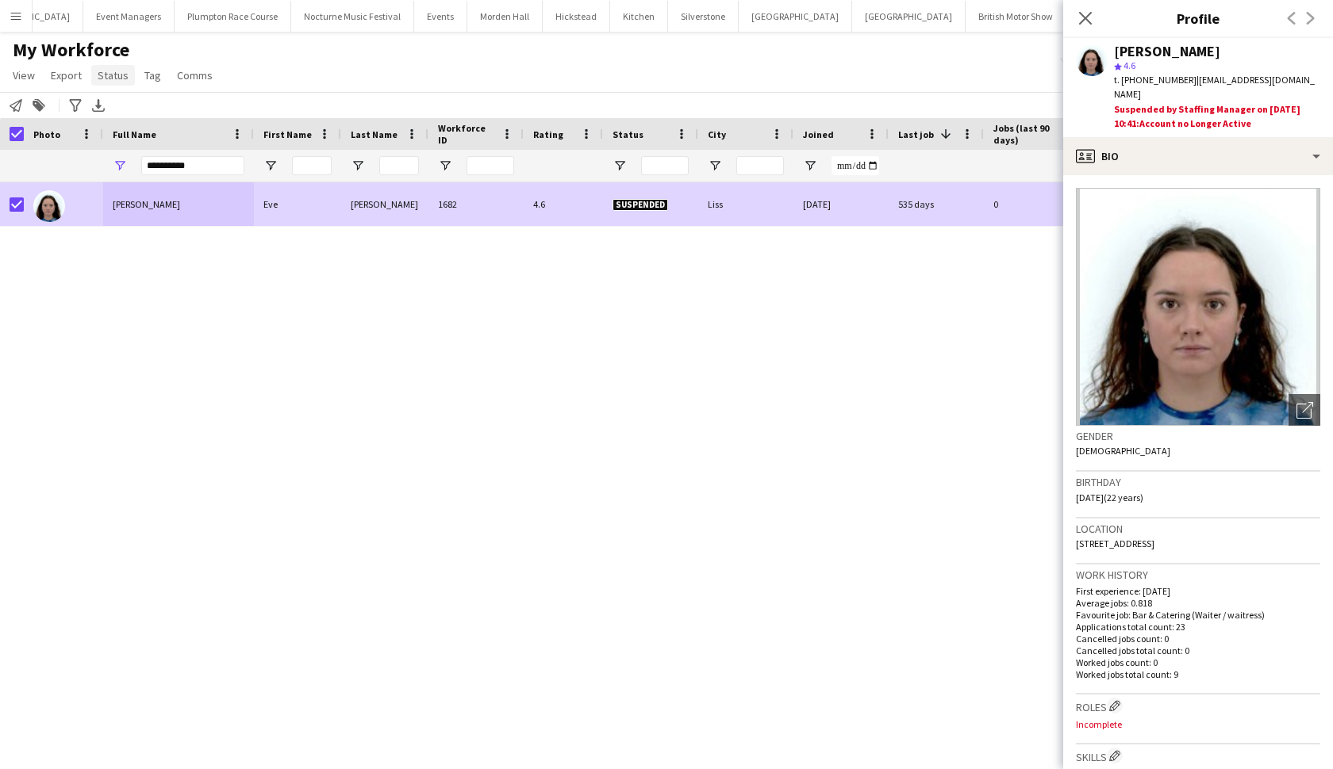
click at [116, 78] on span "Status" at bounding box center [113, 75] width 31 height 14
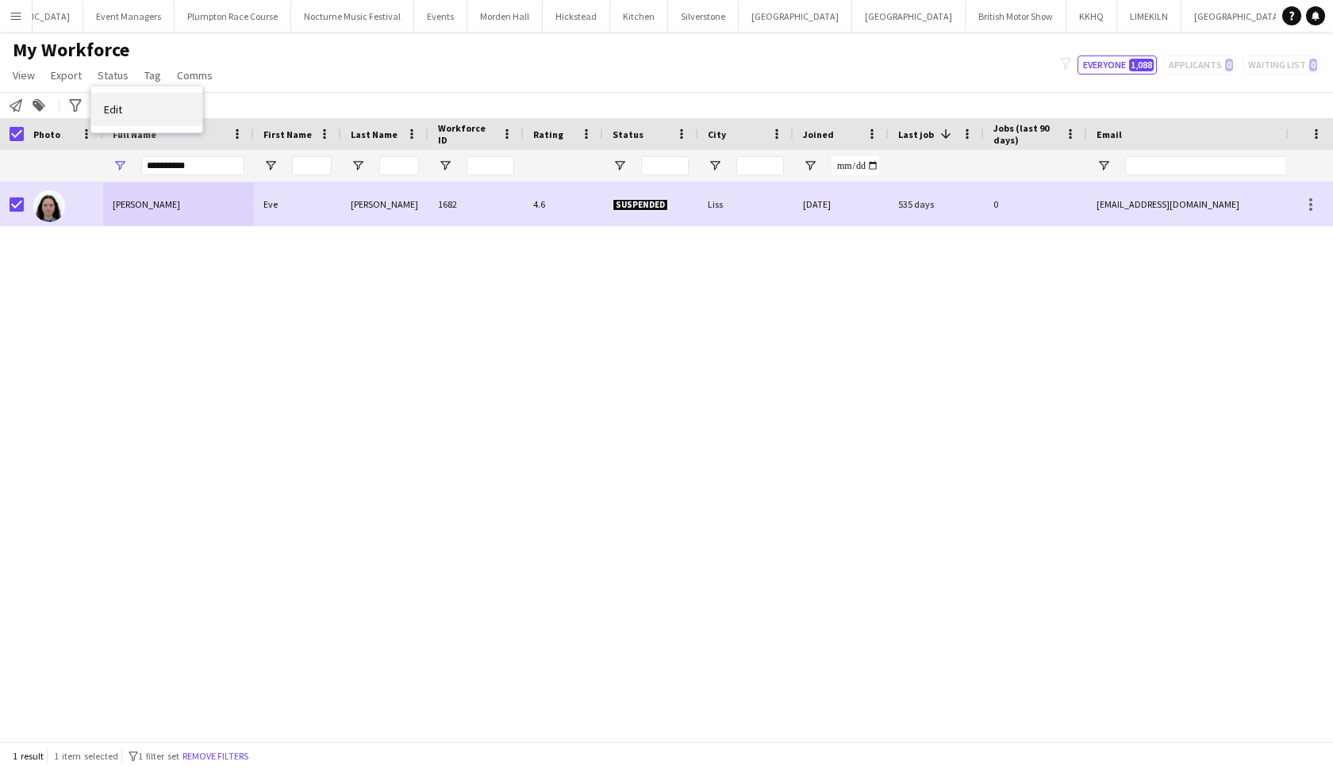
click at [158, 107] on link "Edit" at bounding box center [146, 109] width 111 height 33
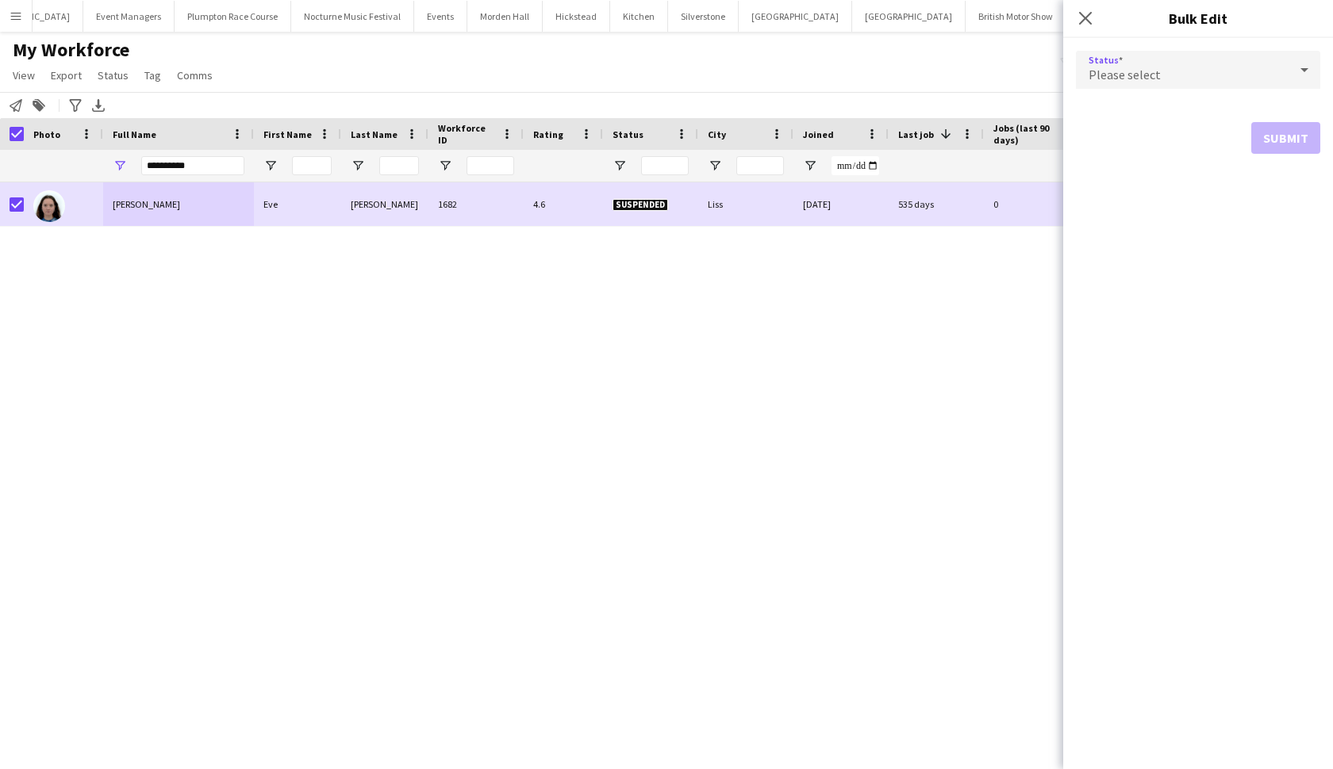
click at [1157, 74] on div "Please select" at bounding box center [1182, 70] width 213 height 38
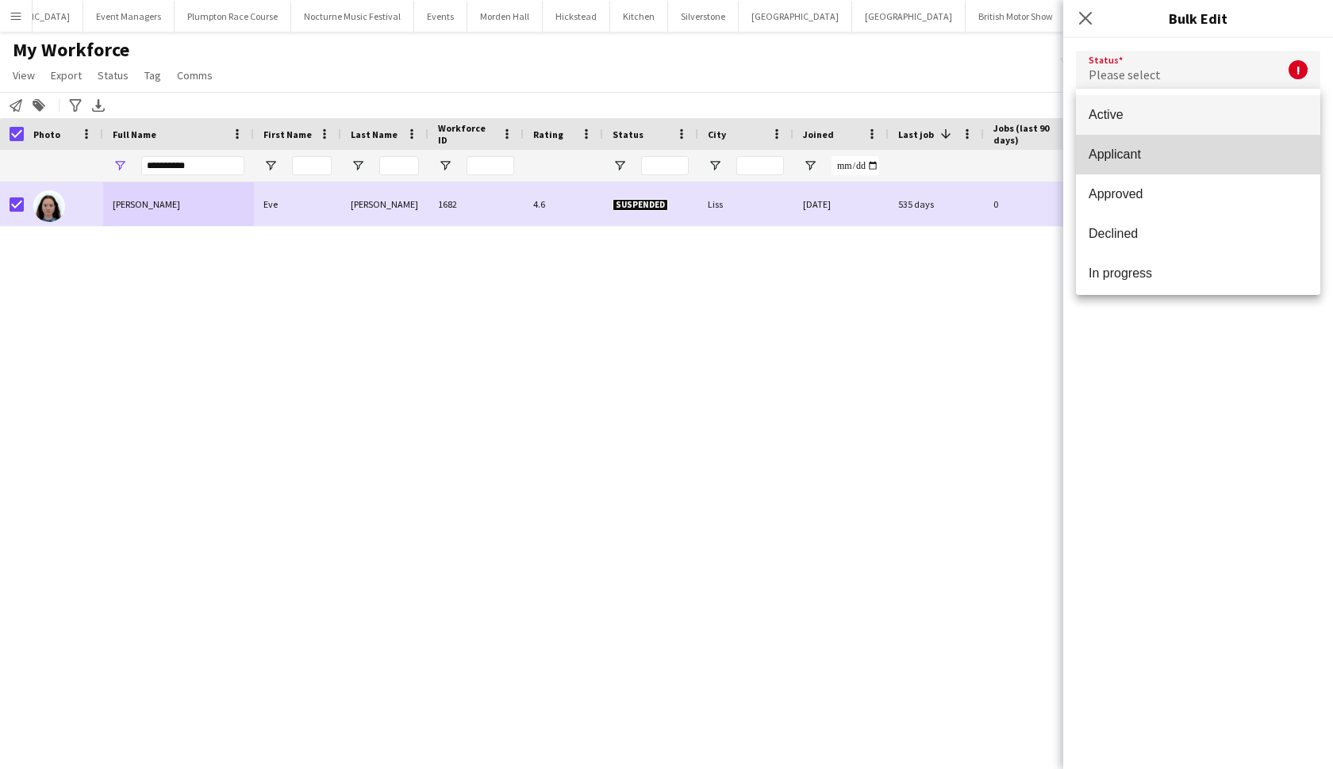
click at [1152, 148] on span "Applicant" at bounding box center [1197, 154] width 219 height 15
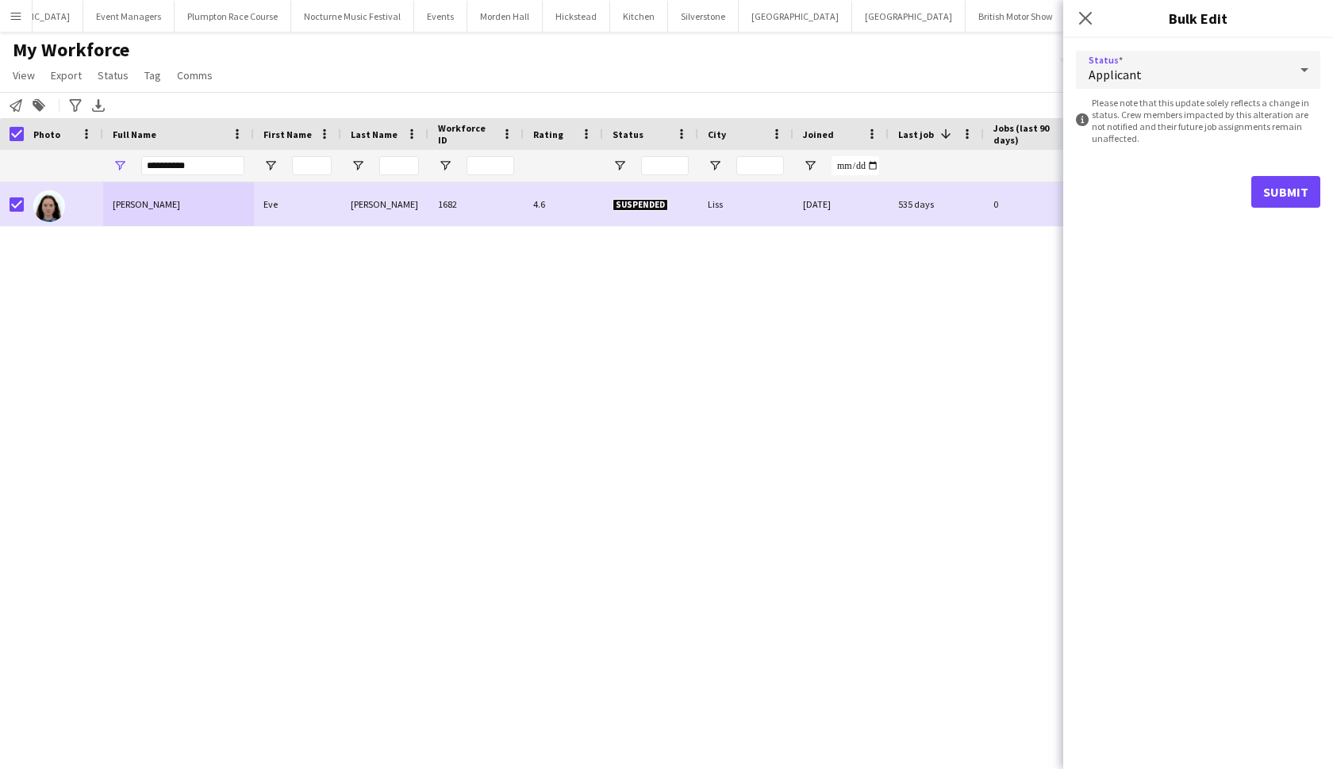
click at [1165, 79] on div "Applicant" at bounding box center [1182, 70] width 213 height 38
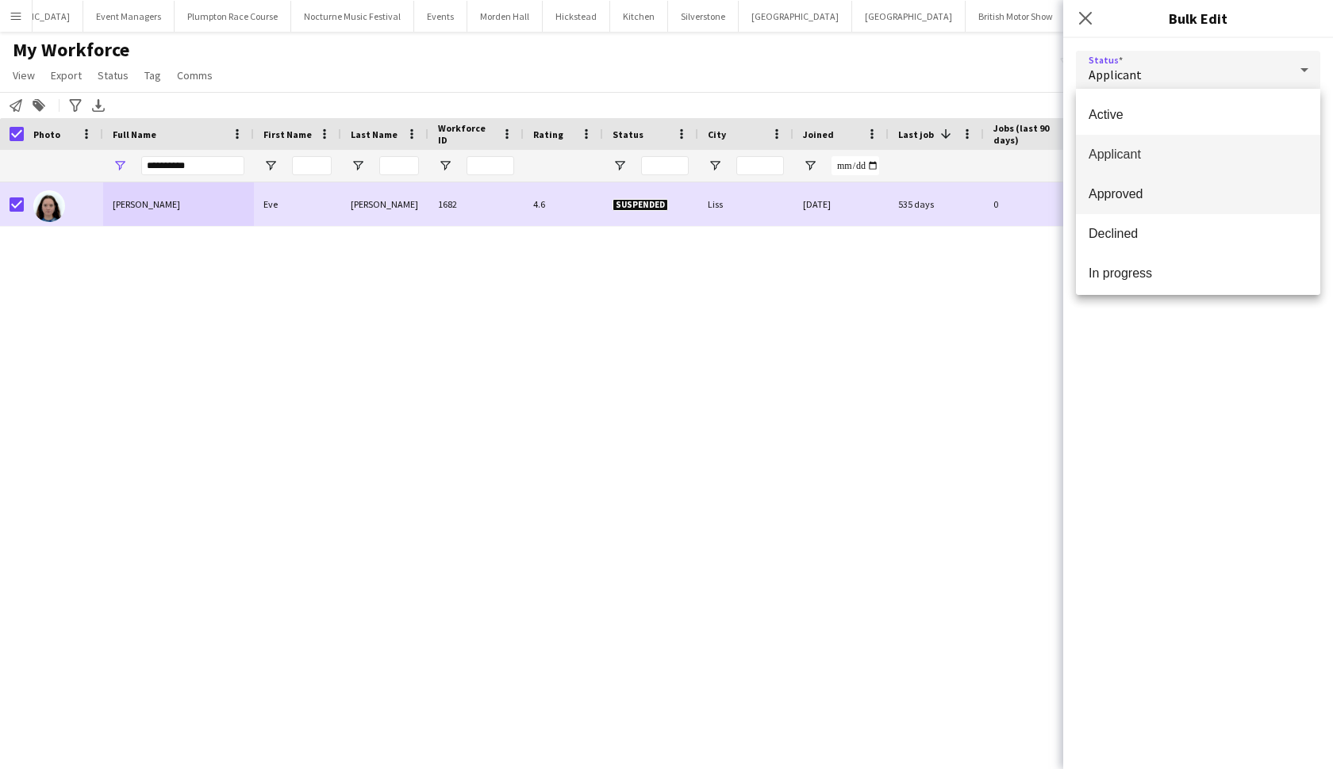
click at [1165, 198] on span "Approved" at bounding box center [1197, 193] width 219 height 15
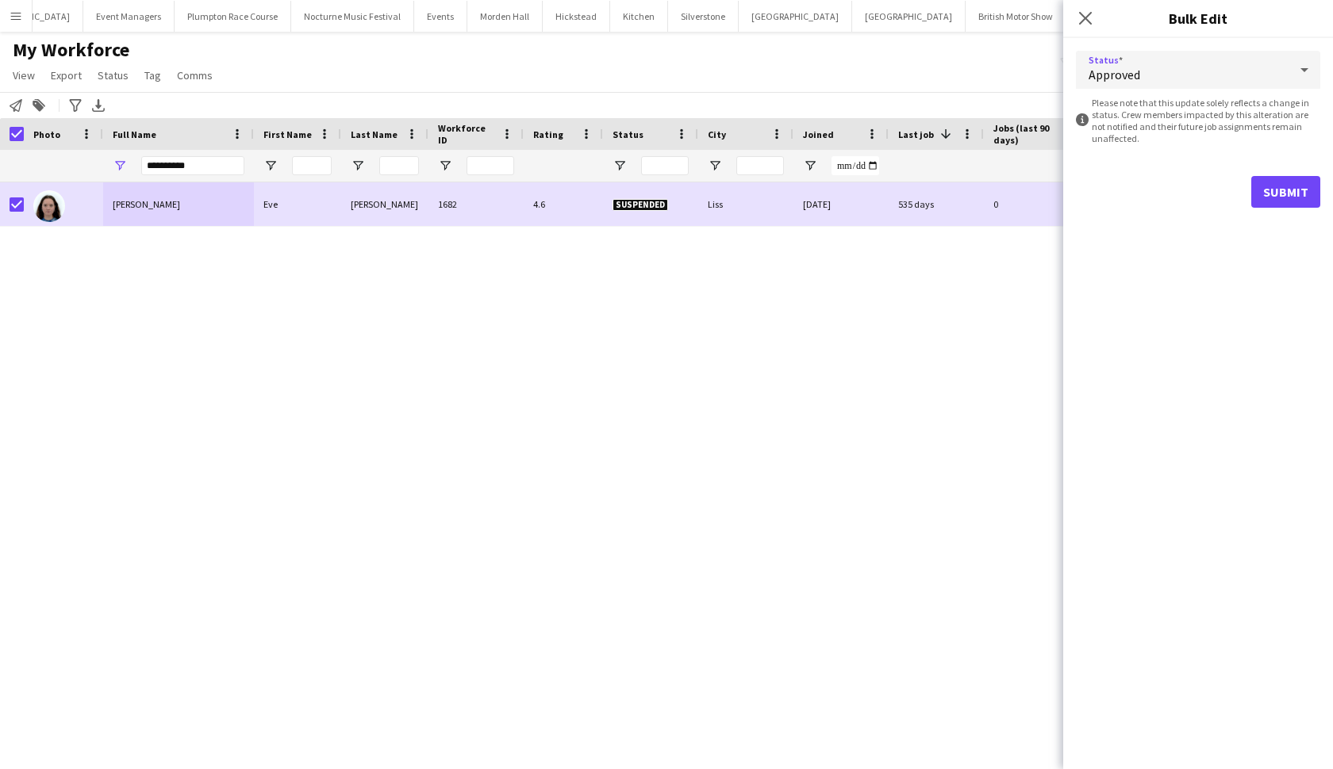
click at [1165, 77] on div "Approved" at bounding box center [1182, 70] width 213 height 38
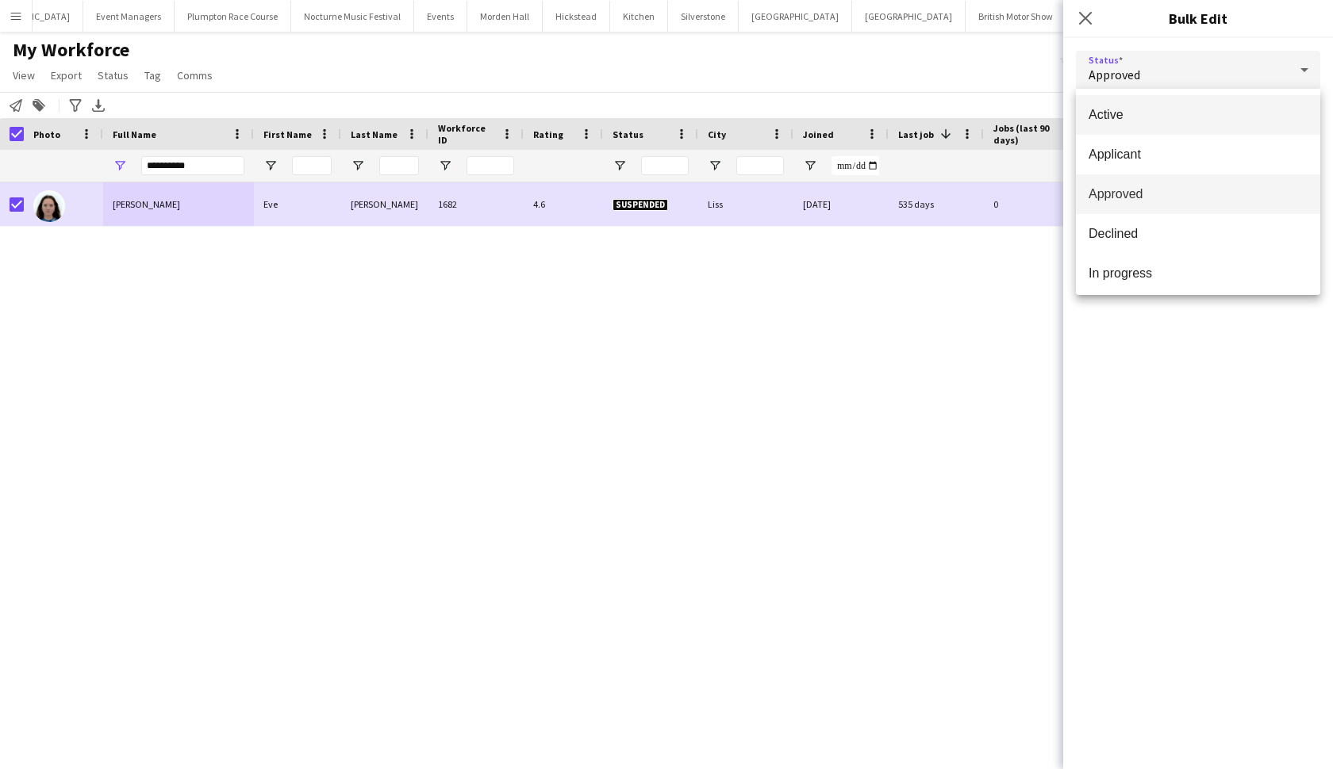
click at [1164, 119] on span "Active" at bounding box center [1197, 114] width 219 height 15
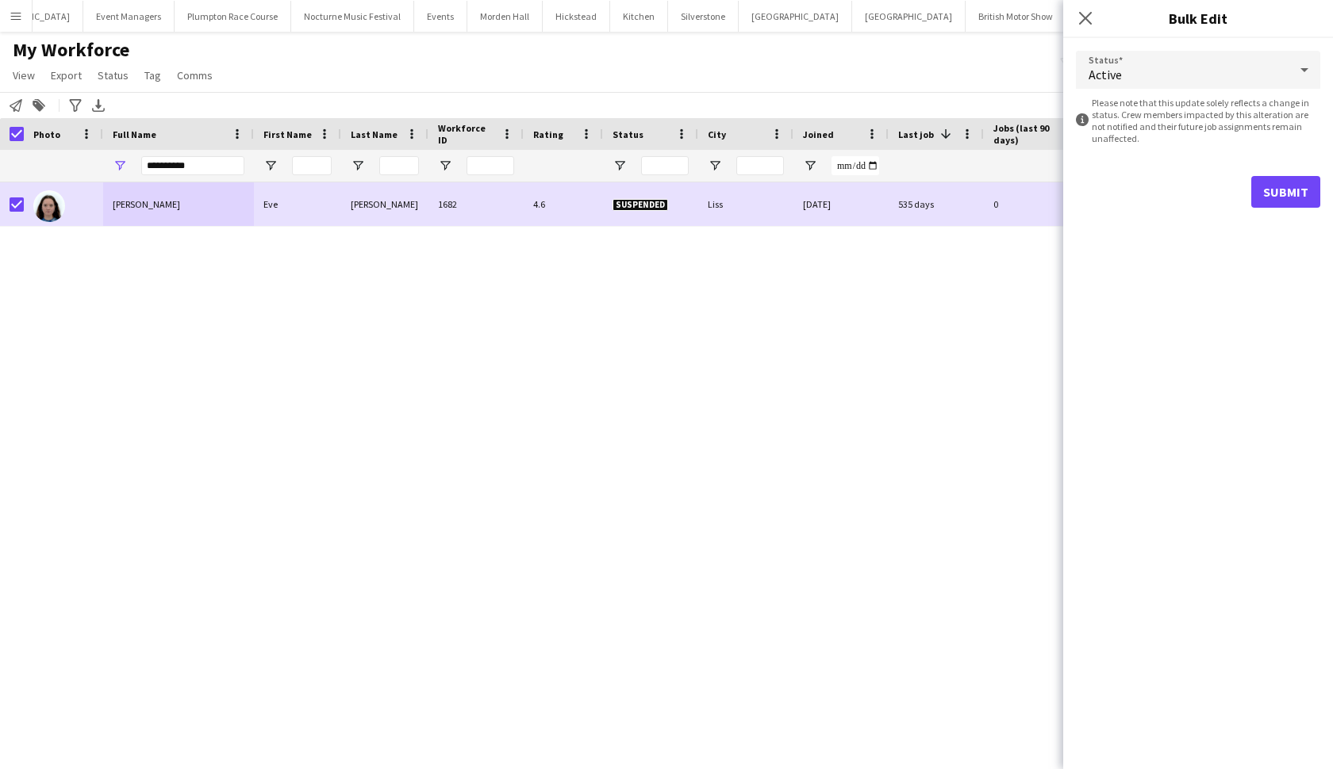
click at [1165, 190] on button "Submit" at bounding box center [1285, 192] width 69 height 32
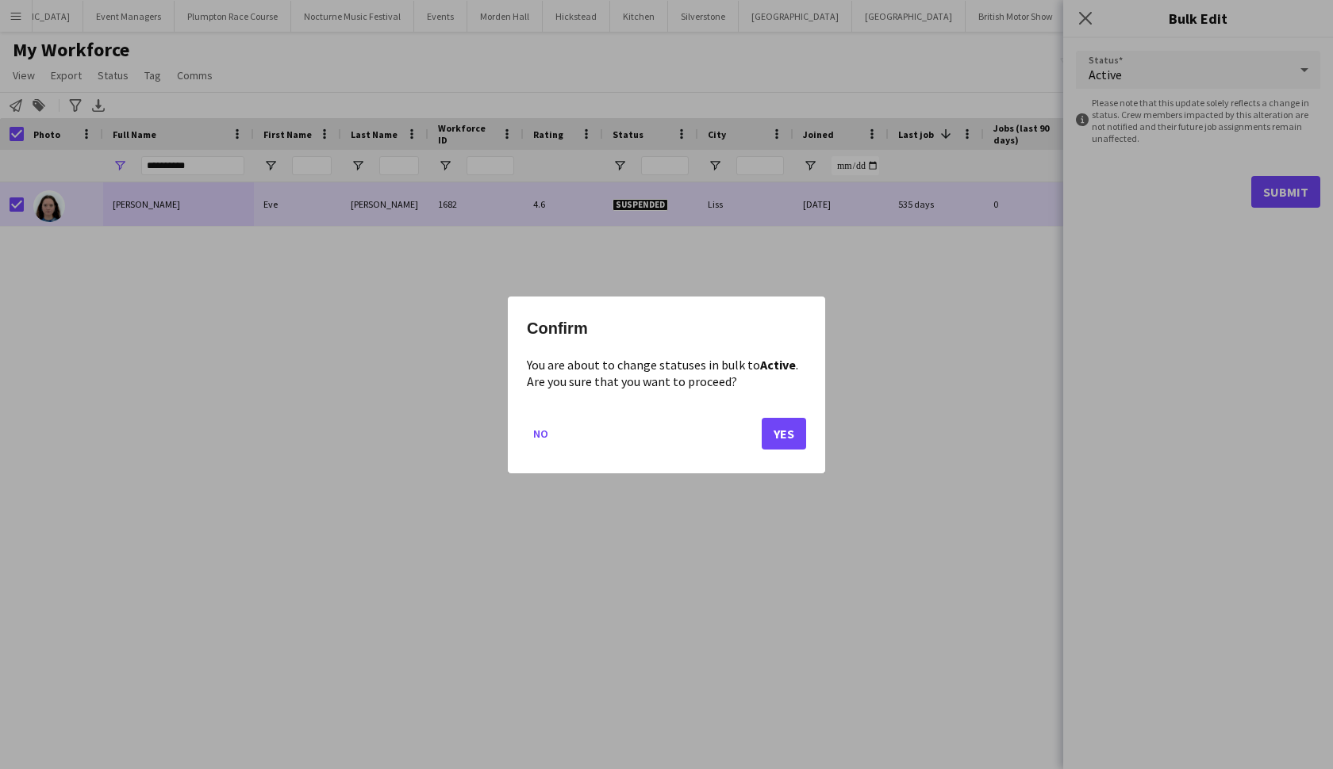
click at [784, 432] on button "Yes" at bounding box center [784, 433] width 44 height 32
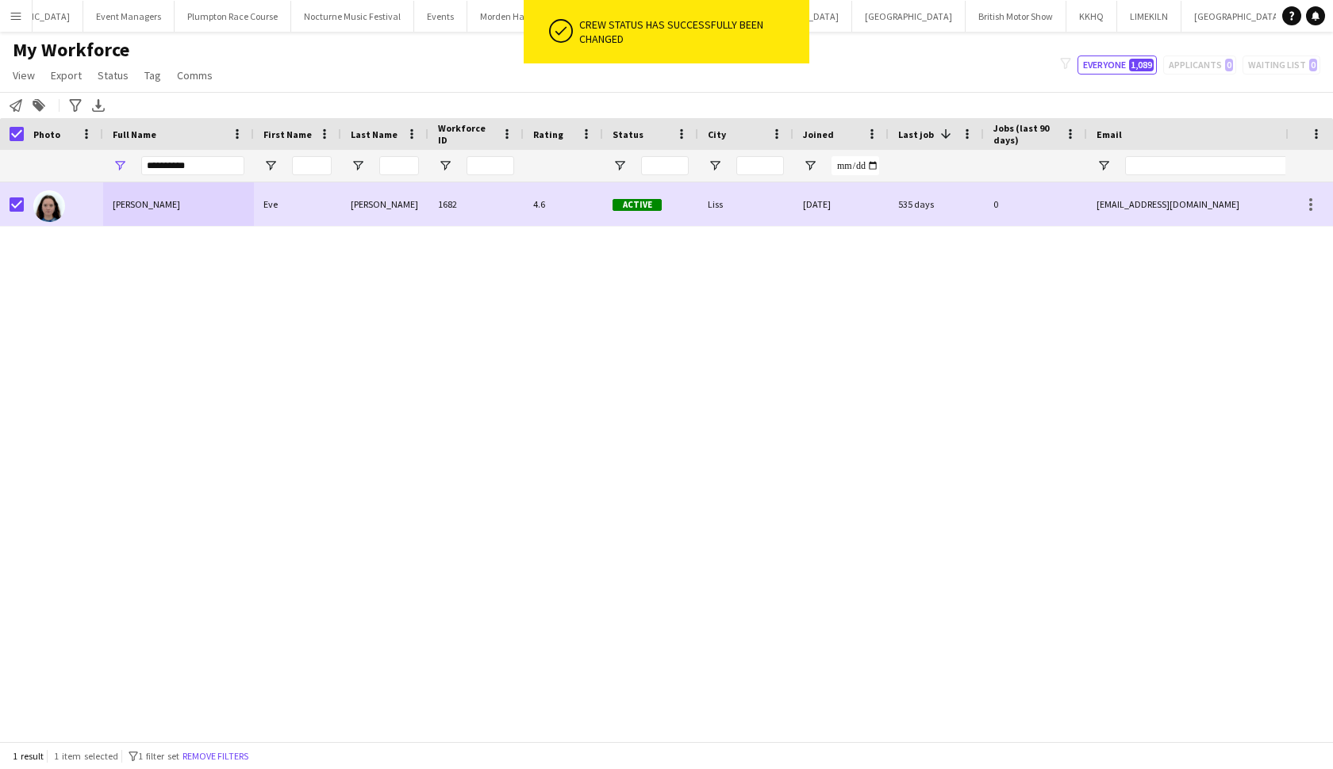
click at [953, 374] on div "Eve Rushin Eve Rushin 1682 4.6 Active Liss 09-04-2023 535 days 0 everushin@btin…" at bounding box center [642, 461] width 1285 height 559
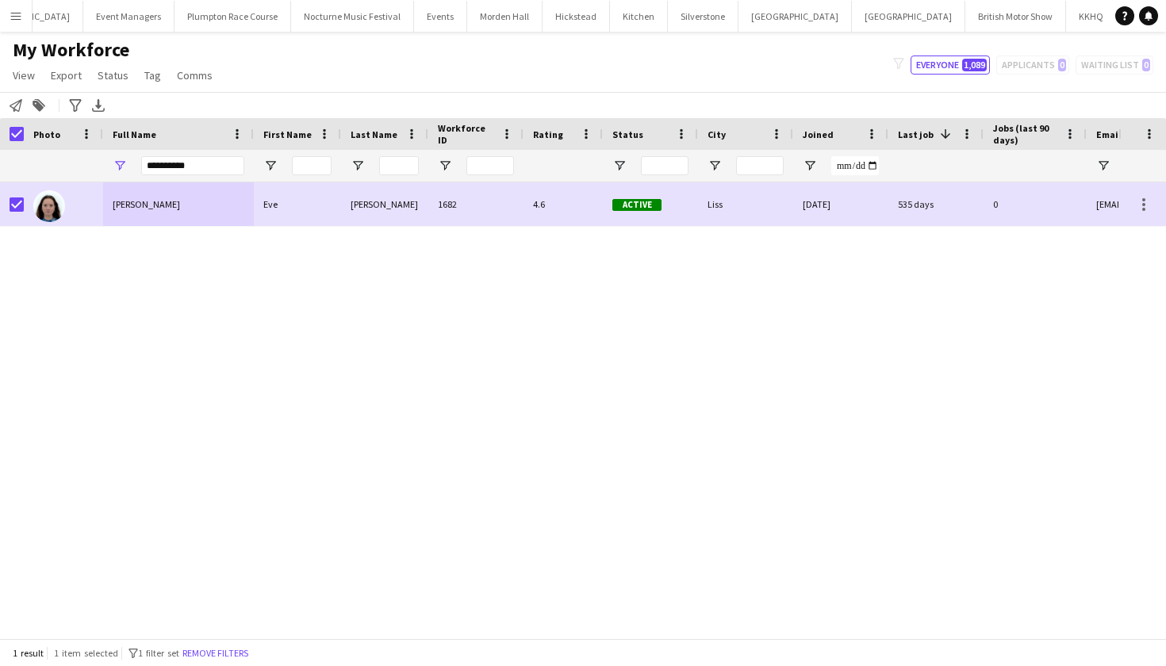
click at [13, 17] on app-icon "Menu" at bounding box center [16, 16] width 13 height 13
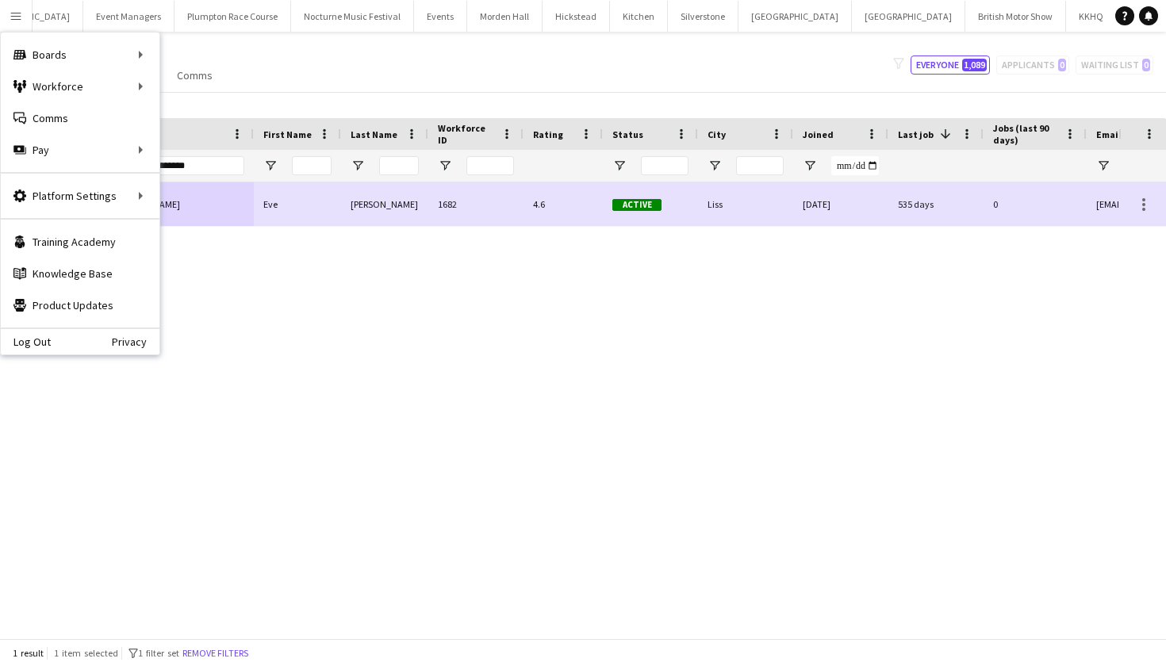
click at [439, 64] on div "My Workforce View Views Default view mena New Starter New view Update view Dele…" at bounding box center [583, 65] width 1166 height 54
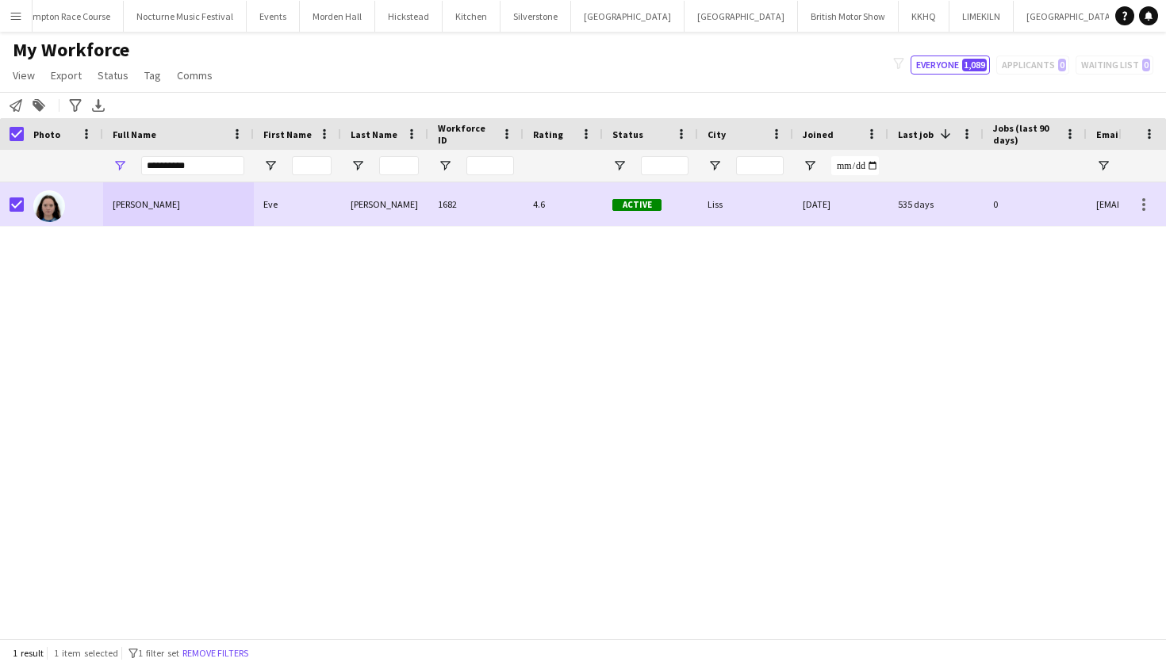
scroll to position [0, 317]
click at [685, 21] on button "Kin House Close" at bounding box center [741, 16] width 113 height 31
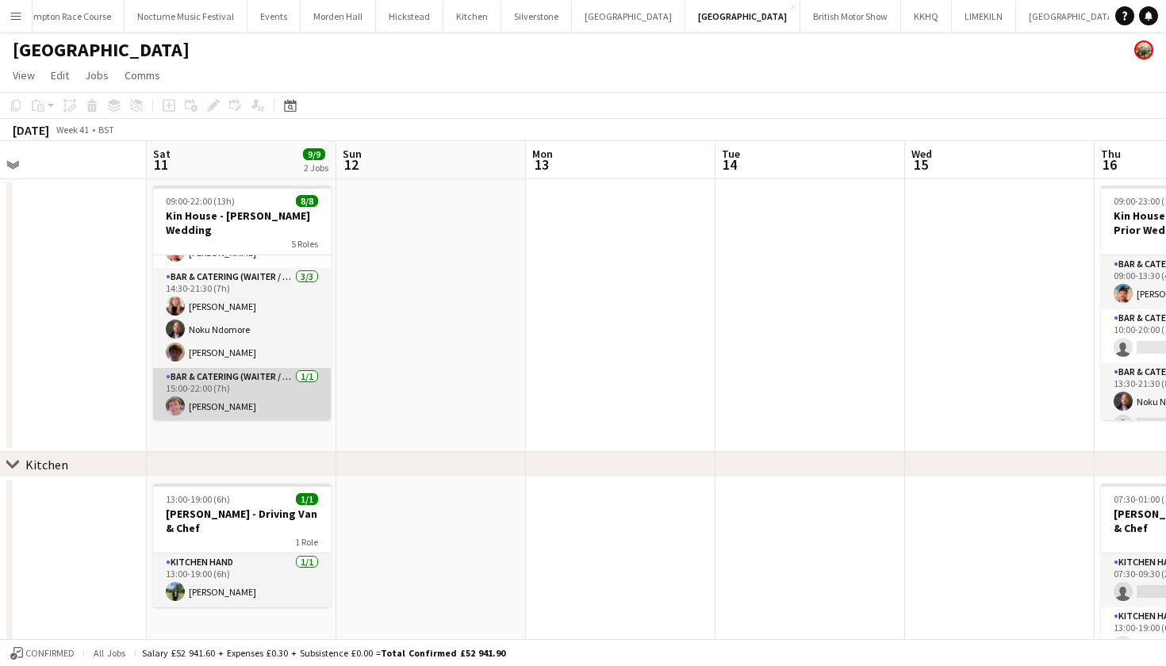
scroll to position [105, 0]
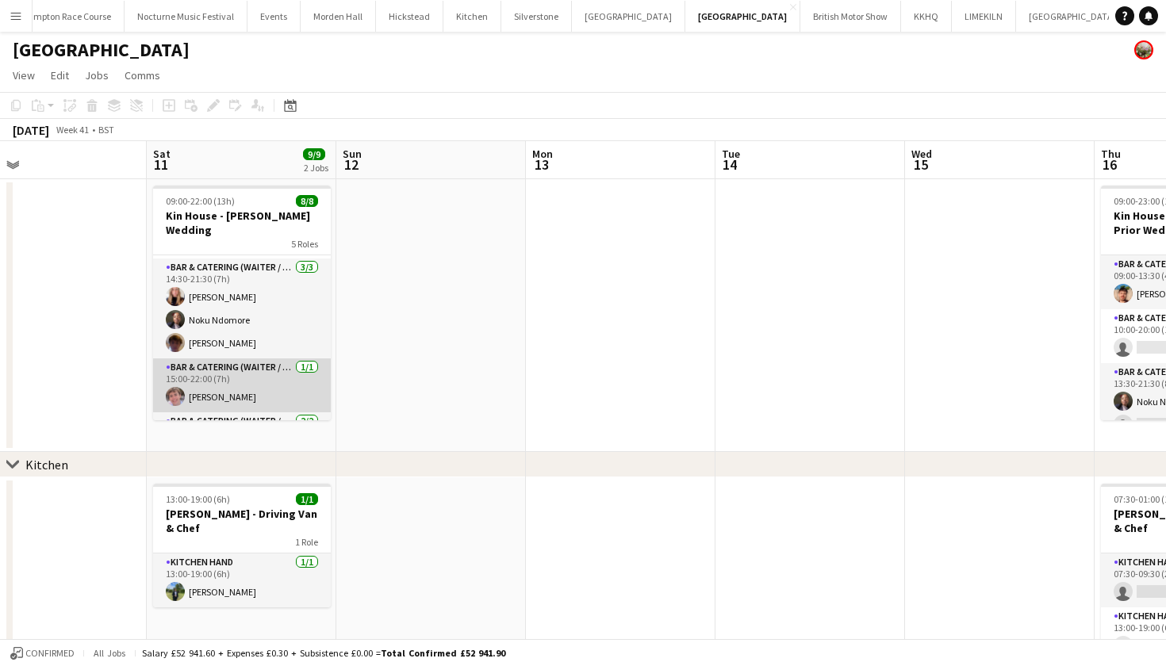
click at [236, 383] on app-card-role "Bar & Catering (Waiter / waitress) 1/1 15:00-22:00 (7h) Will Yeatman" at bounding box center [242, 386] width 178 height 54
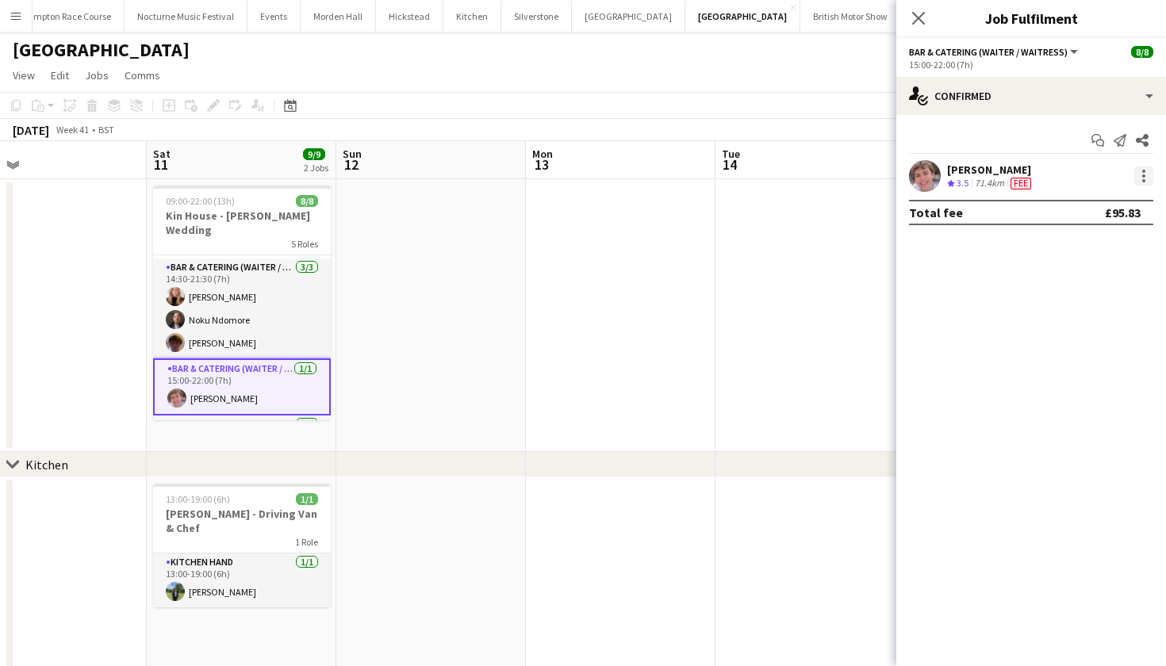
click at [1143, 176] on div at bounding box center [1143, 176] width 3 height 3
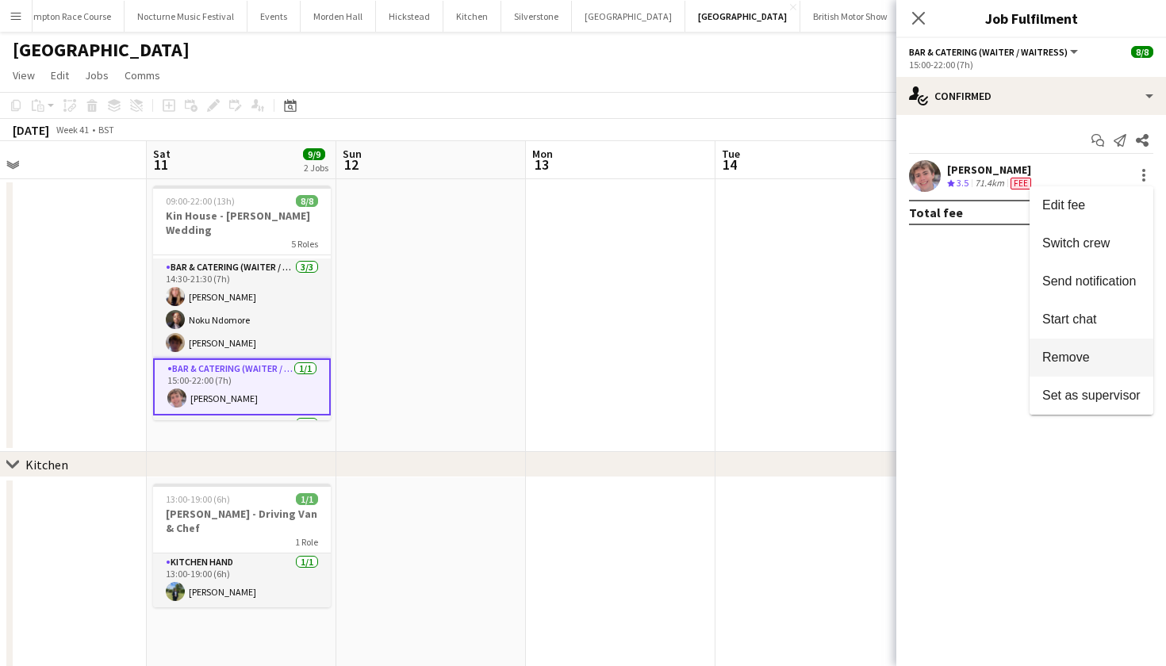
click at [1076, 364] on span "Remove" at bounding box center [1066, 357] width 48 height 13
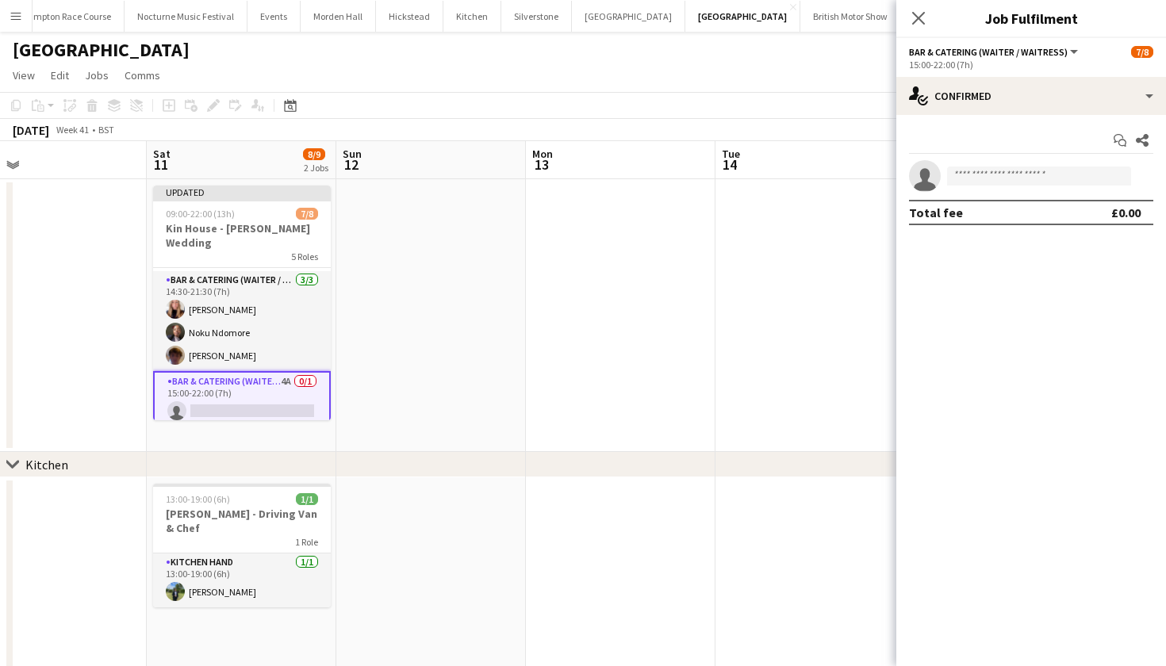
click at [729, 385] on app-date-cell at bounding box center [811, 315] width 190 height 273
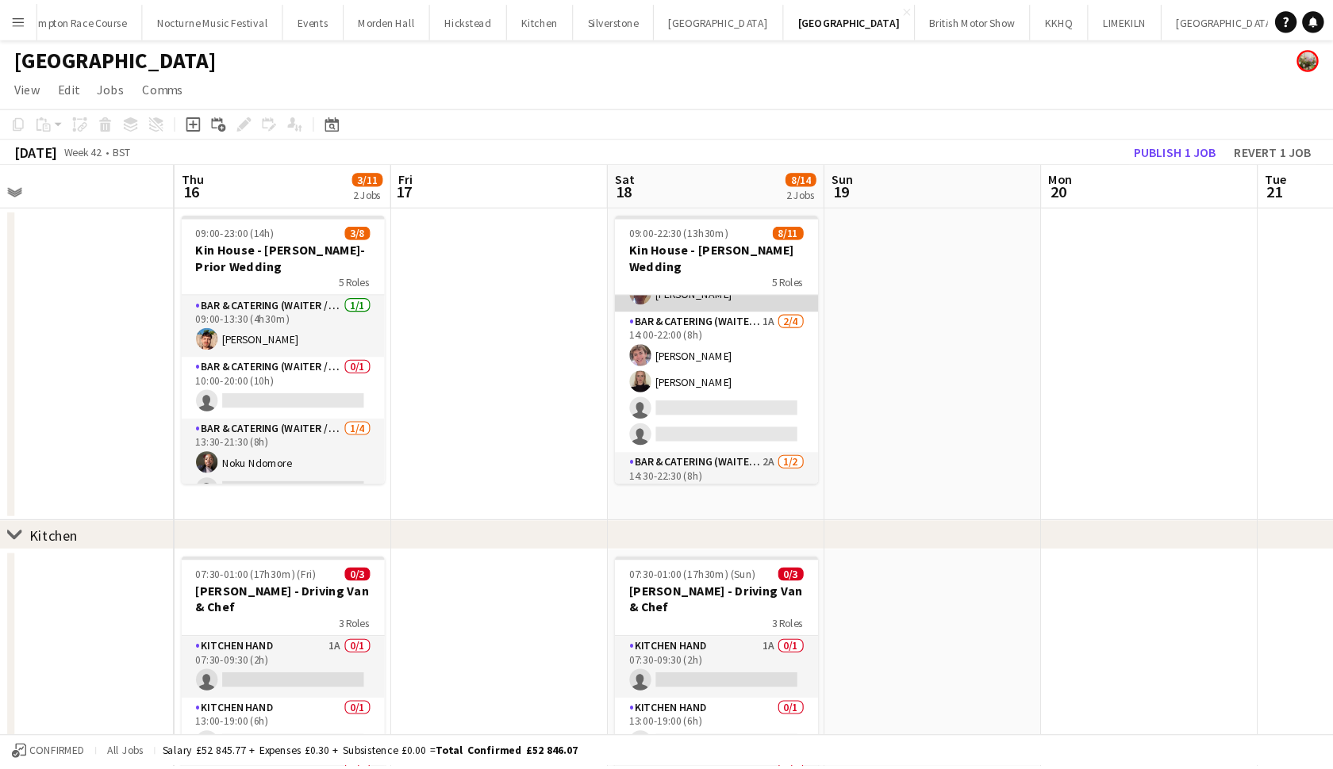
scroll to position [195, 0]
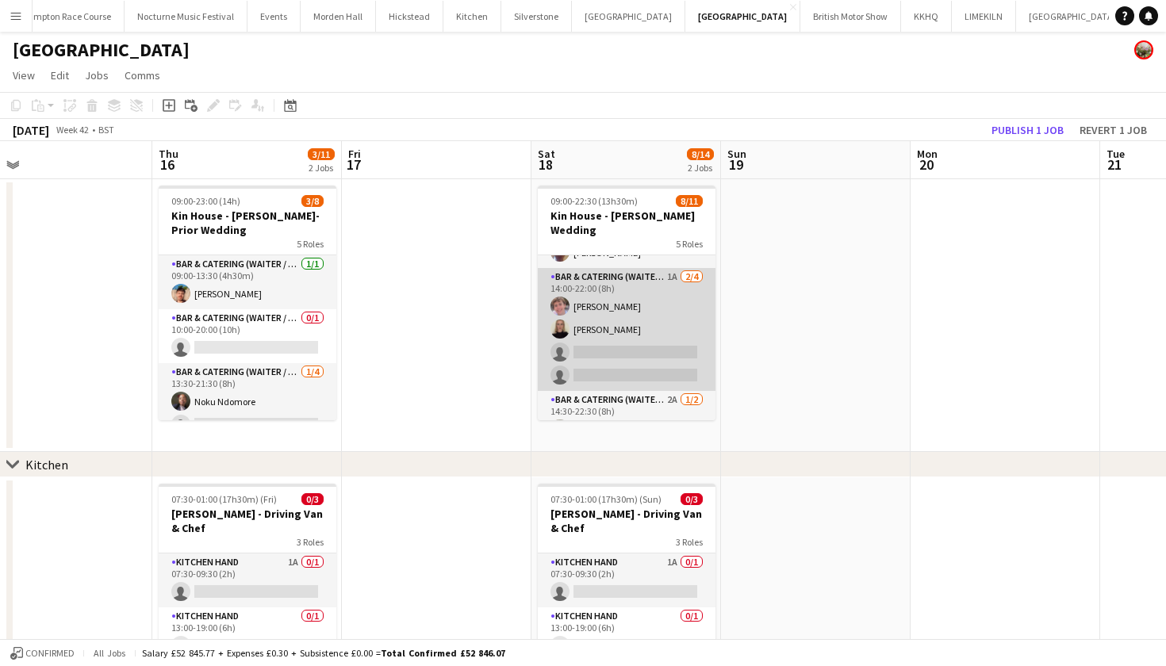
click at [612, 359] on app-card-role "Bar & Catering (Waiter / waitress) 1A 2/4 14:00-22:00 (8h) Will Yeatman Mia Hal…" at bounding box center [627, 329] width 178 height 123
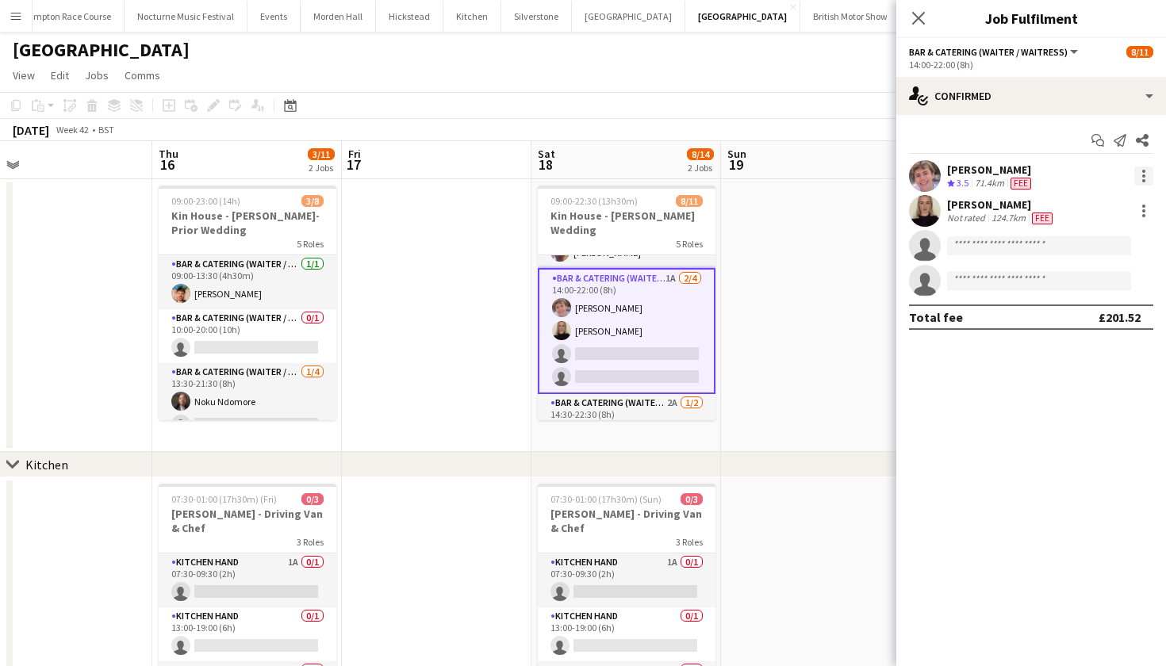
click at [1147, 177] on div at bounding box center [1143, 176] width 19 height 19
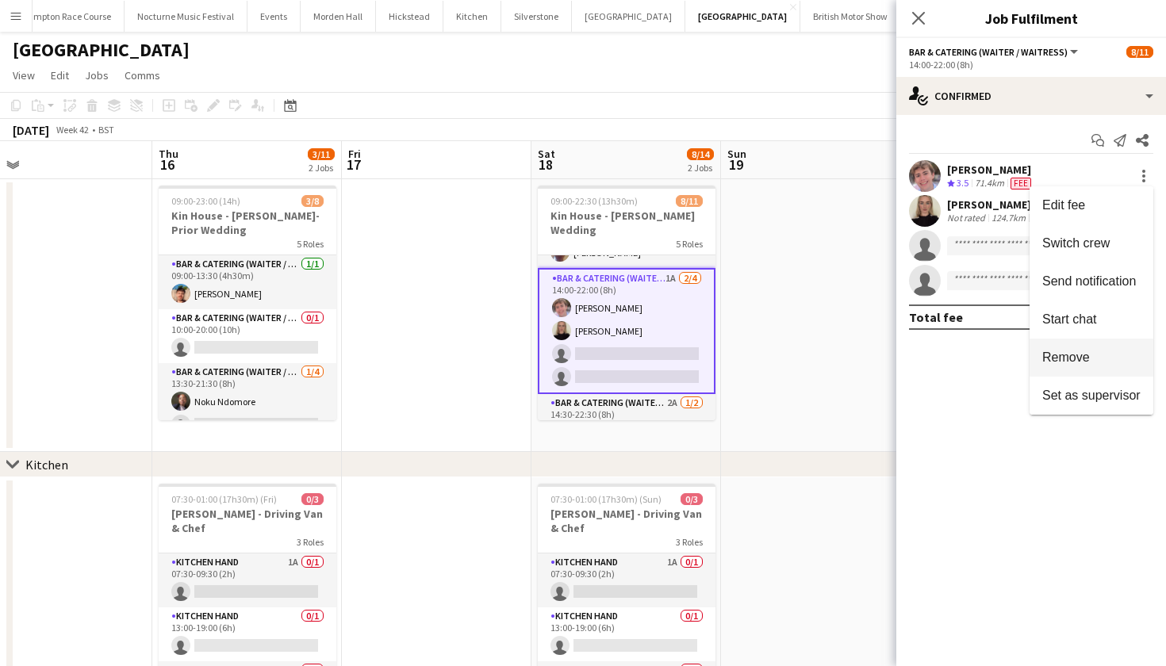
click at [1076, 354] on span "Remove" at bounding box center [1066, 357] width 48 height 13
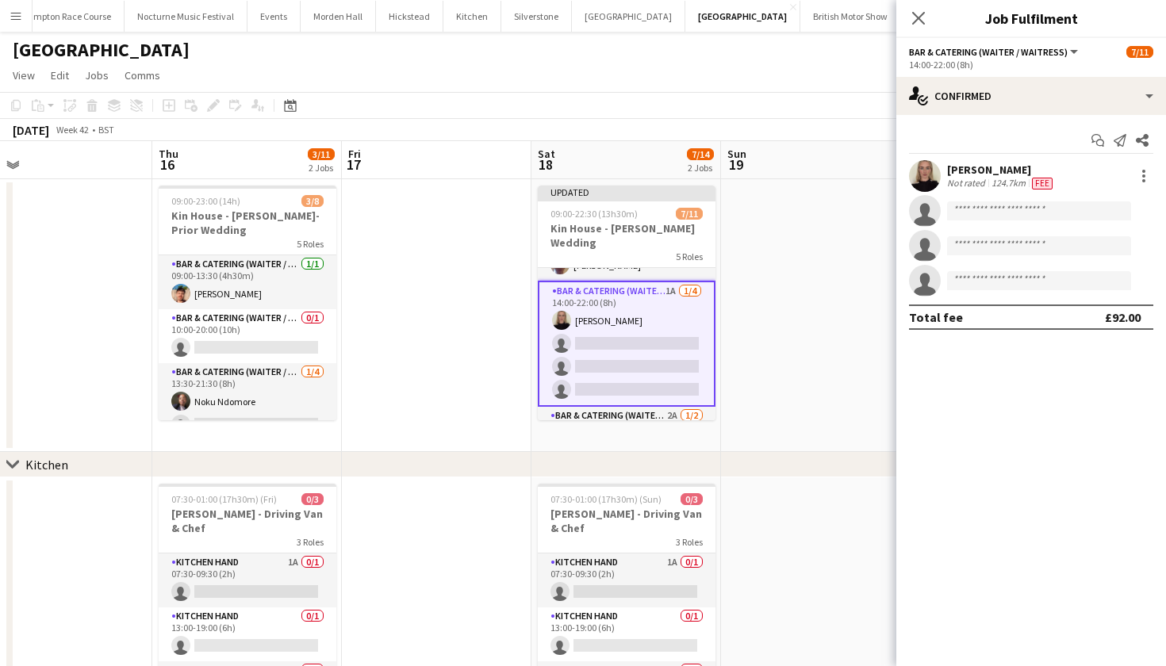
click at [826, 363] on app-date-cell at bounding box center [816, 315] width 190 height 273
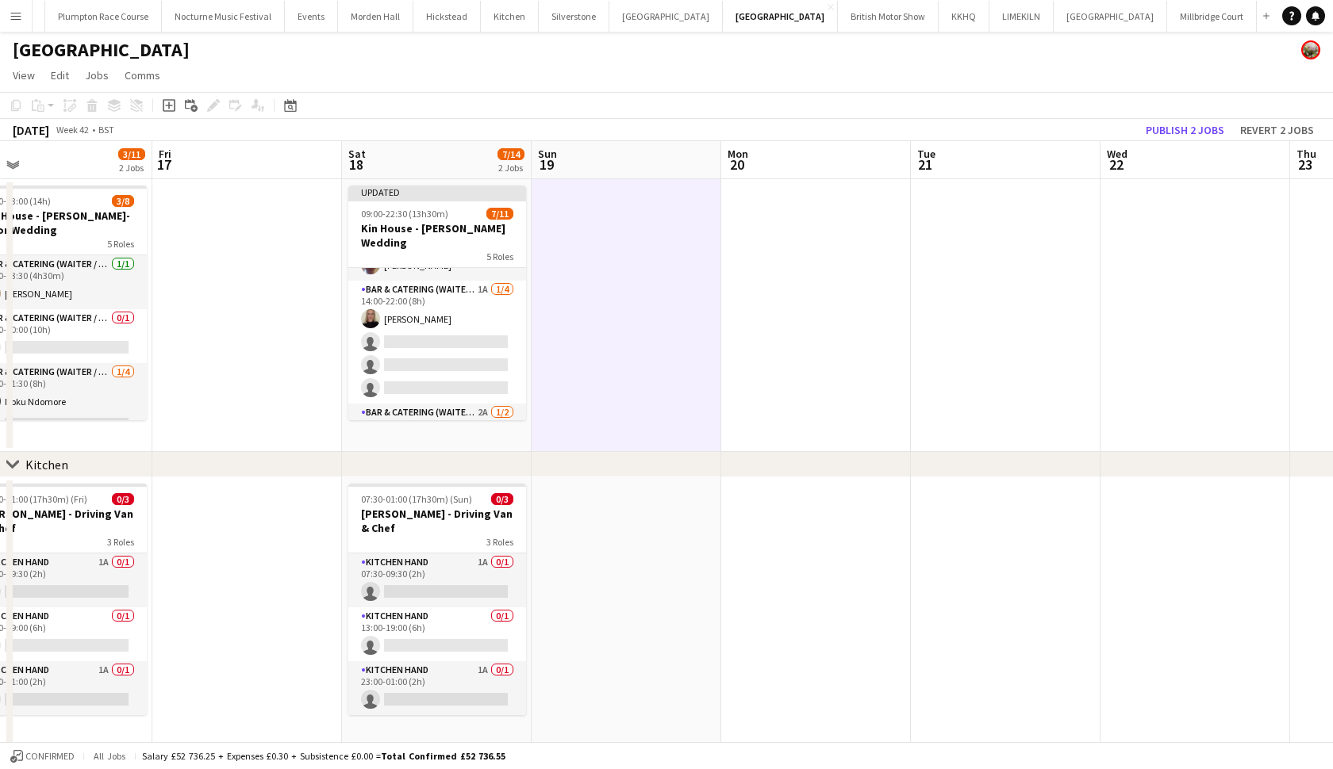
scroll to position [0, 152]
click at [1165, 129] on button "Publish 2 jobs" at bounding box center [1184, 130] width 91 height 21
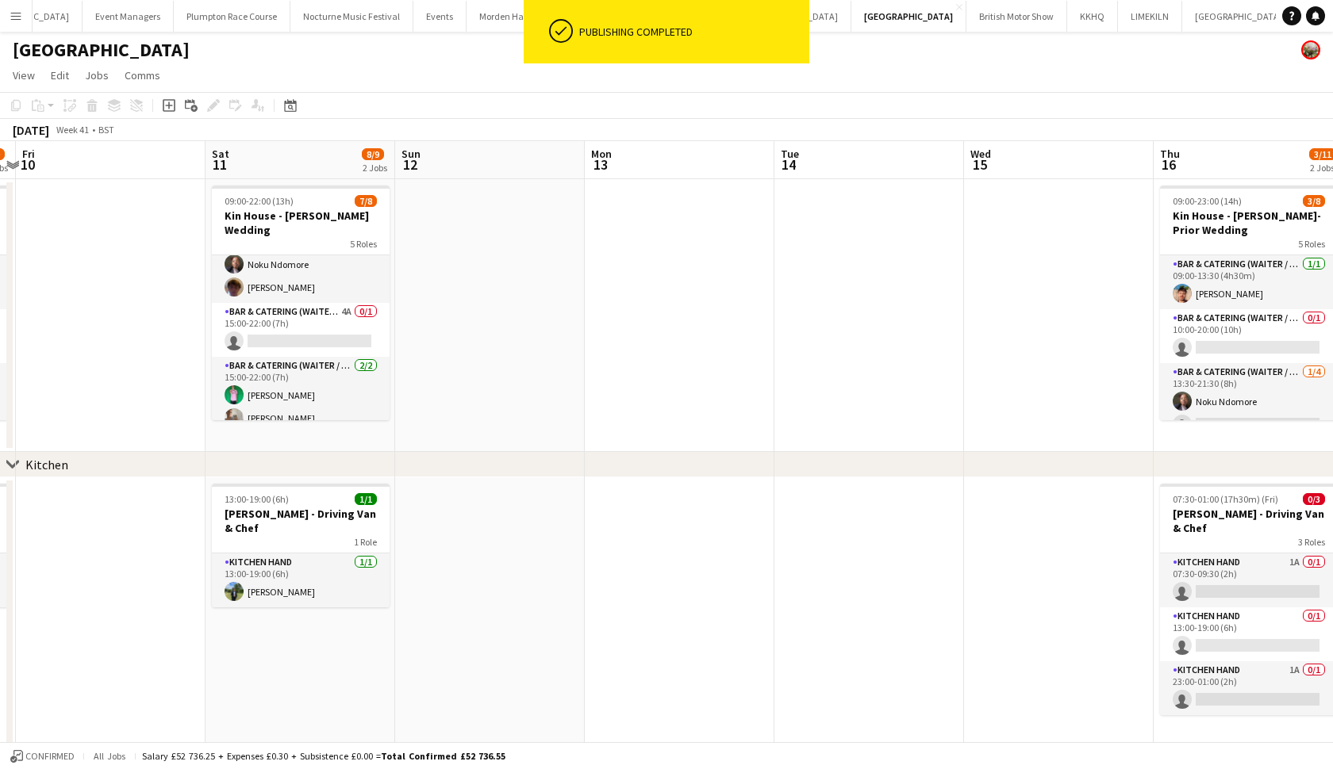
scroll to position [159, 0]
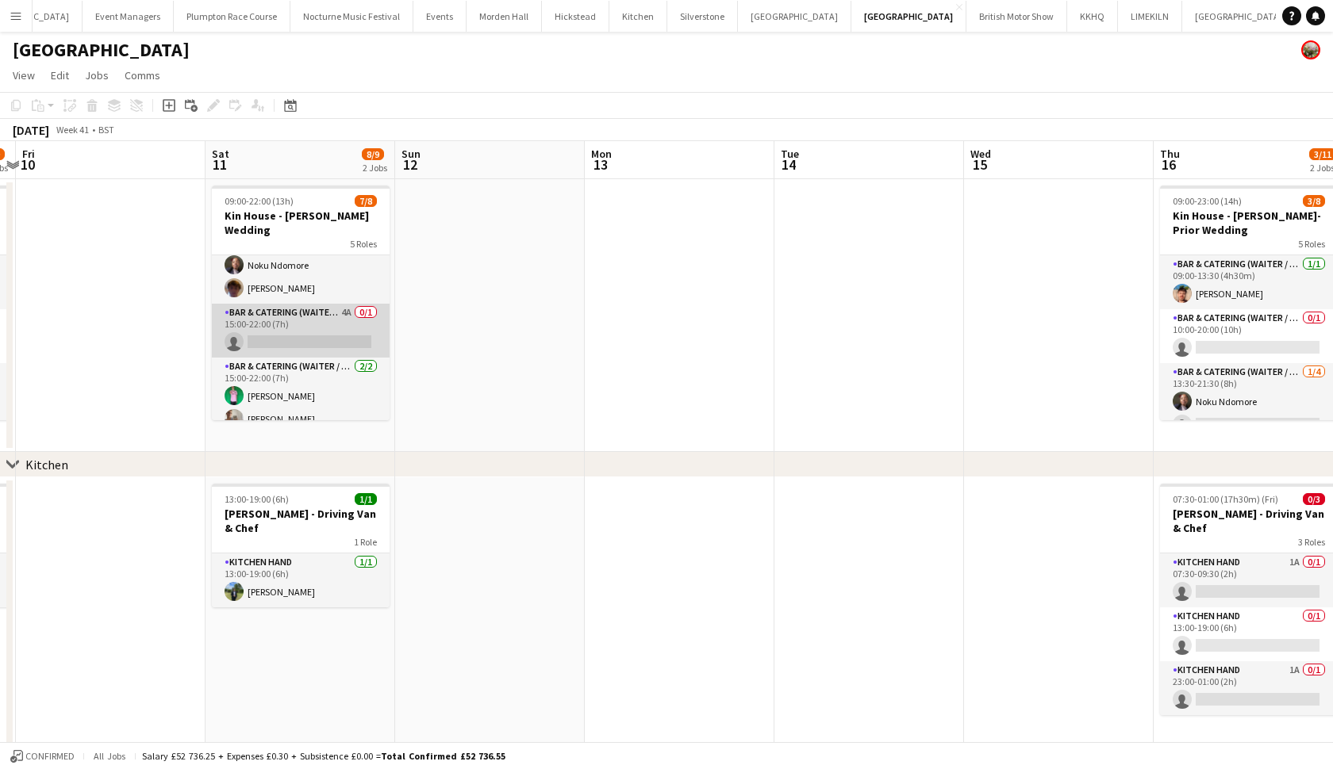
click at [290, 317] on app-card-role "Bar & Catering (Waiter / waitress) 4A 0/1 15:00-22:00 (7h) single-neutral-actio…" at bounding box center [301, 331] width 178 height 54
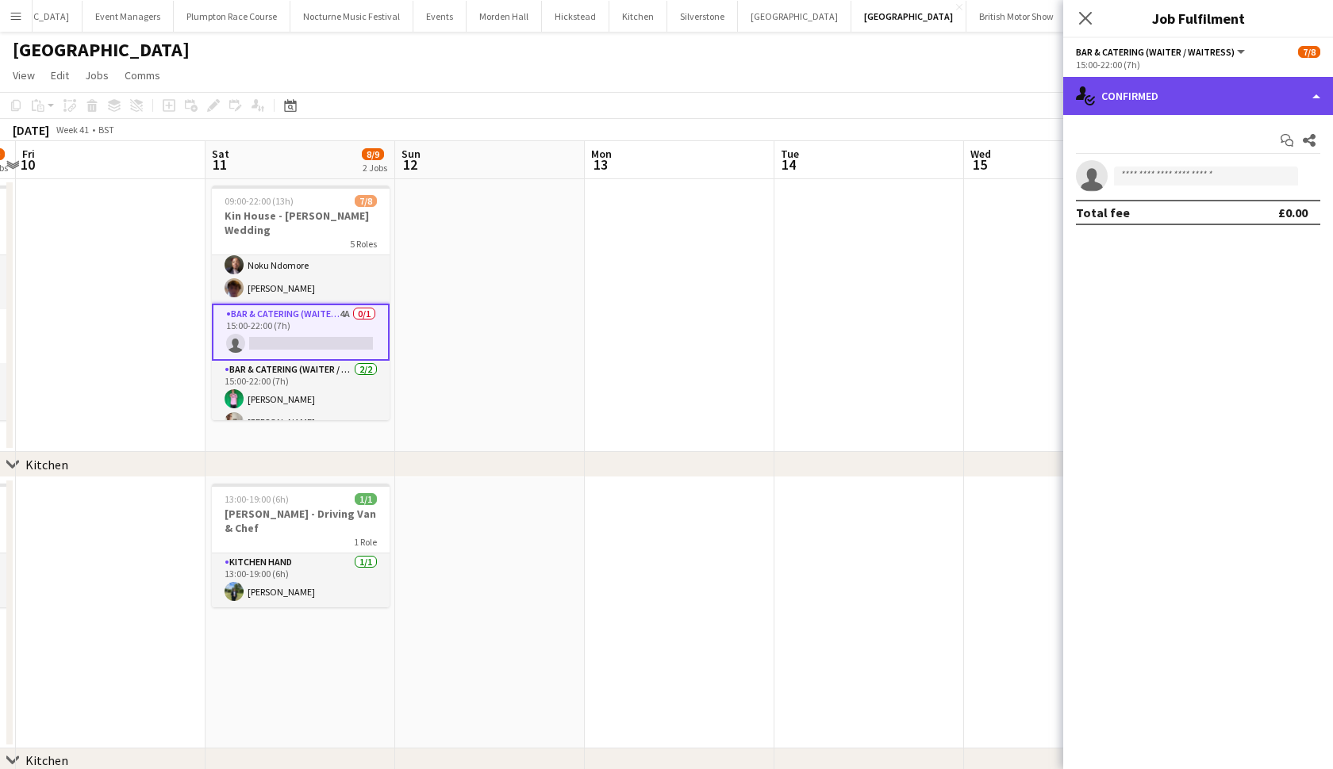
click at [1165, 93] on div "single-neutral-actions-check-2 Confirmed" at bounding box center [1198, 96] width 270 height 38
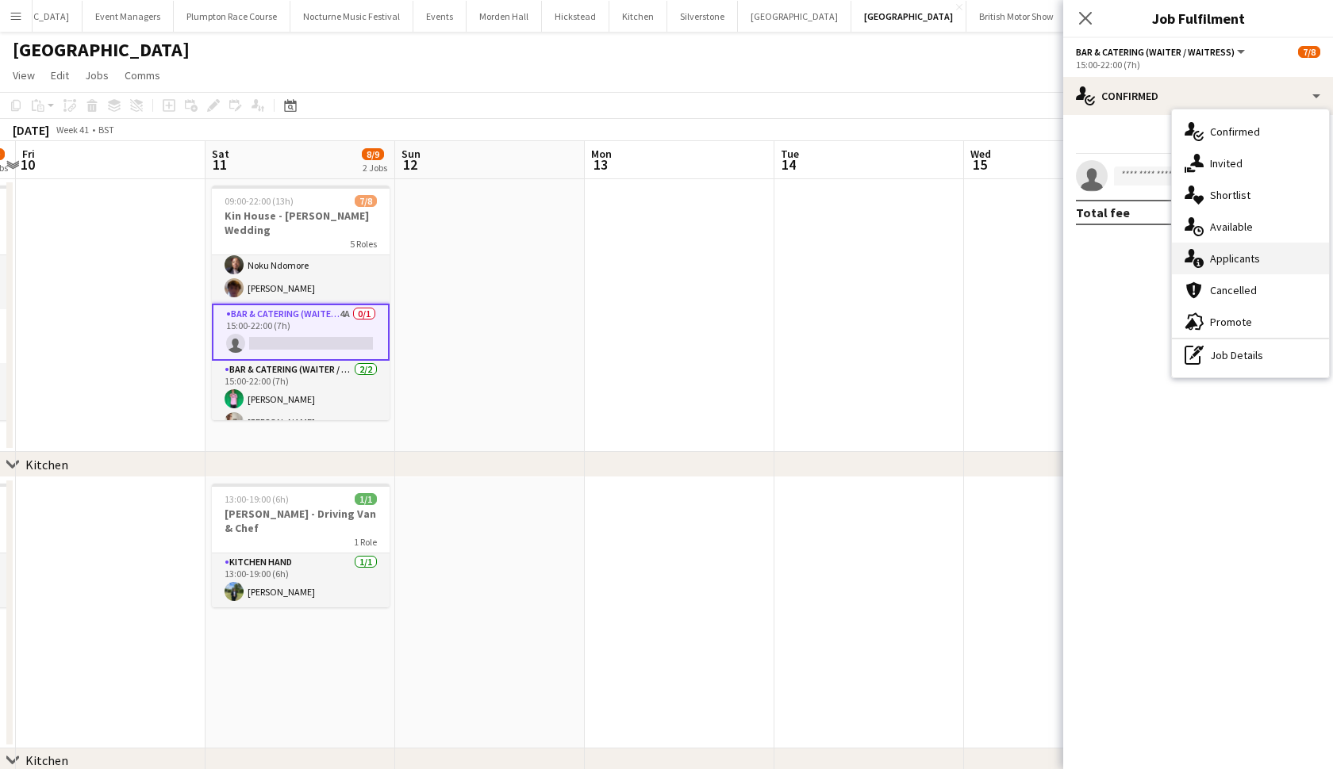
click at [1165, 255] on span "Applicants" at bounding box center [1235, 258] width 50 height 14
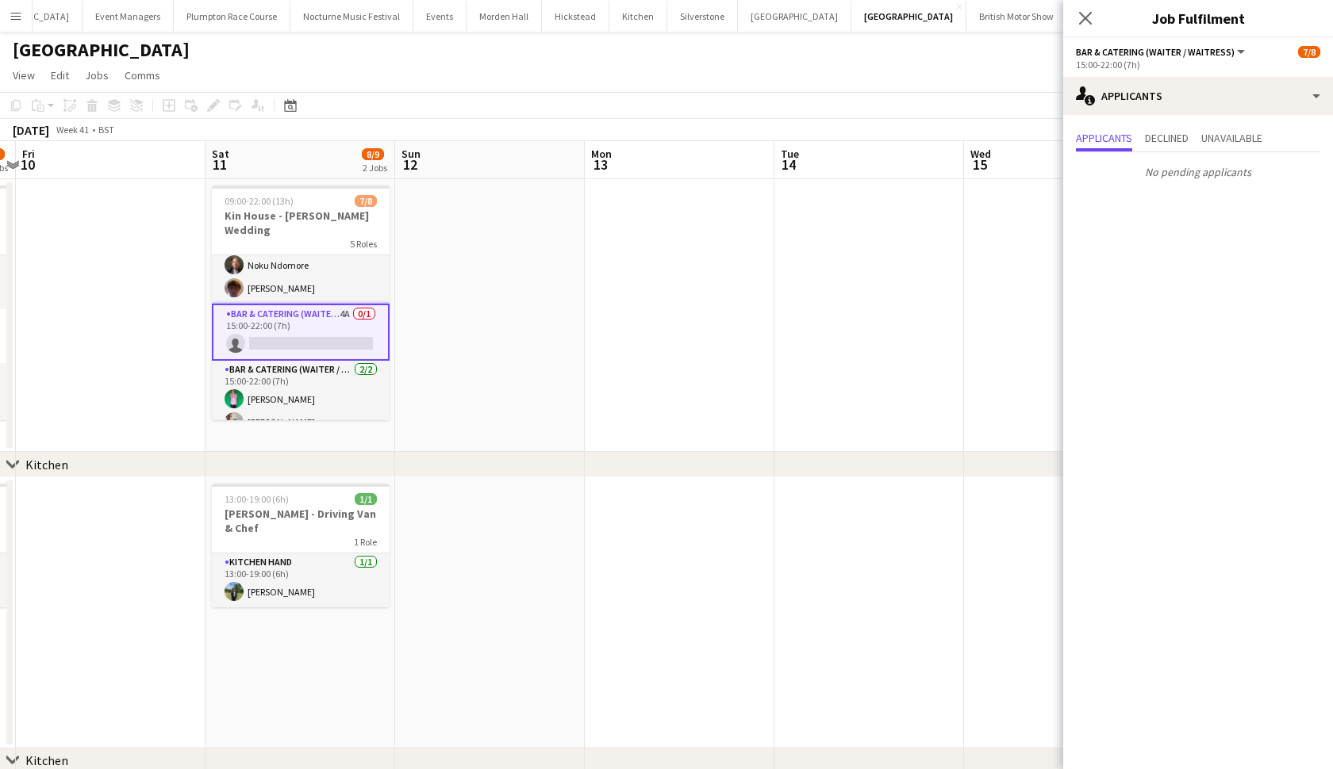
click at [766, 331] on app-date-cell at bounding box center [680, 315] width 190 height 273
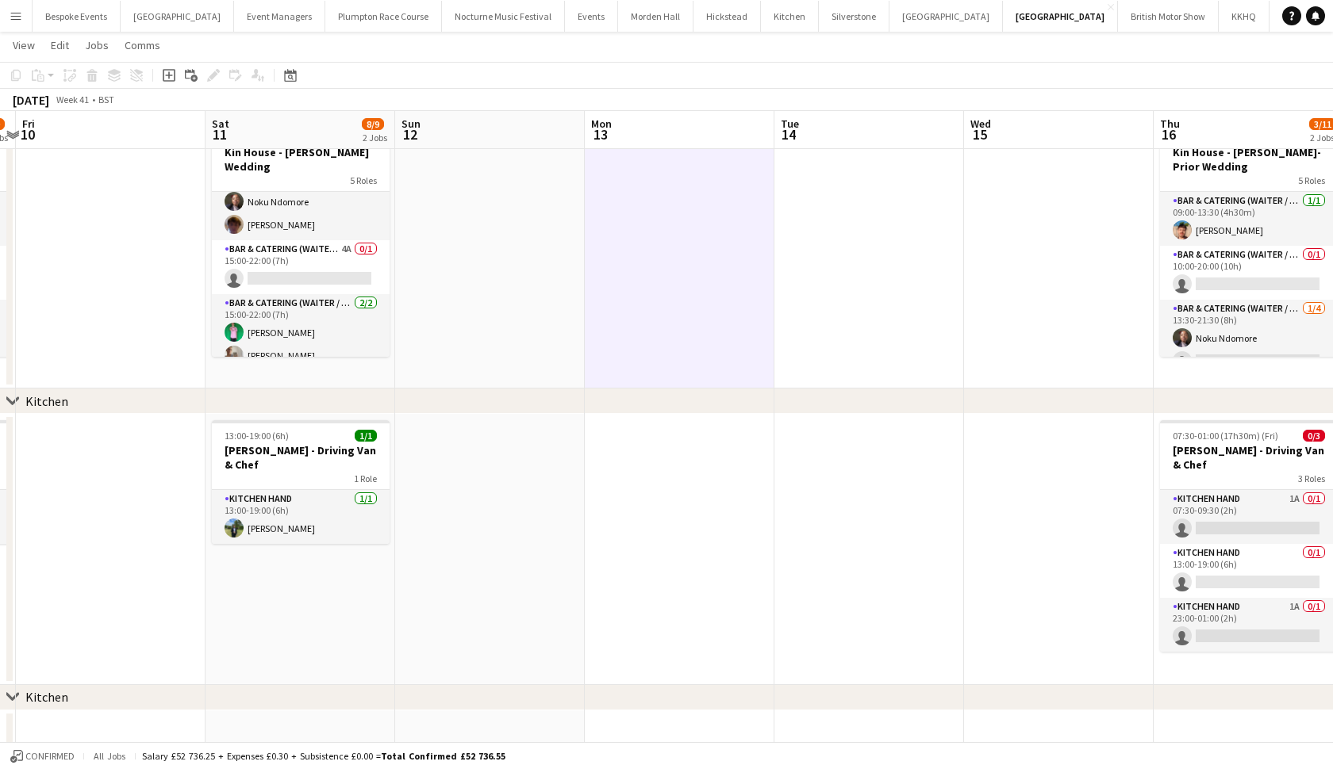
scroll to position [0, 0]
click at [135, 18] on button "Micklefield Hall Close" at bounding box center [177, 16] width 113 height 31
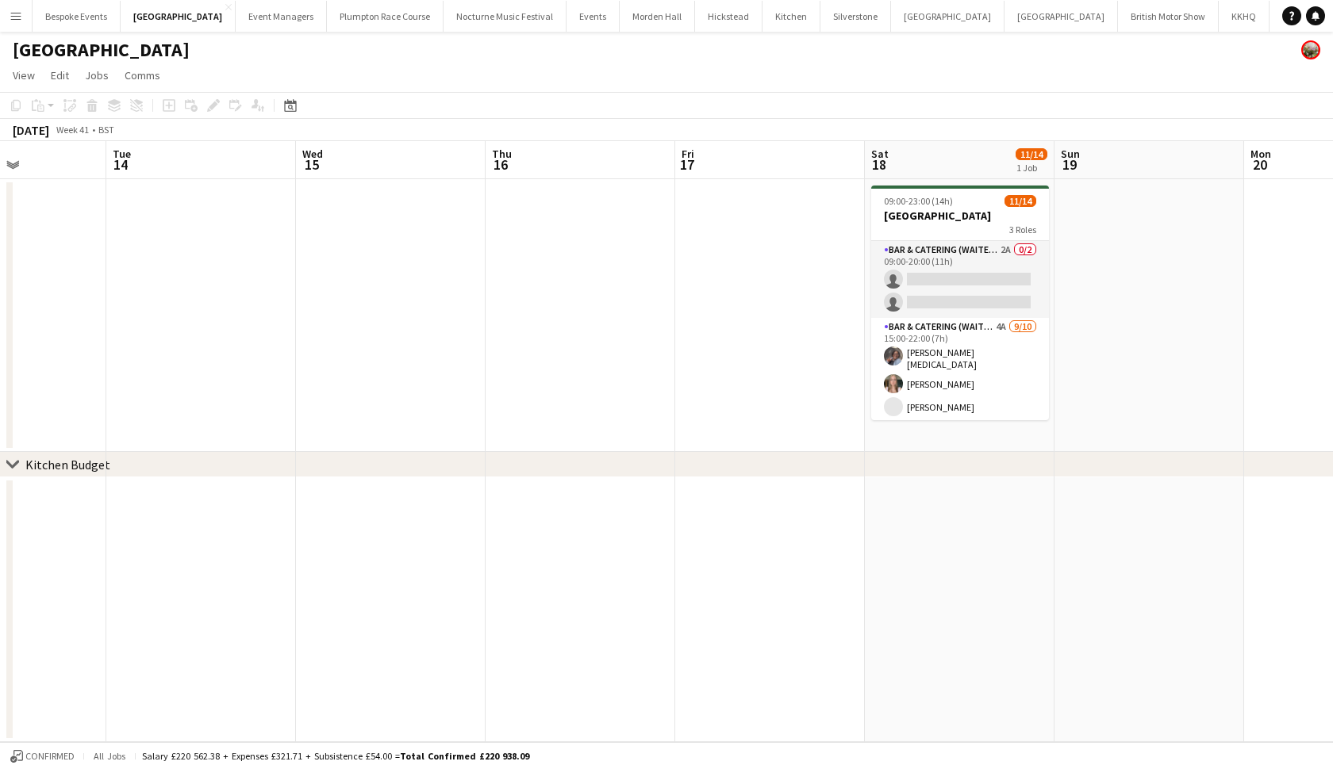
scroll to position [0, 462]
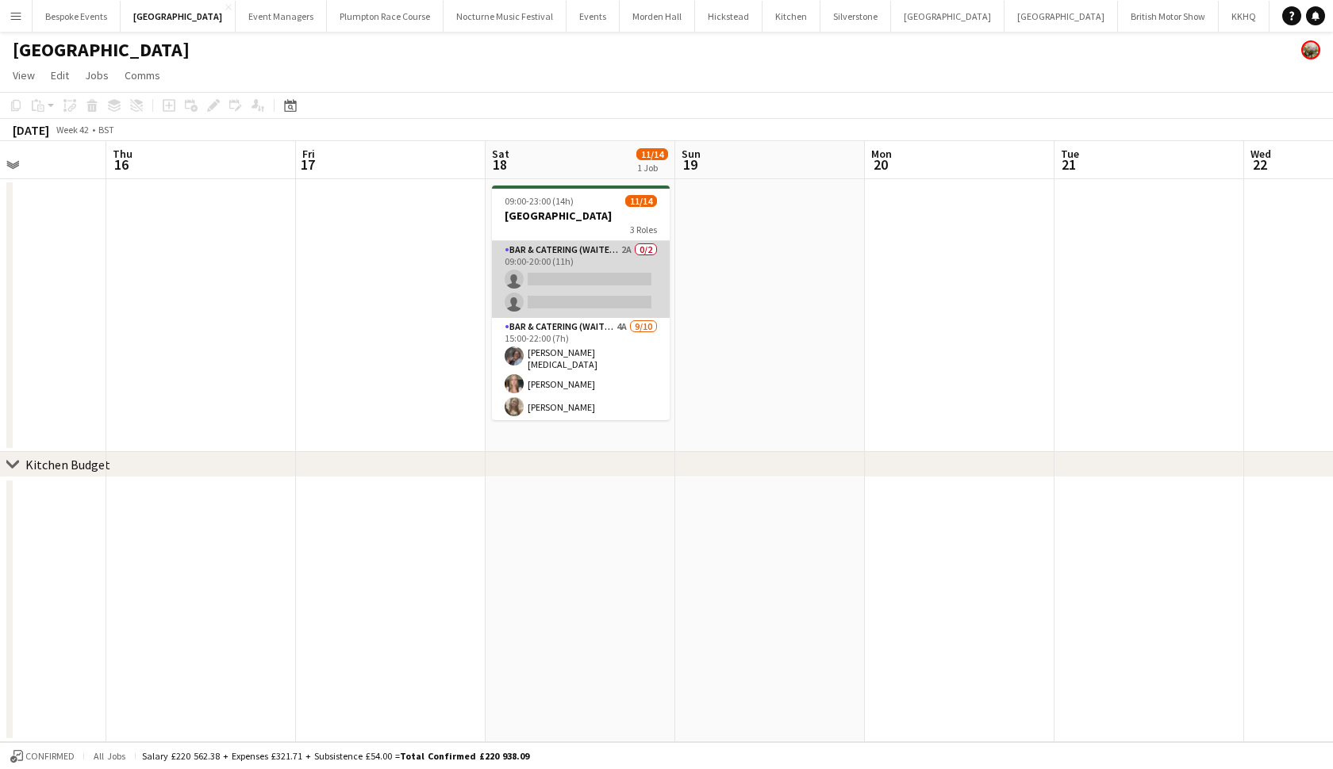
click at [584, 287] on app-card-role "Bar & Catering (Waiter / waitress) 2A 0/2 09:00-20:00 (11h) single-neutral-acti…" at bounding box center [581, 279] width 178 height 77
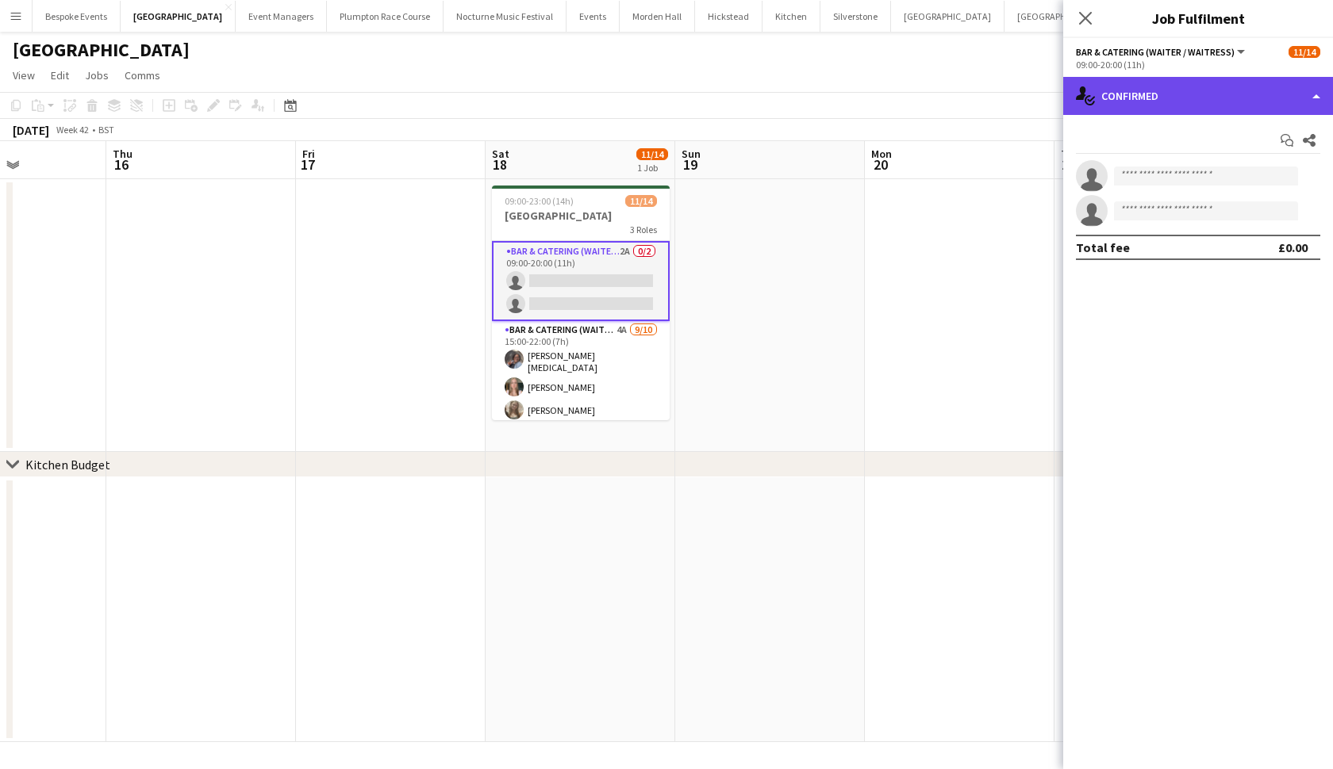
click at [1165, 109] on div "single-neutral-actions-check-2 Confirmed" at bounding box center [1198, 96] width 270 height 38
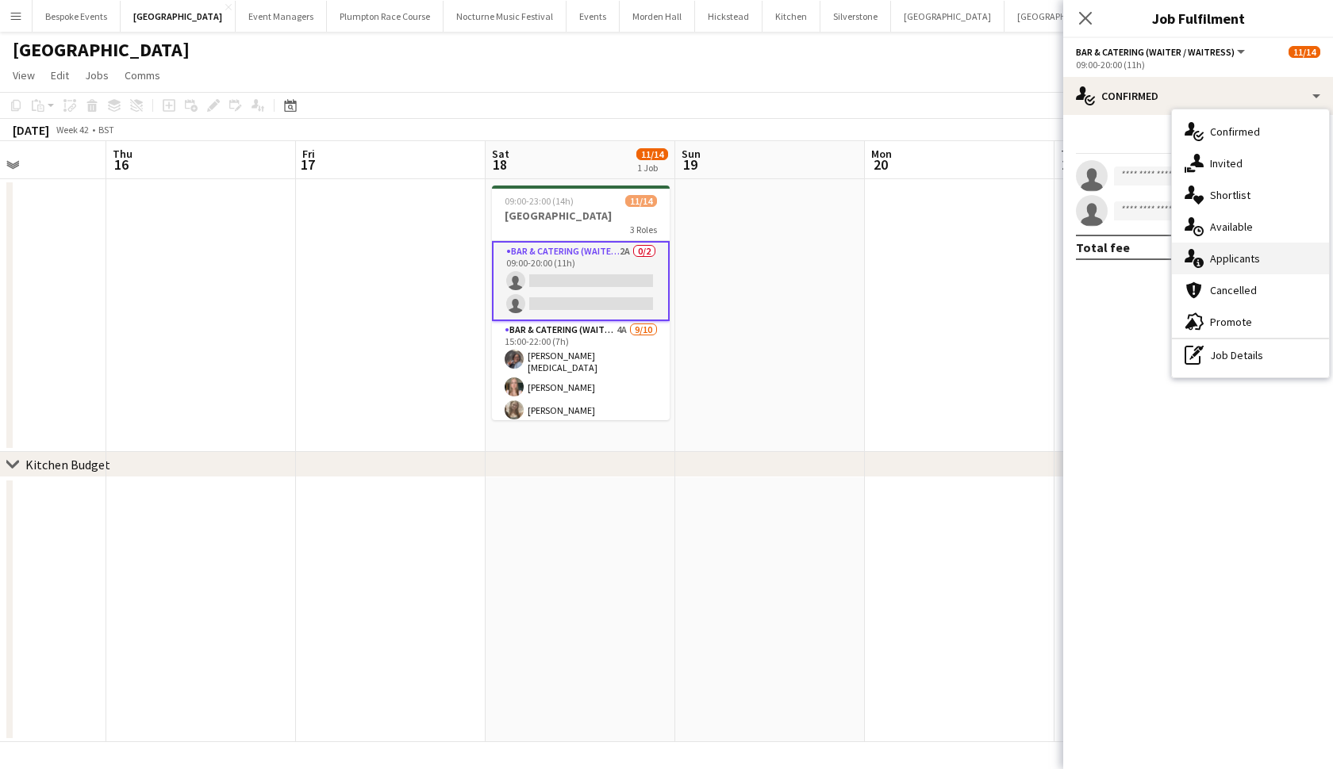
click at [1165, 254] on span "Applicants" at bounding box center [1235, 258] width 50 height 14
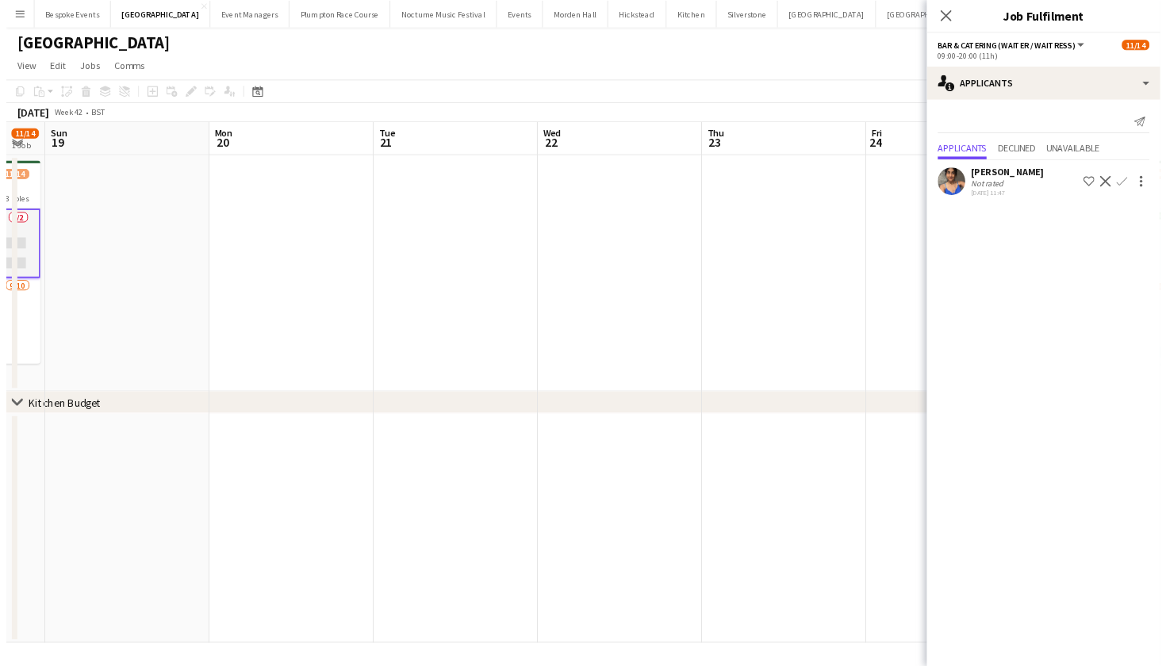
scroll to position [0, 717]
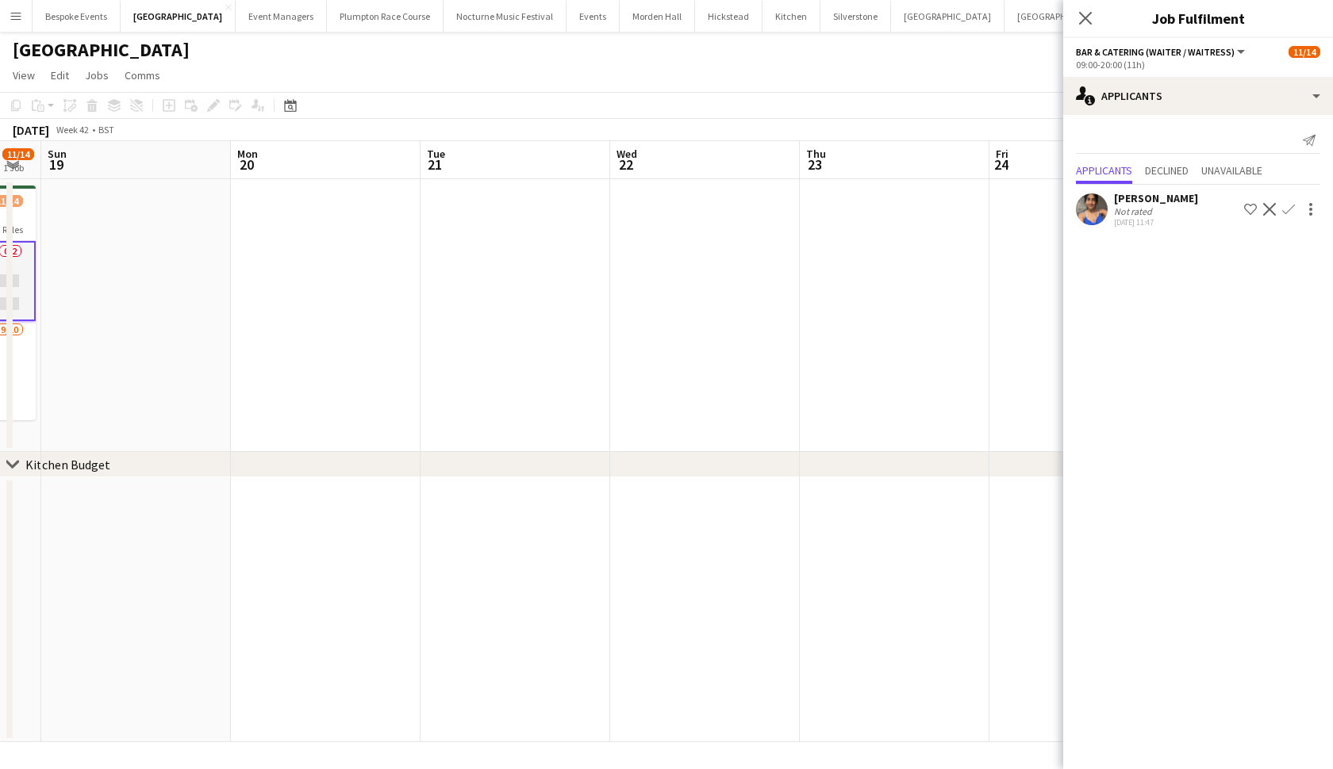
click at [706, 334] on app-date-cell at bounding box center [705, 315] width 190 height 273
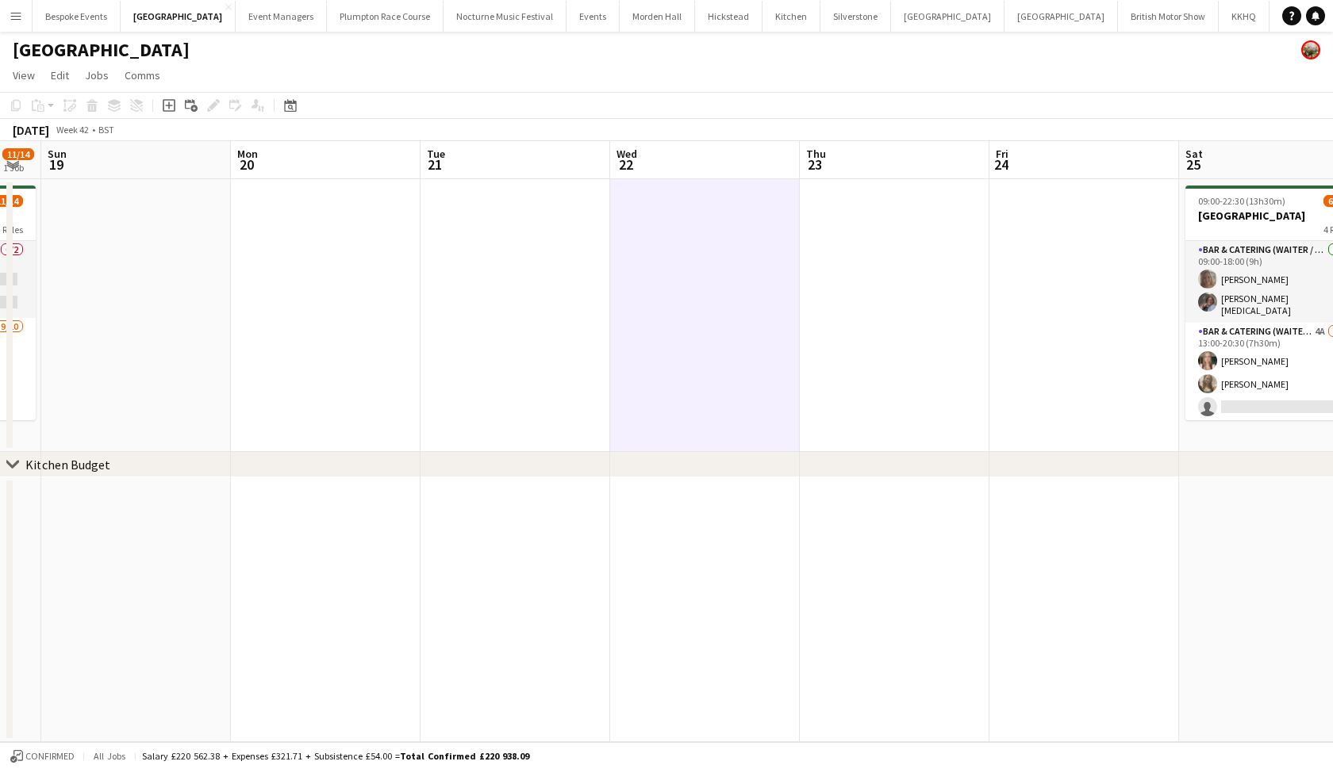
click at [17, 14] on app-icon "Menu" at bounding box center [16, 16] width 13 height 13
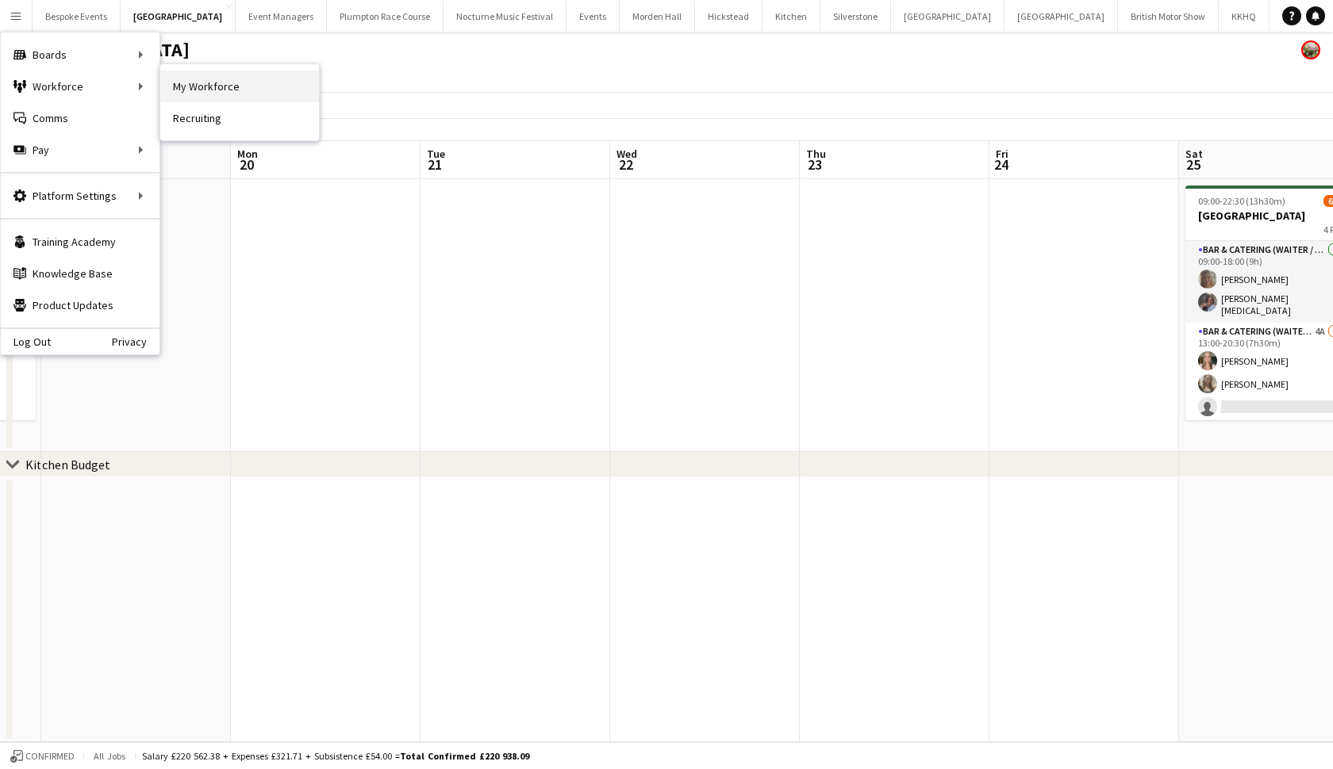
click at [210, 98] on link "My Workforce" at bounding box center [239, 87] width 159 height 32
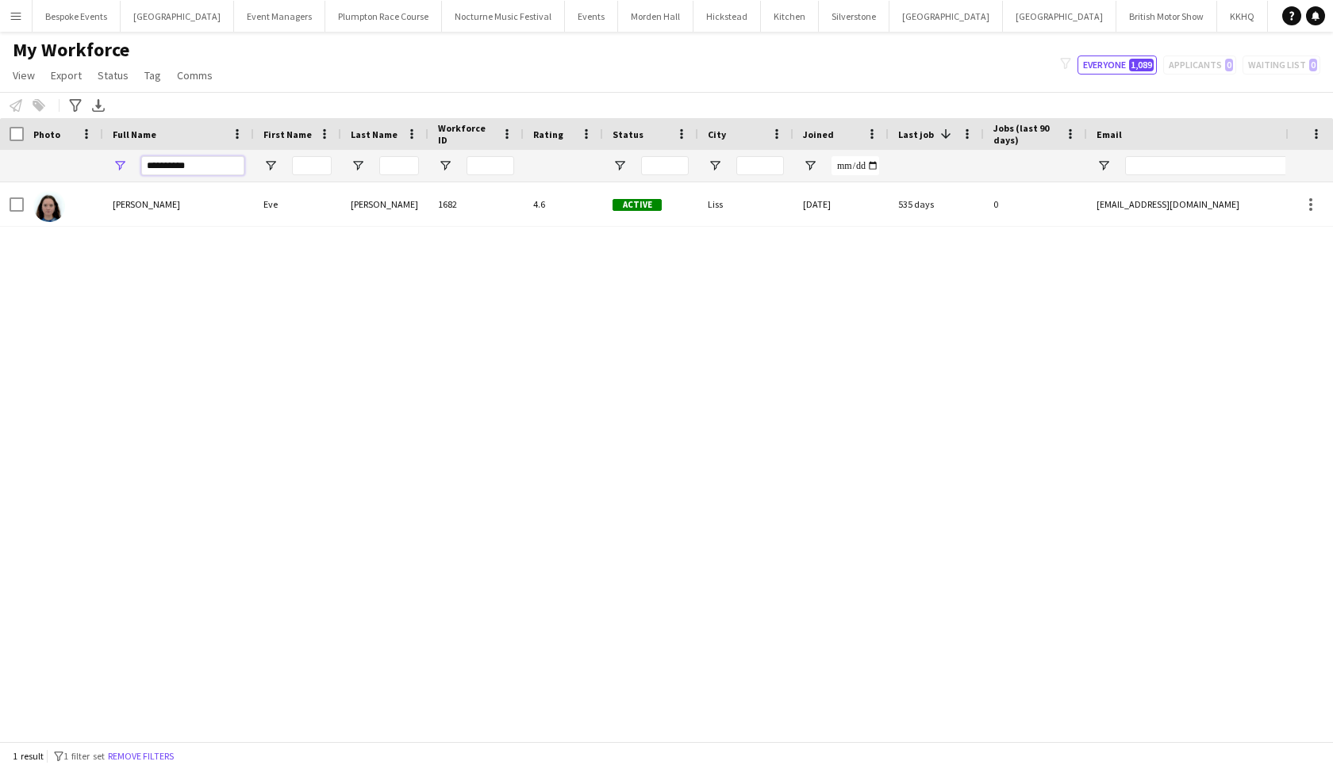
drag, startPoint x: 199, startPoint y: 163, endPoint x: 129, endPoint y: 161, distance: 70.6
click at [129, 161] on div "**********" at bounding box center [178, 166] width 151 height 32
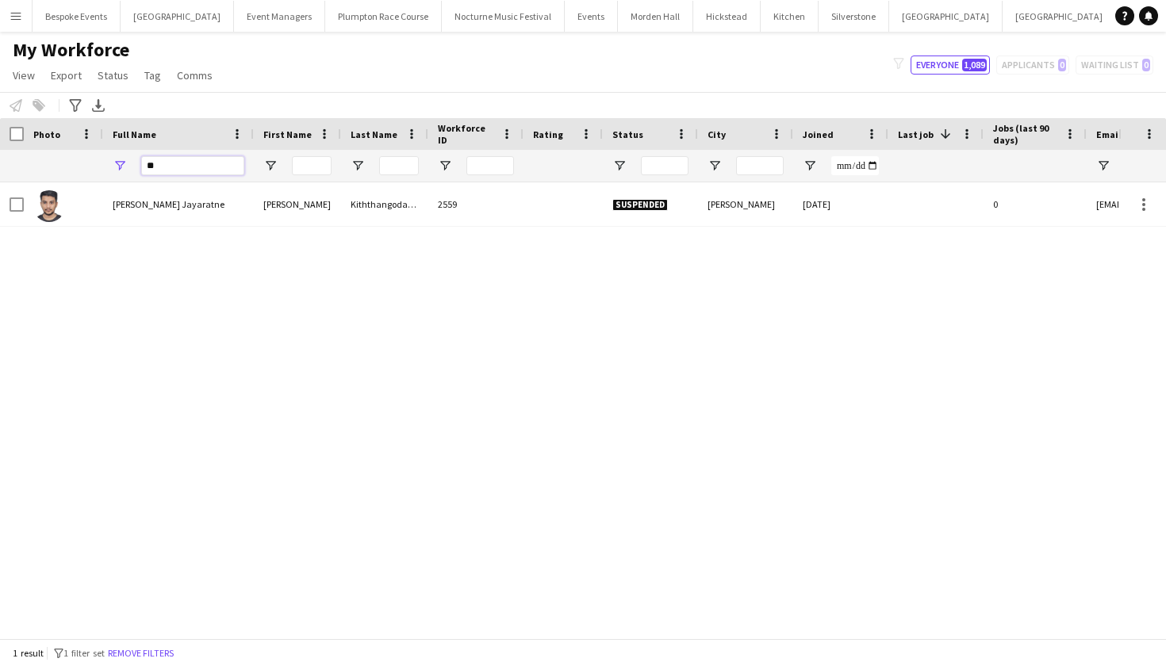
type input "*"
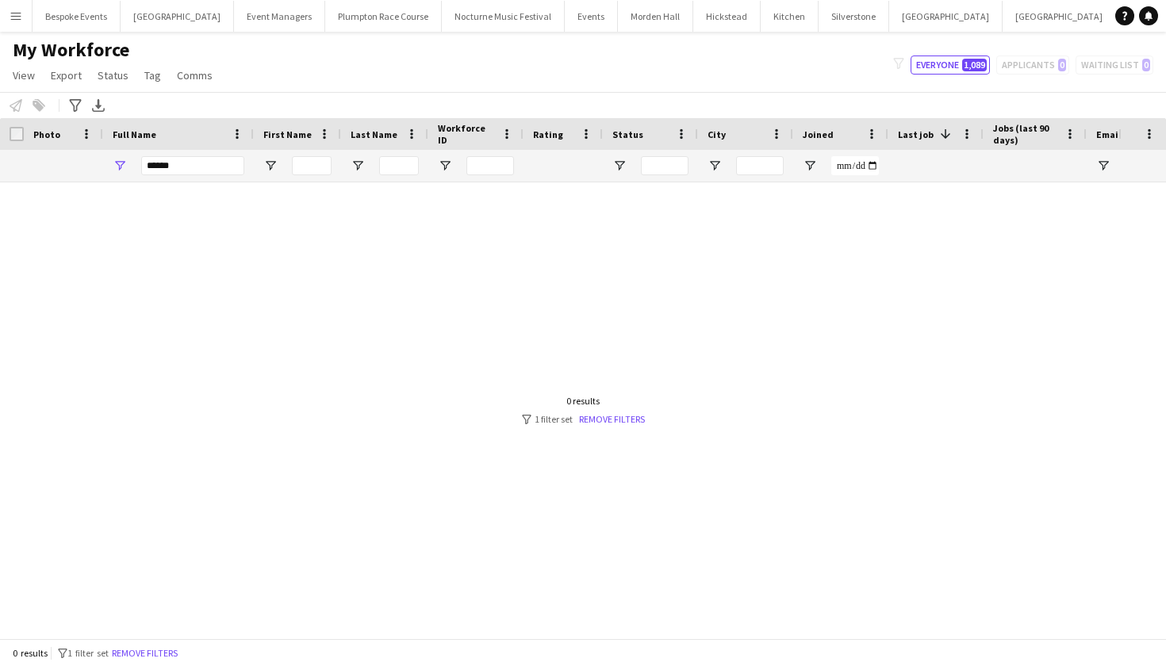
type input "******"
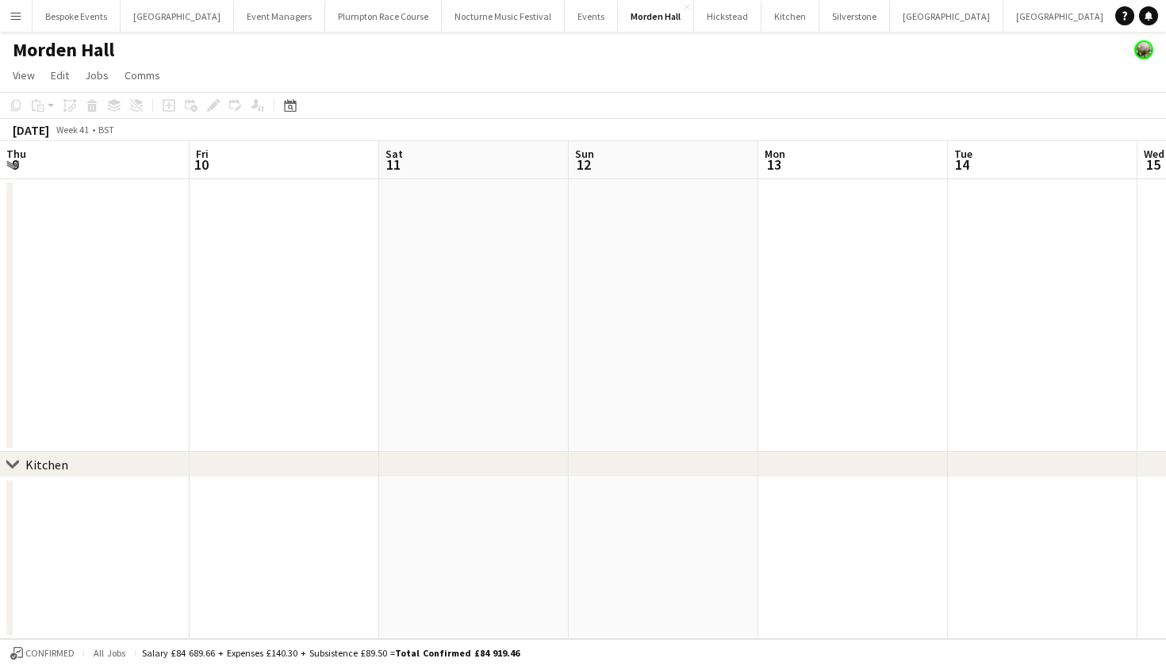
scroll to position [0, 439]
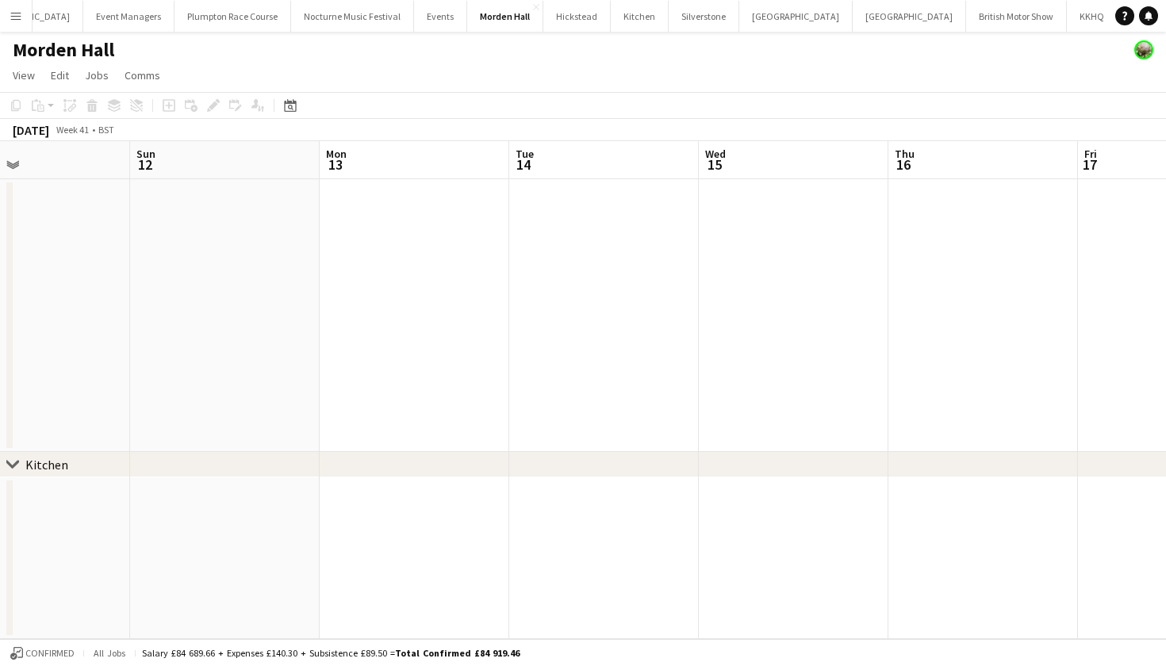
click at [14, 19] on app-icon "Menu" at bounding box center [16, 16] width 13 height 13
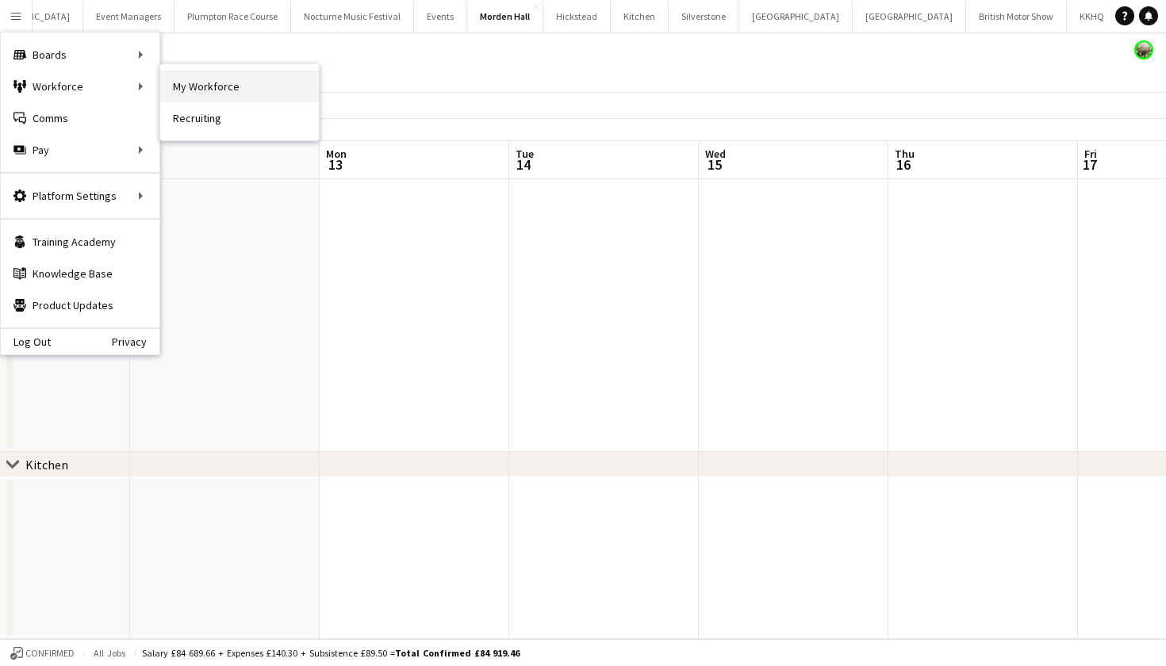
click at [180, 88] on link "My Workforce" at bounding box center [239, 87] width 159 height 32
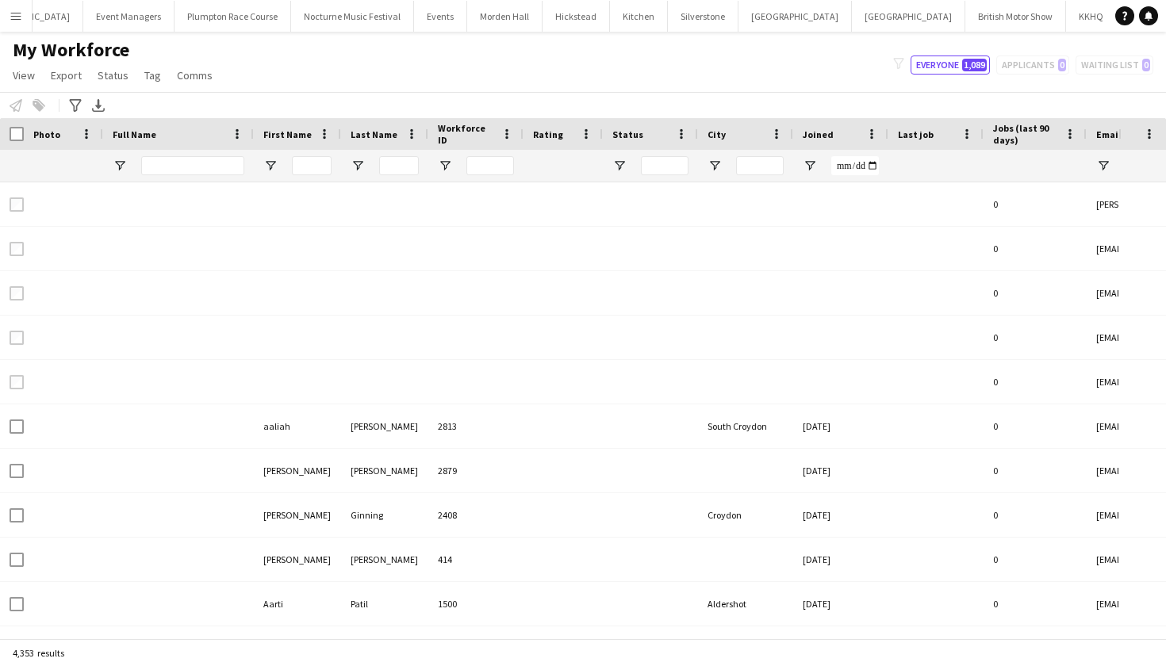
type input "******"
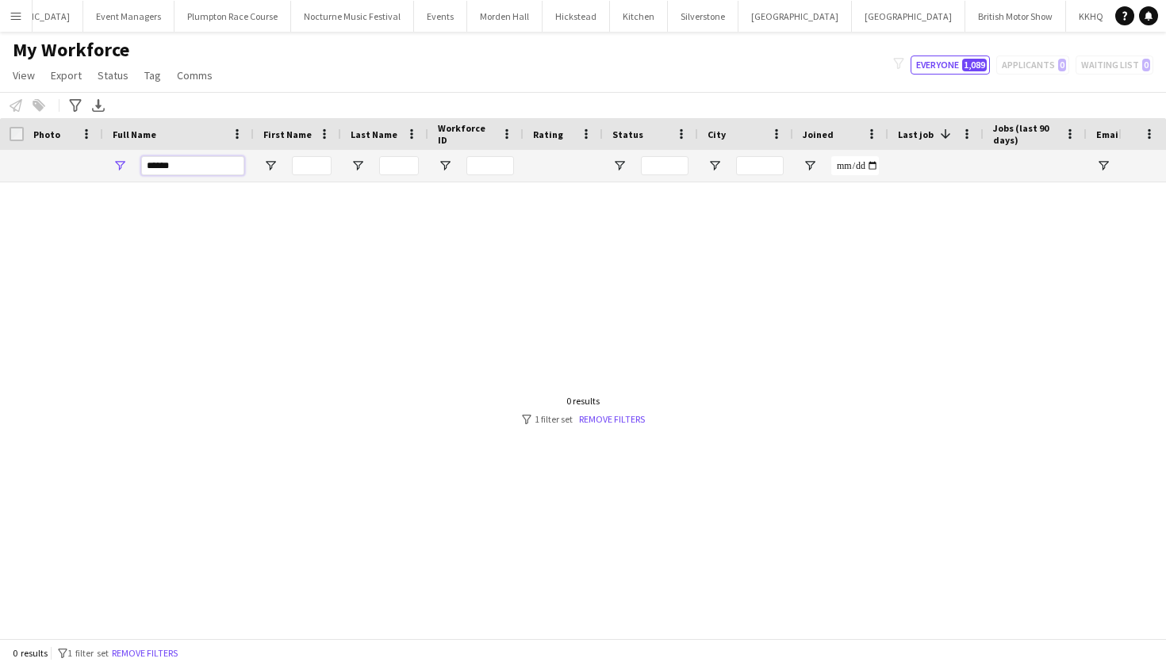
drag, startPoint x: 183, startPoint y: 165, endPoint x: 132, endPoint y: 163, distance: 50.8
click at [132, 164] on div "******" at bounding box center [178, 166] width 151 height 32
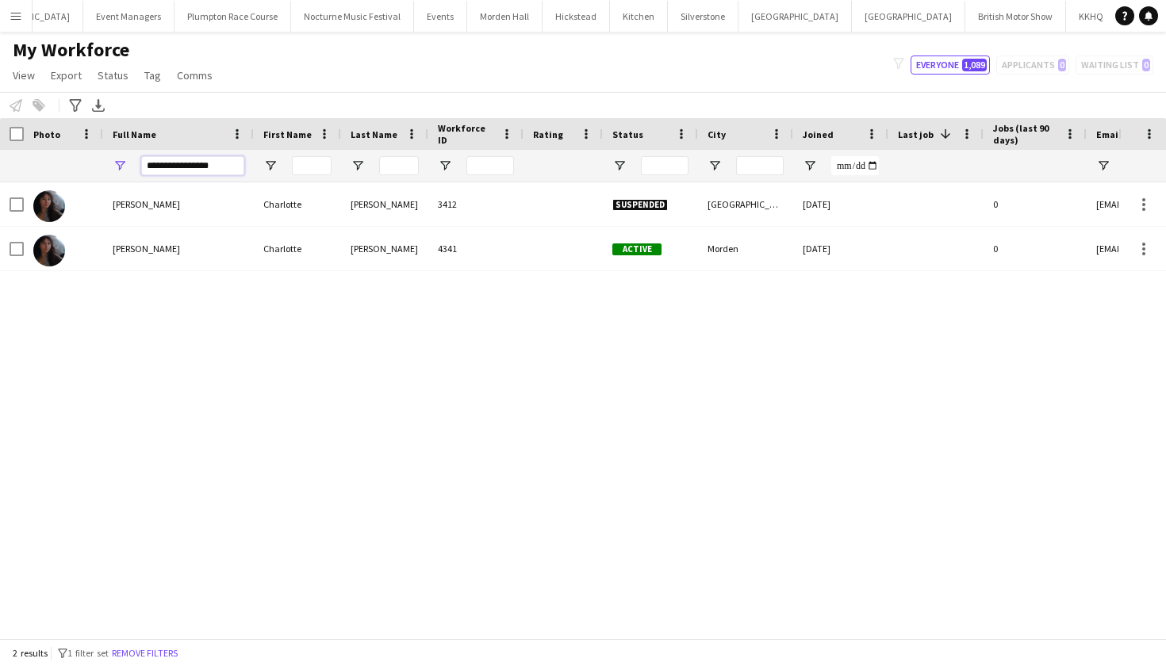
type input "**********"
drag, startPoint x: 132, startPoint y: 163, endPoint x: 139, endPoint y: 238, distance: 74.8
click at [139, 238] on div "[PERSON_NAME]" at bounding box center [178, 249] width 151 height 44
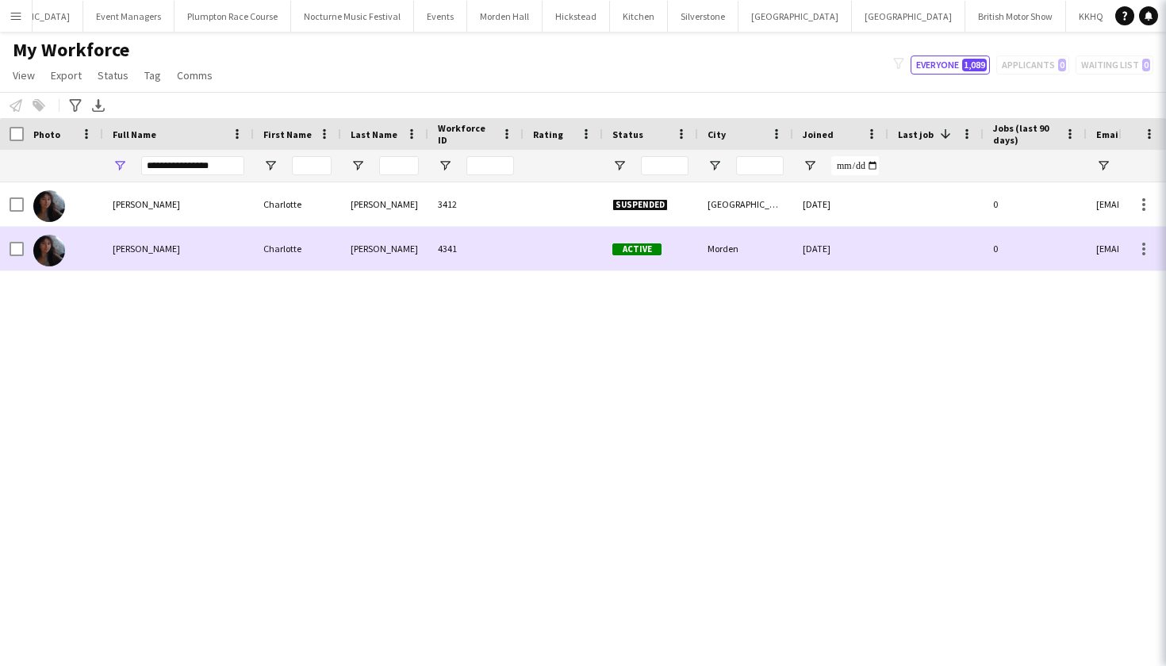
click at [141, 247] on span "[PERSON_NAME]" at bounding box center [146, 249] width 67 height 12
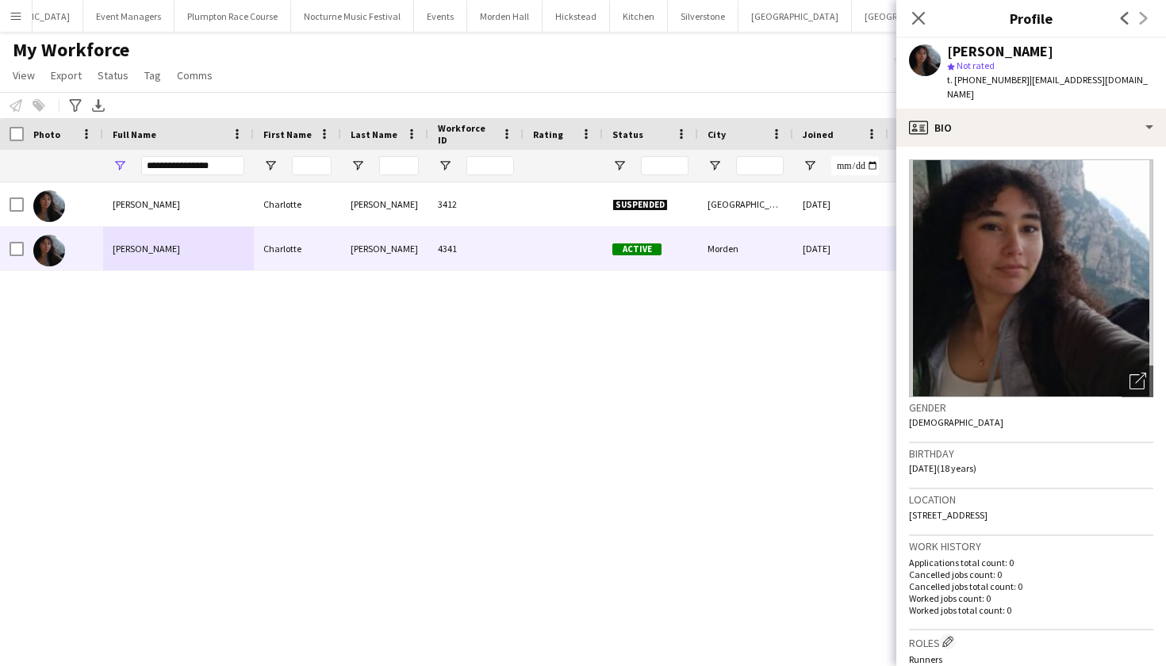
click at [755, 83] on div "My Workforce View Views Default view mena New Starter New view Update view Dele…" at bounding box center [583, 65] width 1166 height 54
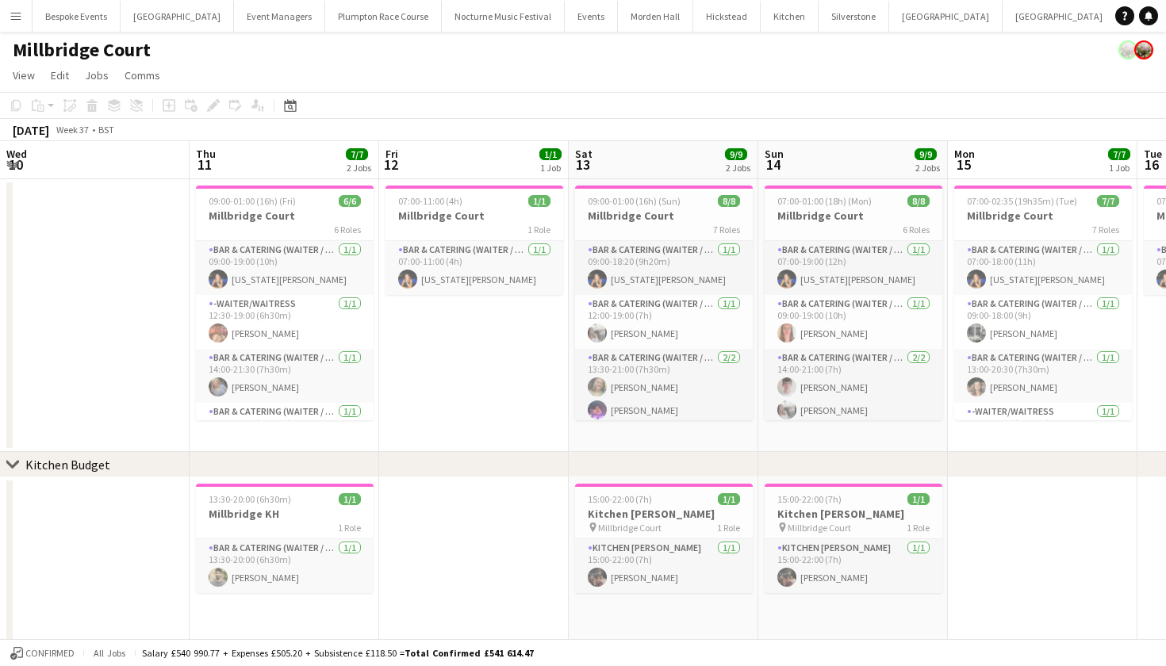
scroll to position [0, 332]
